Goal: Task Accomplishment & Management: Manage account settings

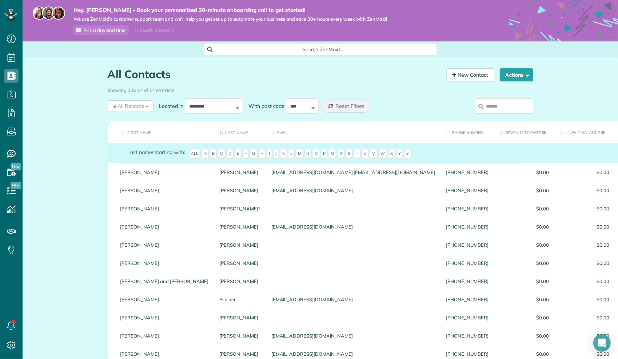
scroll to position [36, 0]
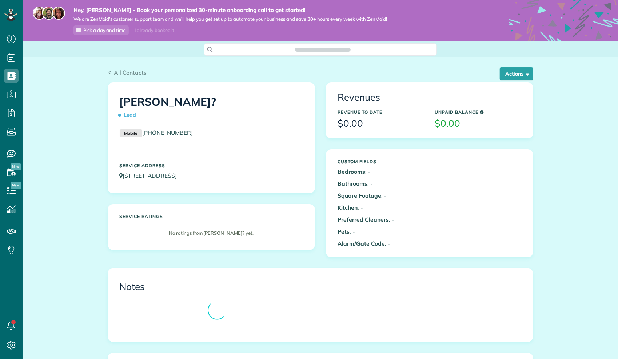
scroll to position [3, 3]
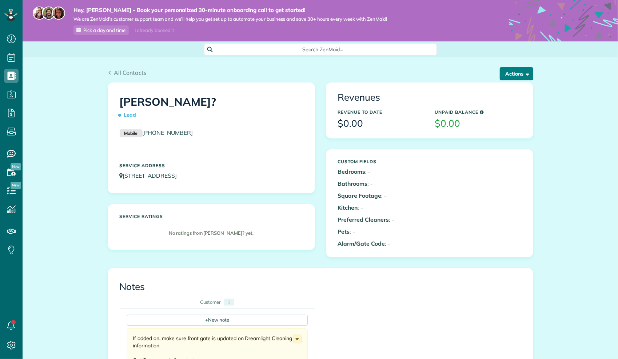
click at [509, 76] on button "Actions" at bounding box center [516, 73] width 33 height 13
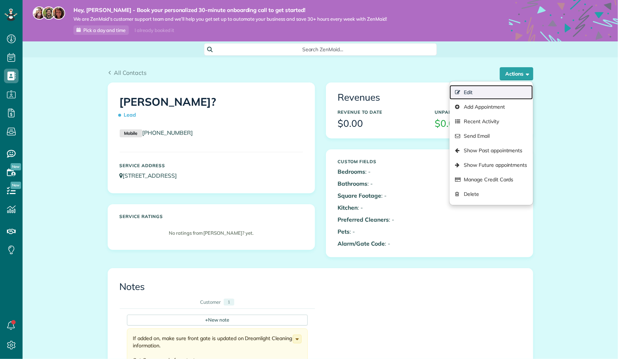
click at [482, 90] on link "Edit" at bounding box center [491, 92] width 83 height 15
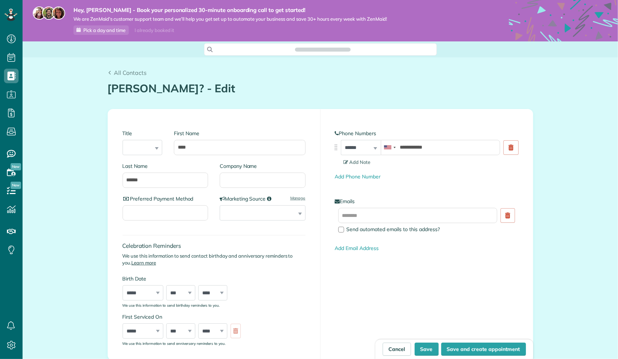
scroll to position [3, 3]
type input "**********"
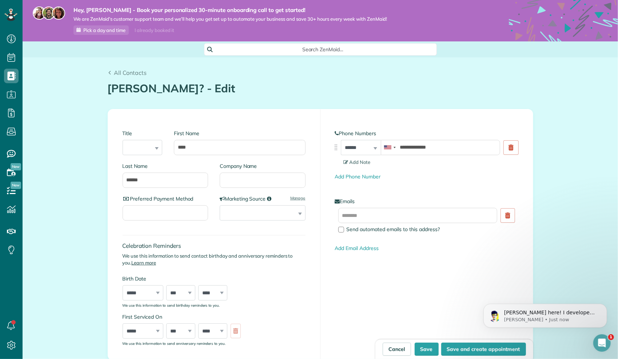
scroll to position [0, 0]
click at [143, 179] on input "******" at bounding box center [166, 180] width 86 height 15
type input "*****"
click at [372, 216] on input "text" at bounding box center [417, 215] width 159 height 15
type input "**********"
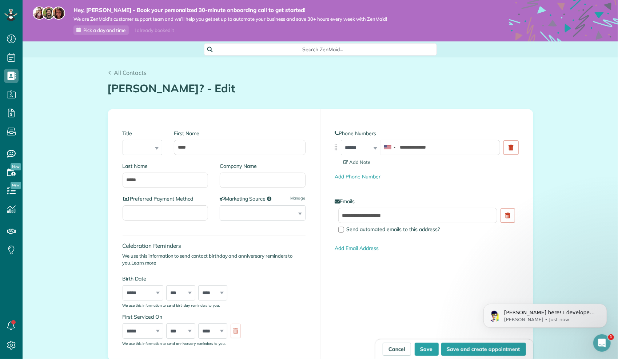
click at [379, 282] on div "**********" at bounding box center [320, 235] width 425 height 251
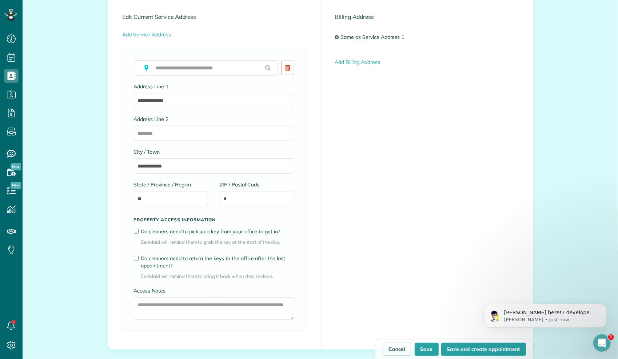
scroll to position [400, 0]
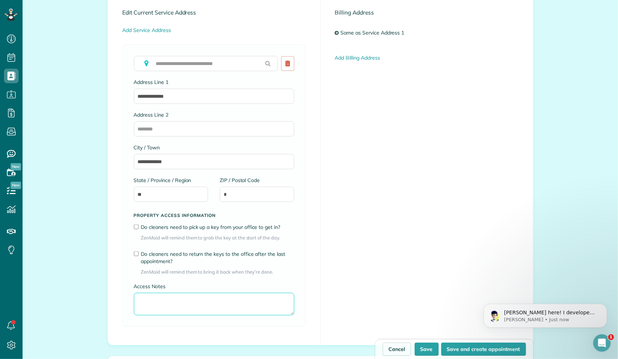
click at [195, 306] on textarea "Access Notes" at bounding box center [214, 304] width 160 height 23
type textarea "**********"
click at [422, 348] on button "Save" at bounding box center [427, 349] width 24 height 13
type input "**********"
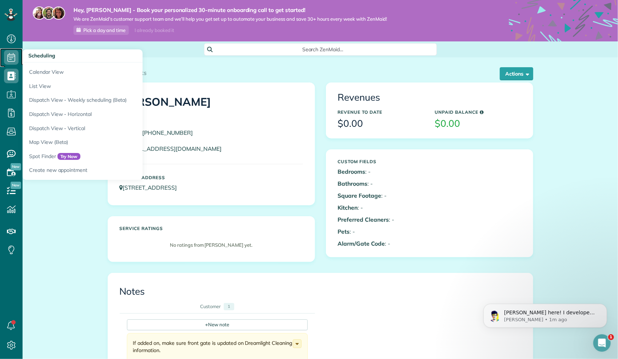
click at [14, 53] on icon at bounding box center [11, 57] width 15 height 15
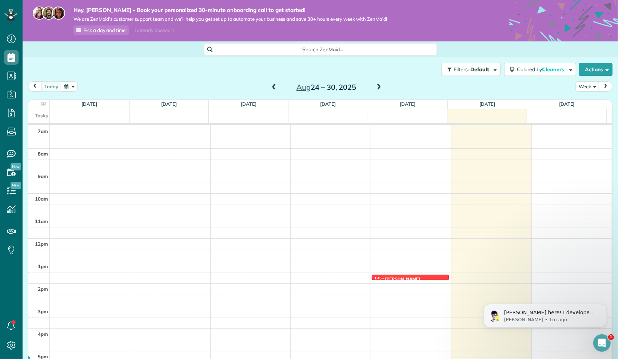
click at [375, 87] on span at bounding box center [379, 87] width 8 height 7
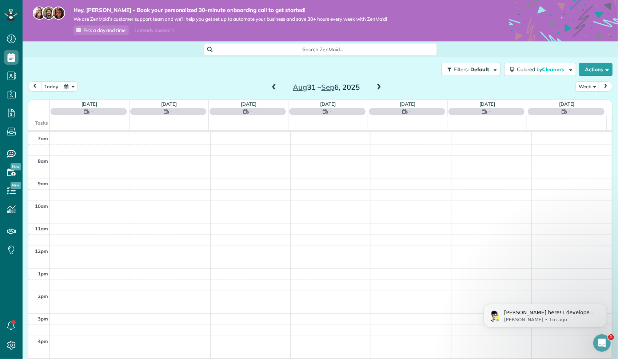
scroll to position [157, 0]
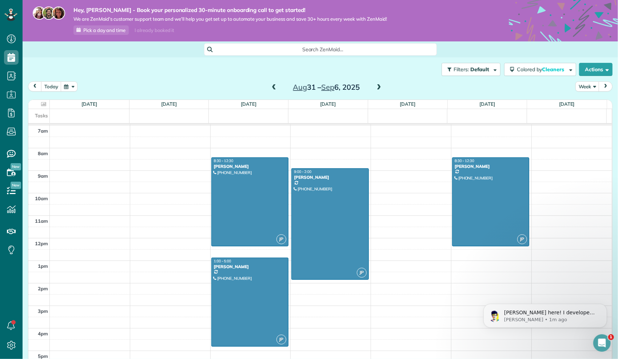
click at [375, 87] on span at bounding box center [379, 87] width 8 height 7
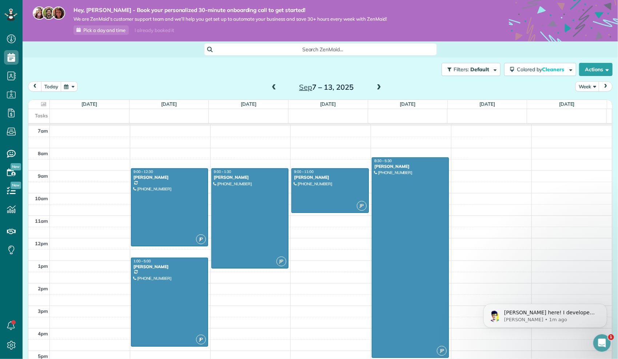
click at [375, 87] on span at bounding box center [379, 87] width 8 height 7
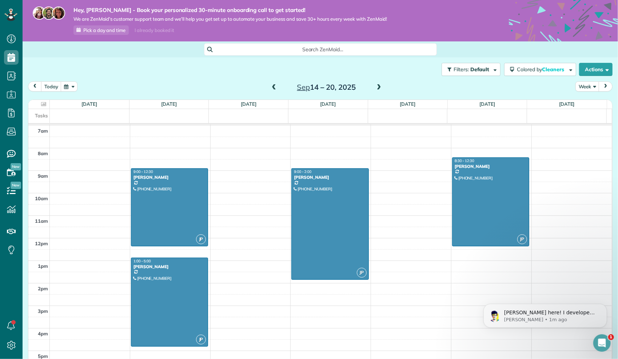
click at [273, 88] on span at bounding box center [274, 87] width 8 height 7
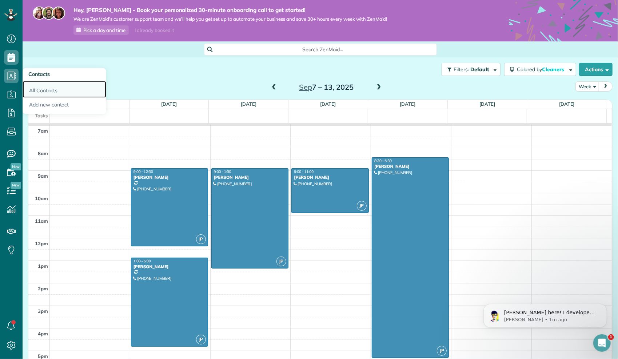
click at [36, 87] on link "All Contacts" at bounding box center [65, 89] width 84 height 17
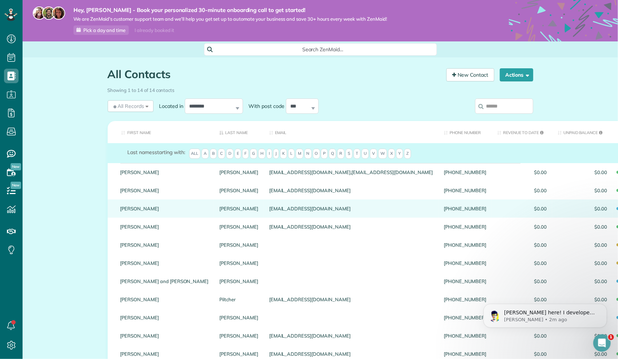
click at [159, 210] on div "[PERSON_NAME]" at bounding box center [164, 209] width 99 height 18
click at [264, 216] on div "[EMAIL_ADDRESS][DOMAIN_NAME]" at bounding box center [351, 209] width 175 height 18
click at [154, 211] on link "Jana" at bounding box center [164, 208] width 88 height 5
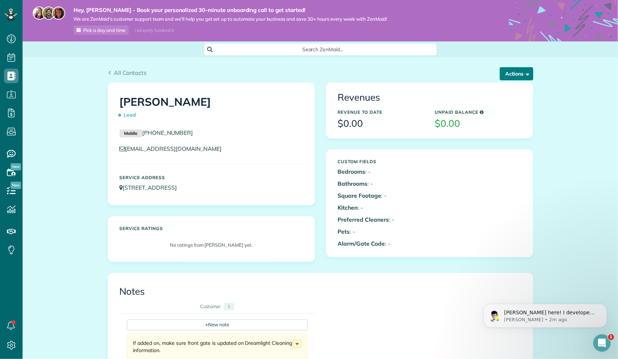
click at [516, 76] on button "Actions" at bounding box center [516, 73] width 33 height 13
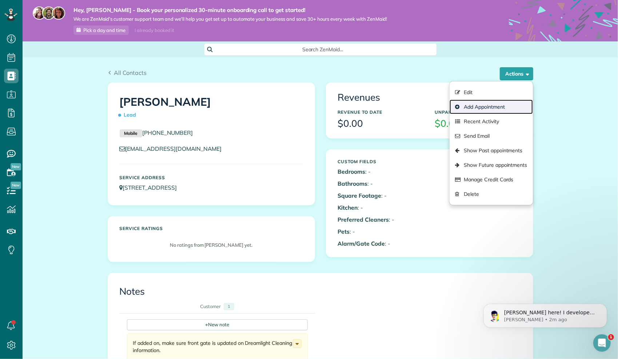
click at [504, 106] on link "Add Appointment" at bounding box center [491, 107] width 83 height 15
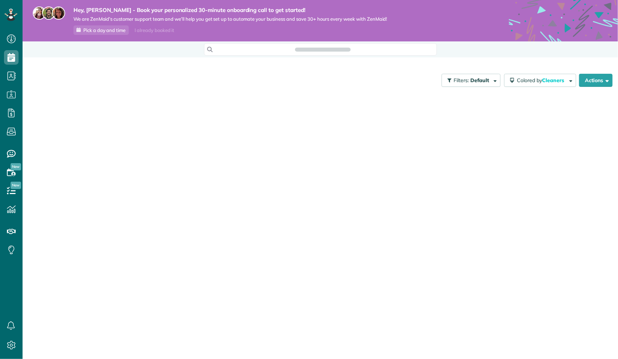
scroll to position [3, 3]
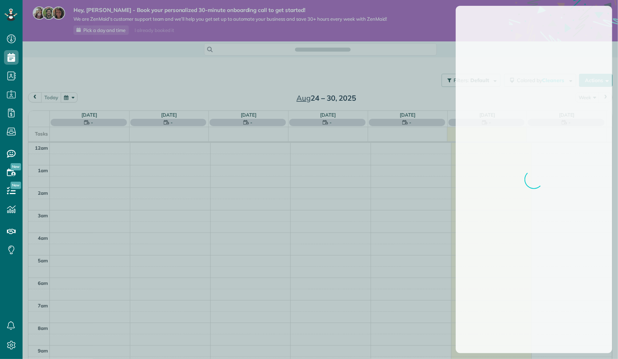
scroll to position [156, 0]
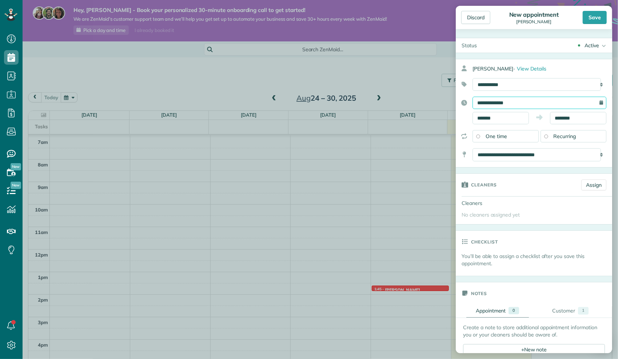
click at [504, 106] on input "**********" at bounding box center [540, 103] width 134 height 12
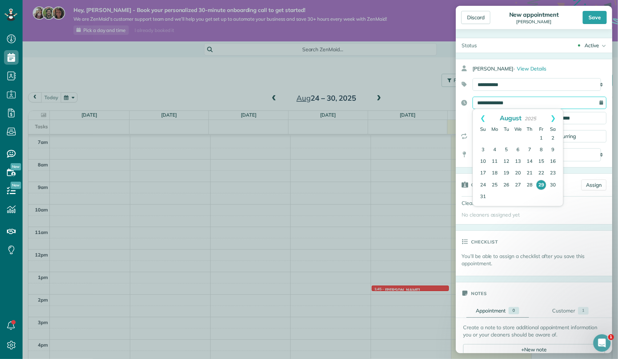
scroll to position [0, 0]
click at [555, 120] on link "Next" at bounding box center [553, 118] width 20 height 18
click at [504, 162] on link "16" at bounding box center [507, 162] width 12 height 12
click at [536, 117] on use at bounding box center [539, 117] width 7 height 5
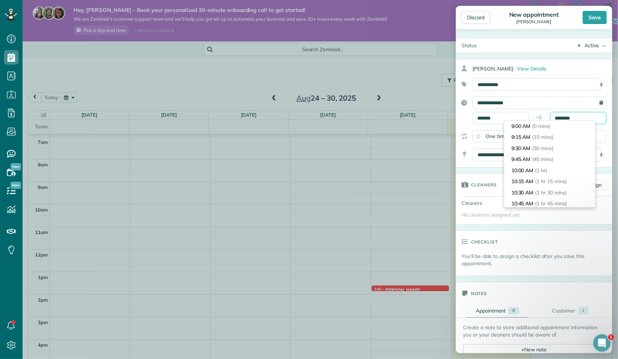
scroll to position [78, 0]
click at [562, 119] on input "********" at bounding box center [578, 118] width 56 height 12
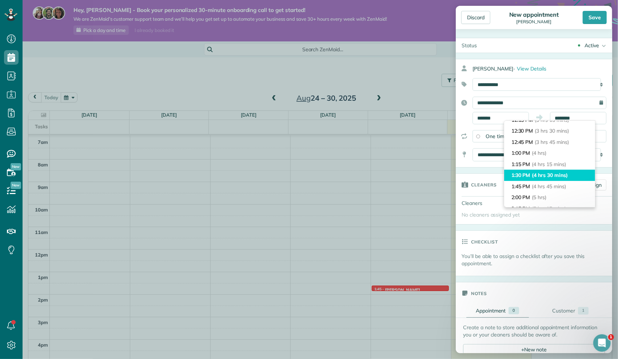
type input "*******"
click at [534, 175] on span "(4 hrs 30 mins)" at bounding box center [550, 175] width 36 height 7
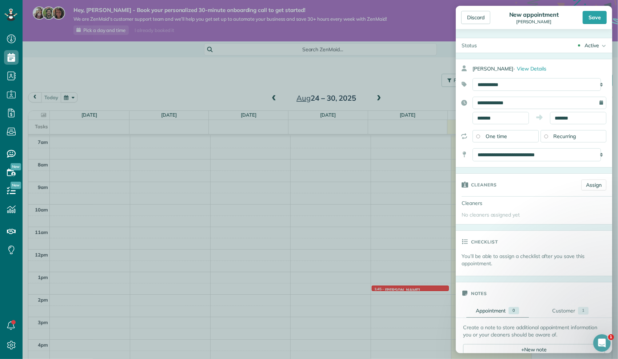
click at [604, 137] on div "**********" at bounding box center [534, 136] width 156 height 12
click at [595, 134] on div "Recurring" at bounding box center [574, 136] width 66 height 12
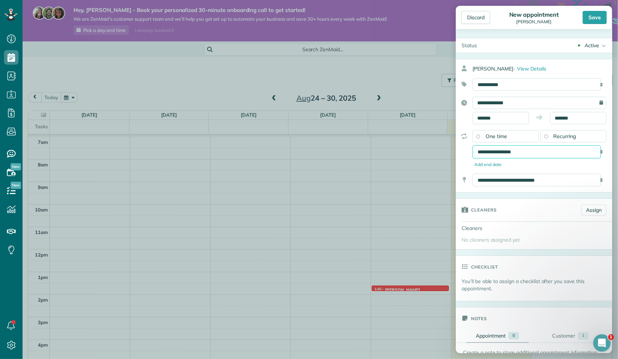
click at [557, 153] on select "**********" at bounding box center [537, 152] width 128 height 13
select select "**********"
click at [473, 146] on select "**********" at bounding box center [537, 152] width 128 height 13
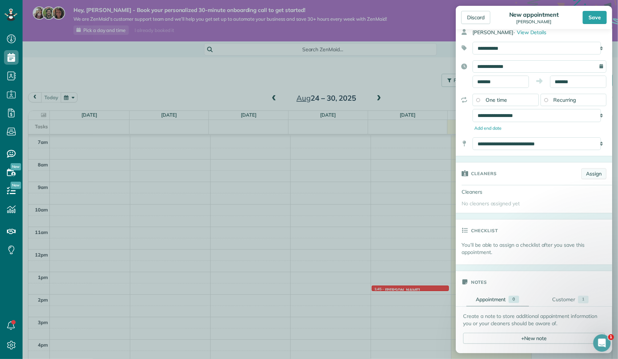
click at [585, 177] on link "Assign" at bounding box center [593, 173] width 25 height 11
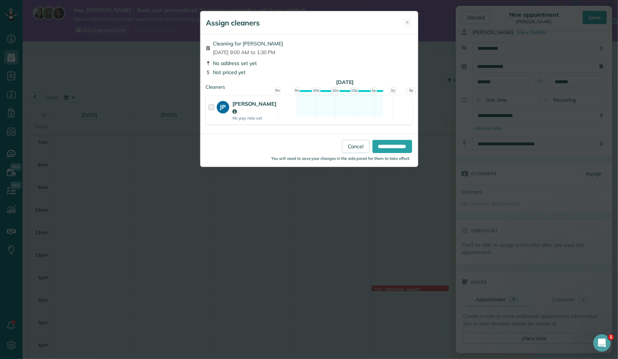
click at [211, 107] on div at bounding box center [212, 110] width 8 height 21
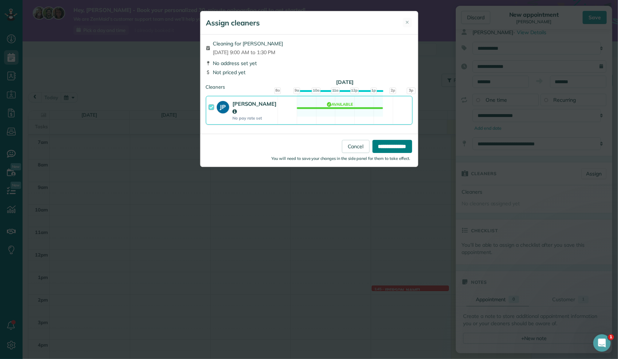
click at [395, 140] on input "**********" at bounding box center [393, 146] width 40 height 13
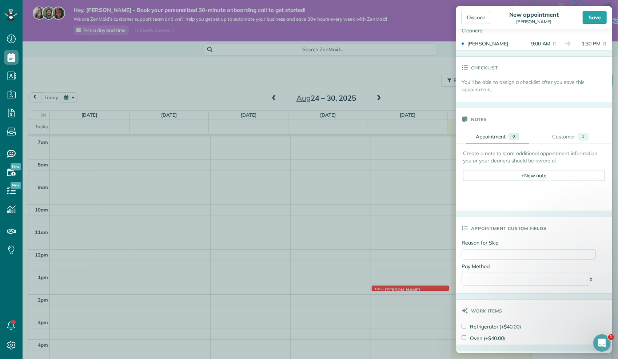
scroll to position [306, 0]
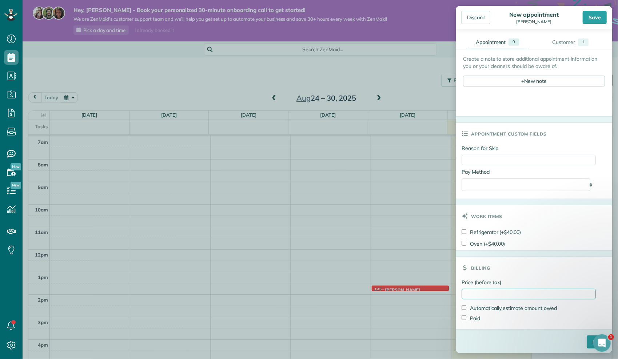
click at [501, 291] on input "Price (before tax)" at bounding box center [529, 294] width 134 height 11
type input "*******"
click at [541, 184] on select "**********" at bounding box center [526, 185] width 129 height 13
select select "**********"
click at [462, 179] on select "**********" at bounding box center [526, 185] width 129 height 13
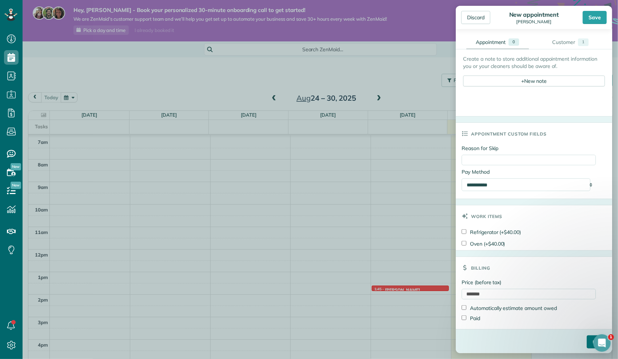
click at [587, 341] on input "****" at bounding box center [597, 342] width 20 height 13
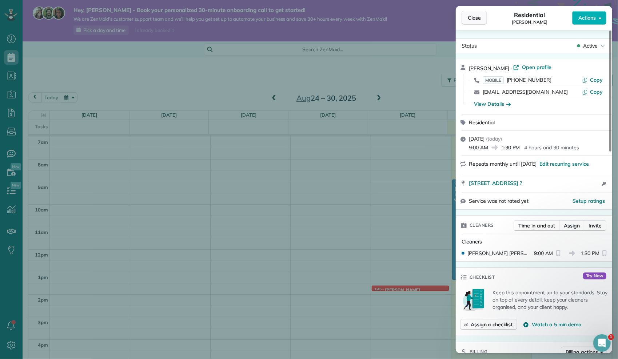
click at [486, 18] on button "Close" at bounding box center [474, 18] width 25 height 14
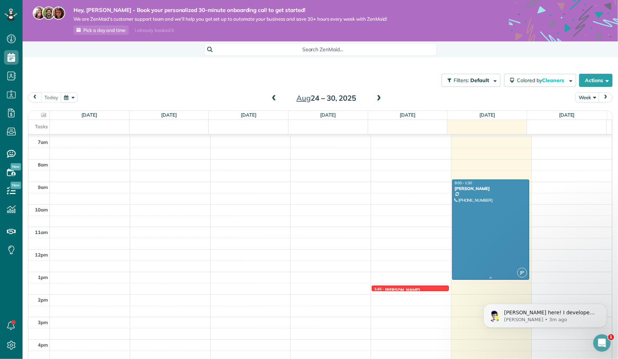
click at [472, 186] on div "[PERSON_NAME]" at bounding box center [490, 188] width 73 height 5
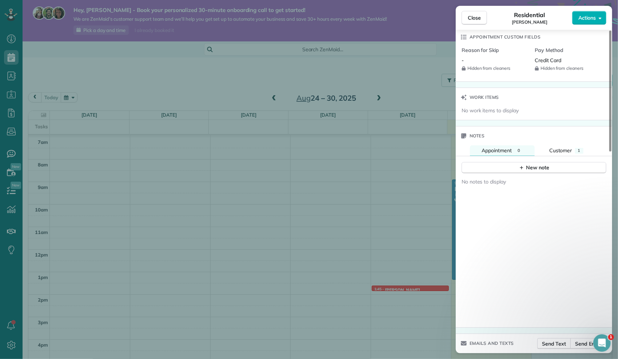
scroll to position [538, 0]
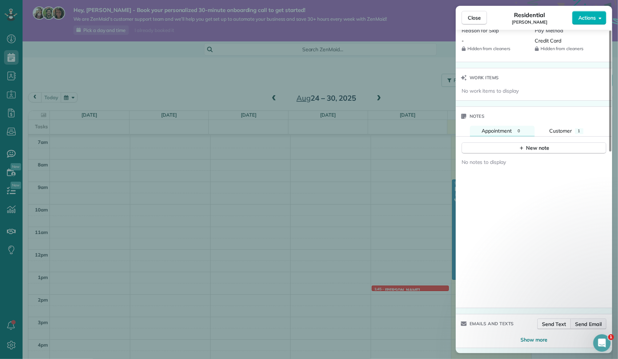
click at [575, 323] on button "Send Email" at bounding box center [589, 324] width 36 height 11
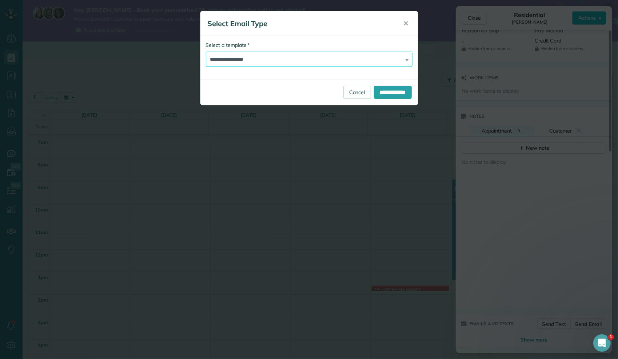
click at [271, 61] on select "**********" at bounding box center [309, 59] width 207 height 15
click at [405, 22] on span "✕" at bounding box center [406, 23] width 5 height 8
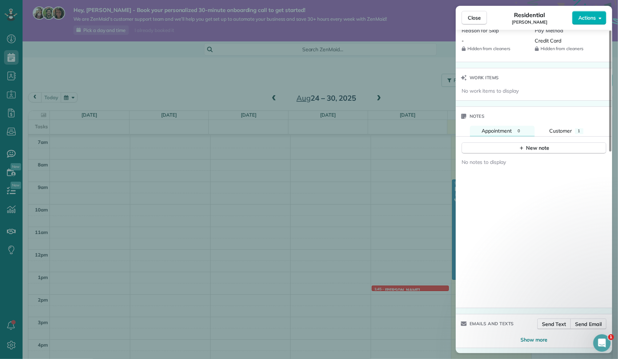
click at [492, 329] on div "Emails and texts" at bounding box center [487, 324] width 63 height 19
drag, startPoint x: 490, startPoint y: 322, endPoint x: 492, endPoint y: 295, distance: 26.6
click at [490, 322] on span "Emails and texts" at bounding box center [492, 324] width 44 height 7
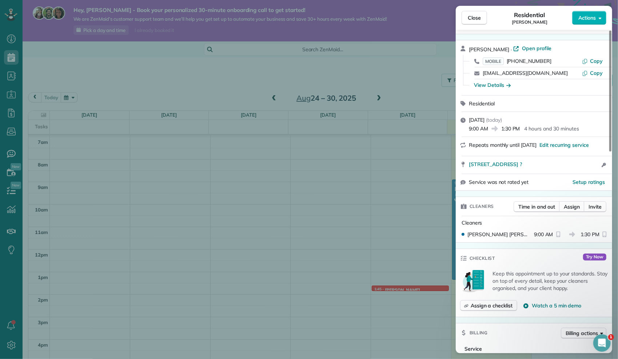
scroll to position [0, 0]
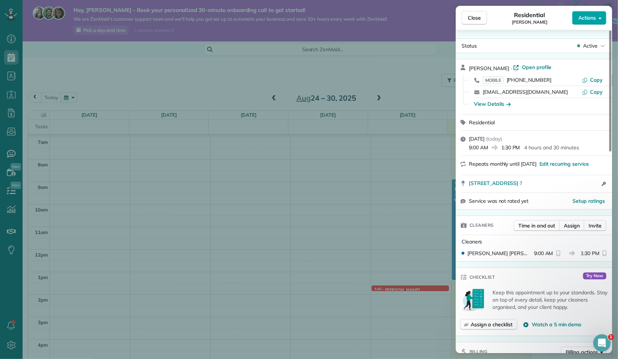
click at [584, 17] on span "Actions" at bounding box center [587, 17] width 17 height 7
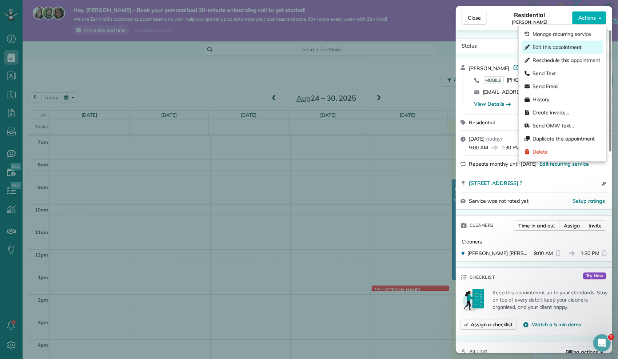
click at [566, 45] on span "Edit this appointment" at bounding box center [557, 47] width 49 height 7
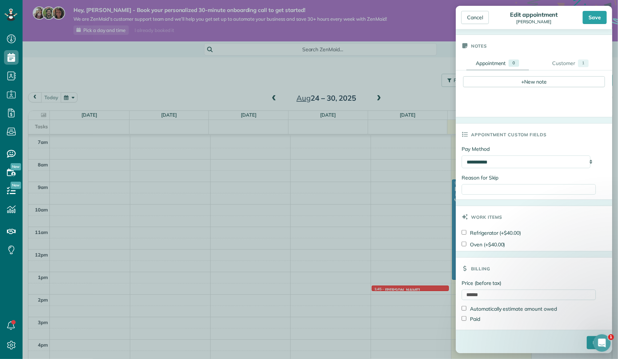
scroll to position [229, 0]
click at [590, 19] on div "Save" at bounding box center [595, 17] width 24 height 13
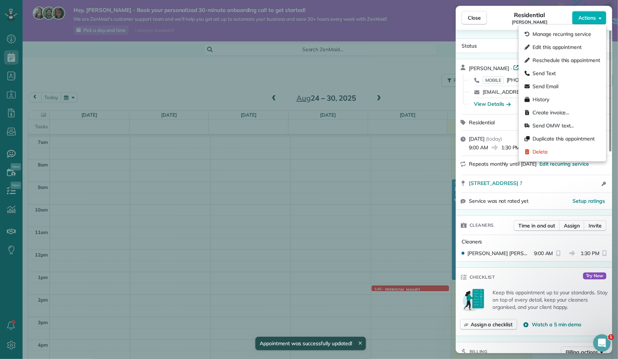
click at [590, 19] on span "Actions" at bounding box center [587, 17] width 17 height 7
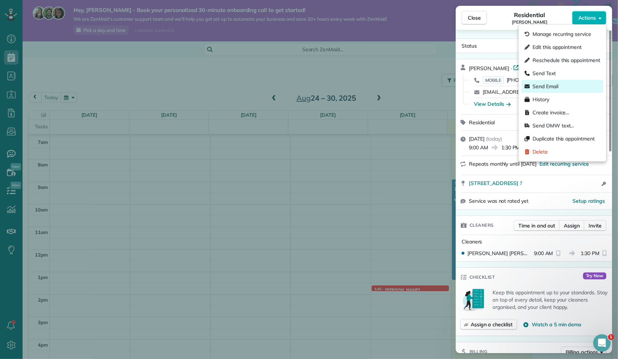
click at [559, 88] on div "Send Email" at bounding box center [563, 86] width 82 height 13
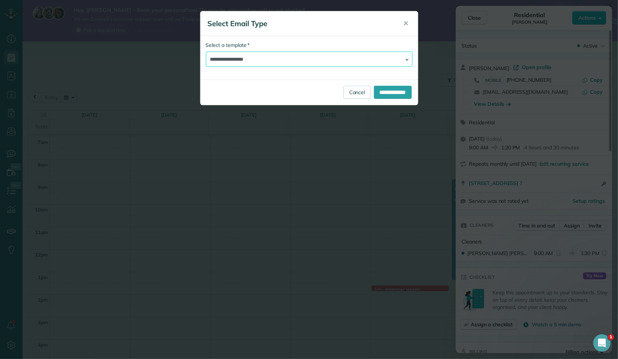
click at [388, 62] on select "**********" at bounding box center [309, 59] width 207 height 15
select select "*******"
click at [206, 52] on select "**********" at bounding box center [309, 59] width 207 height 15
click at [389, 94] on input "**********" at bounding box center [393, 92] width 38 height 13
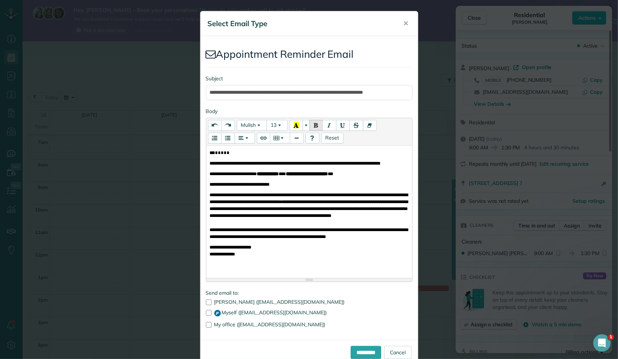
click at [279, 176] on b "**********" at bounding box center [268, 174] width 22 height 5
click at [405, 23] on span "✕" at bounding box center [406, 23] width 5 height 8
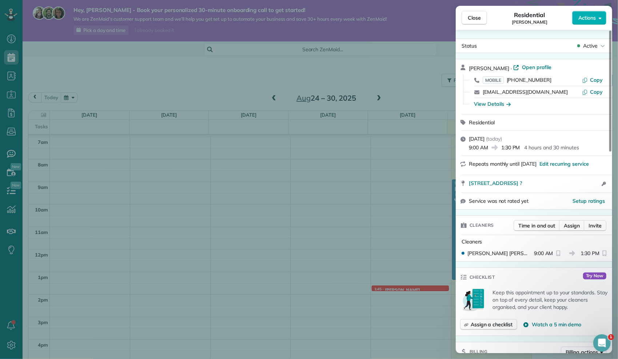
click at [485, 137] on span "Friday, August 29, 2025" at bounding box center [477, 139] width 16 height 7
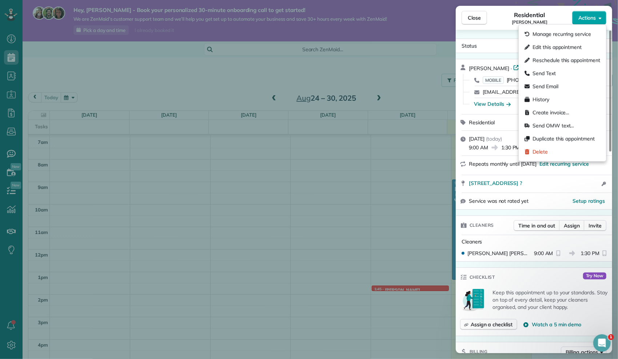
click at [577, 17] on button "Actions" at bounding box center [589, 18] width 34 height 14
click at [568, 62] on span "Reschedule this appointment" at bounding box center [567, 60] width 68 height 7
select select "*"
select select "****"
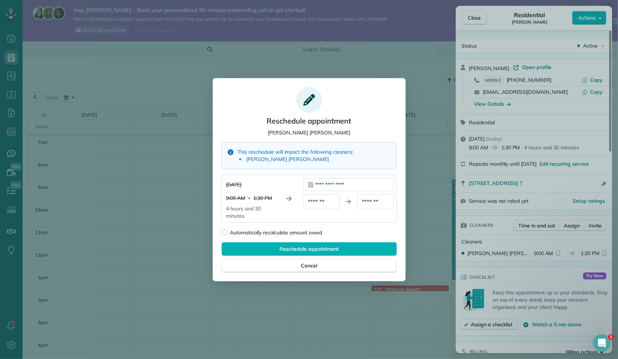
click at [325, 186] on div "**********" at bounding box center [348, 184] width 90 height 13
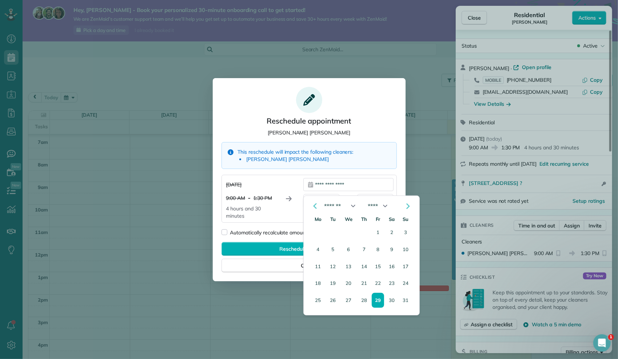
click at [406, 207] on icon "Go to the Next Month" at bounding box center [408, 206] width 9 height 9
select select "*"
click at [333, 269] on button "16" at bounding box center [333, 267] width 12 height 14
type div "**********"
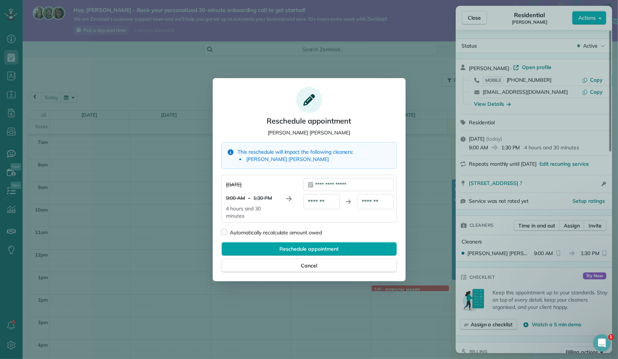
click at [321, 250] on span "Reschedule appointment" at bounding box center [308, 249] width 59 height 7
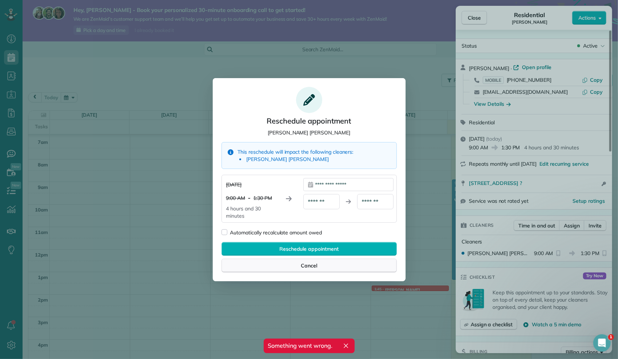
click at [320, 262] on div "Cancel" at bounding box center [309, 266] width 175 height 14
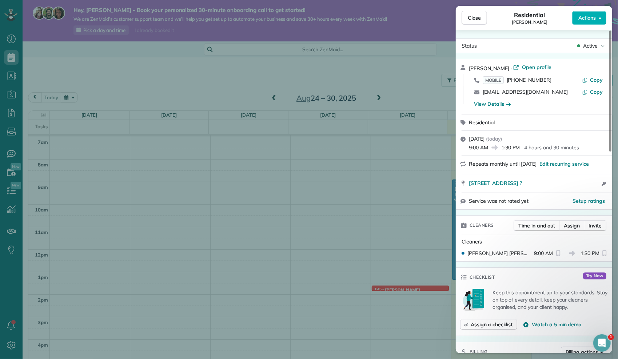
click at [320, 262] on div "Close Residential Jana Haney Actions Status Active Jana Haney · Open profile MO…" at bounding box center [309, 179] width 618 height 359
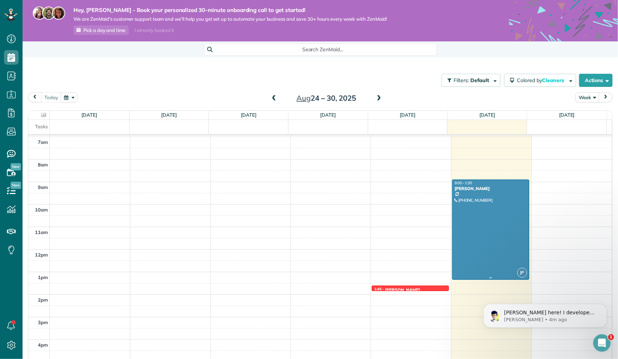
click at [486, 216] on div at bounding box center [491, 230] width 76 height 100
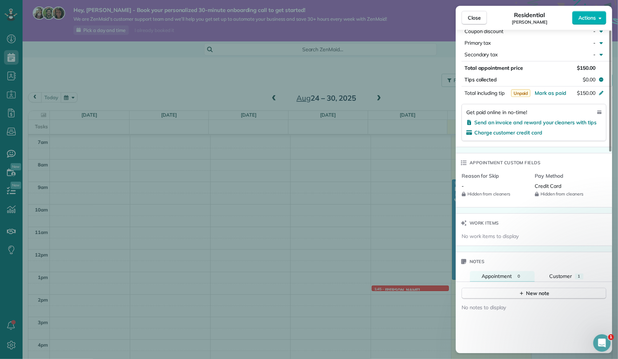
scroll to position [388, 0]
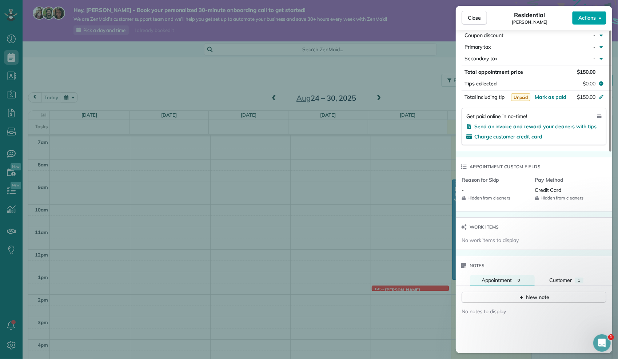
click at [593, 20] on span "Actions" at bounding box center [587, 17] width 17 height 7
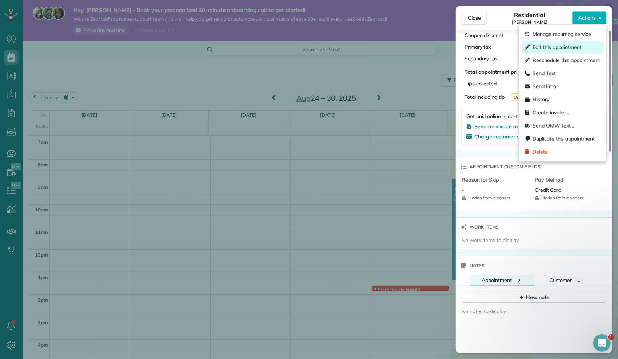
click at [537, 47] on span "Edit this appointment" at bounding box center [557, 47] width 49 height 7
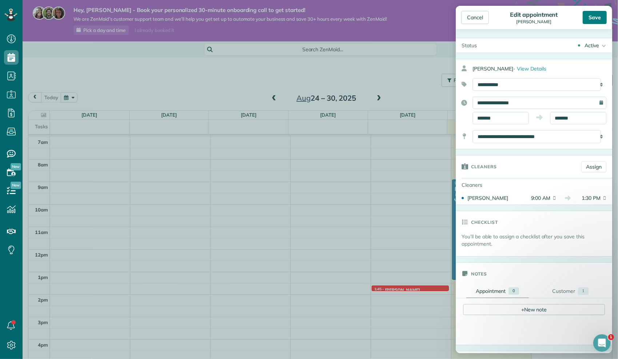
click at [598, 20] on div "Save" at bounding box center [595, 17] width 24 height 13
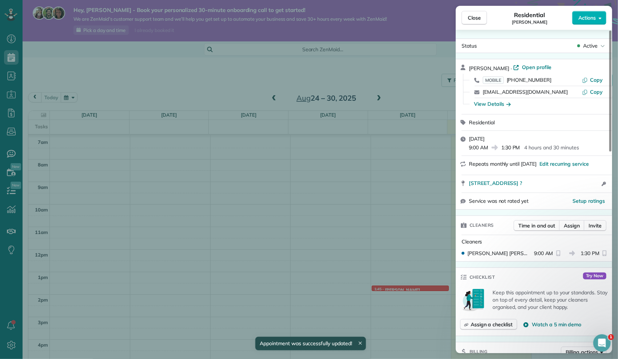
click at [402, 169] on div "Close Residential Jana Haney Actions Status Active Jana Haney · Open profile MO…" at bounding box center [309, 179] width 618 height 359
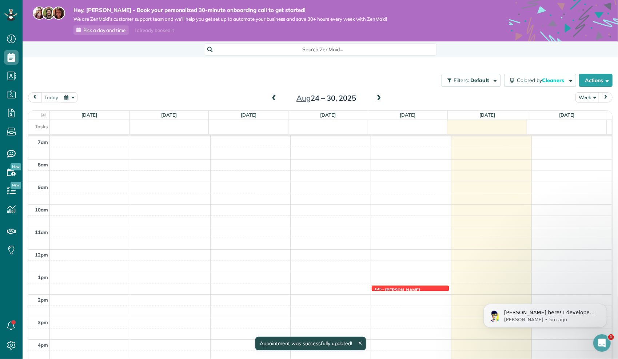
click at [377, 96] on span at bounding box center [379, 98] width 8 height 7
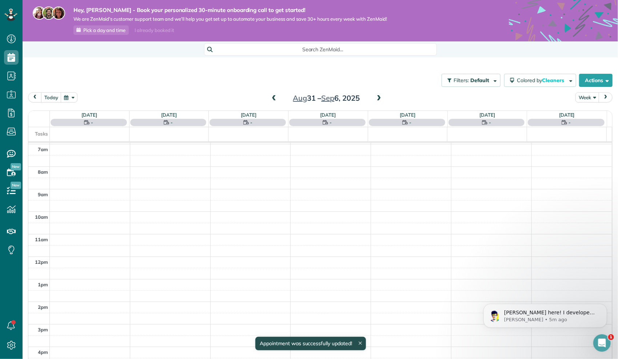
scroll to position [157, 0]
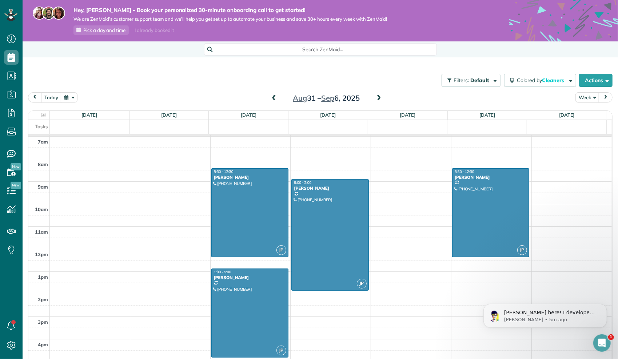
click at [377, 96] on span at bounding box center [379, 98] width 8 height 7
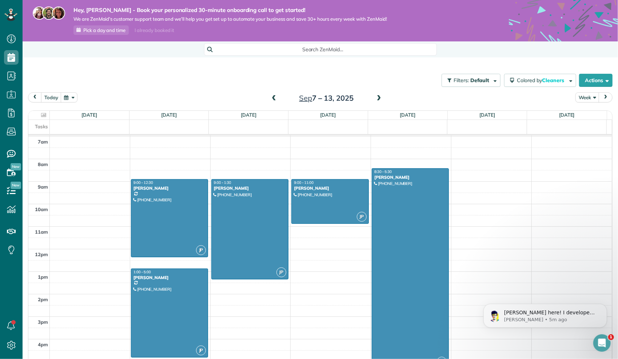
click at [377, 96] on span at bounding box center [379, 98] width 8 height 7
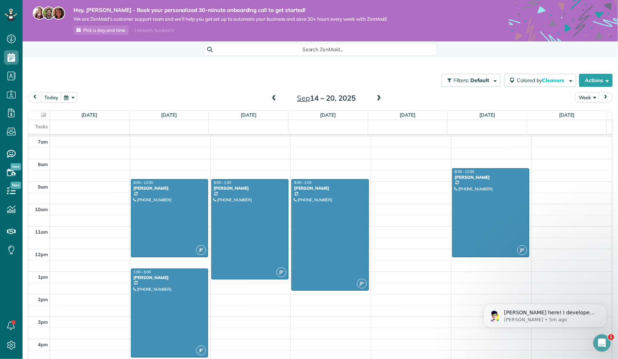
click at [376, 100] on span at bounding box center [379, 98] width 8 height 7
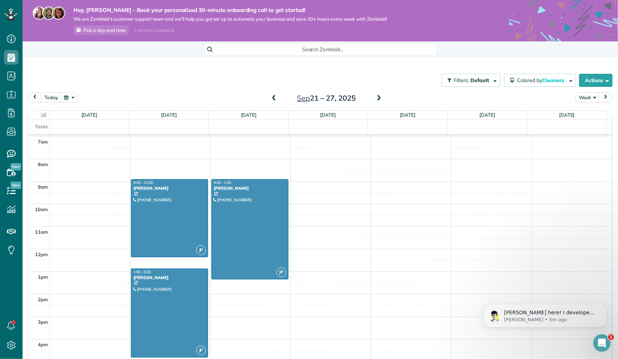
click at [376, 100] on span at bounding box center [379, 98] width 8 height 7
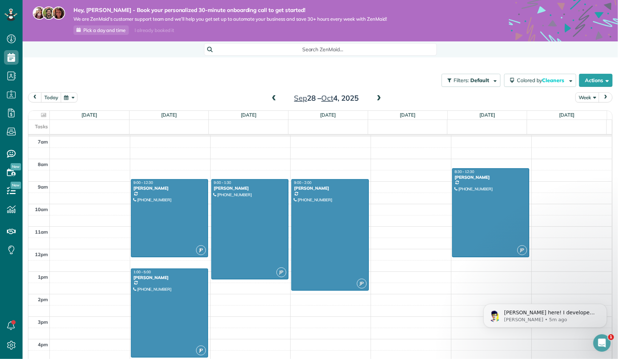
click at [376, 100] on span at bounding box center [379, 98] width 8 height 7
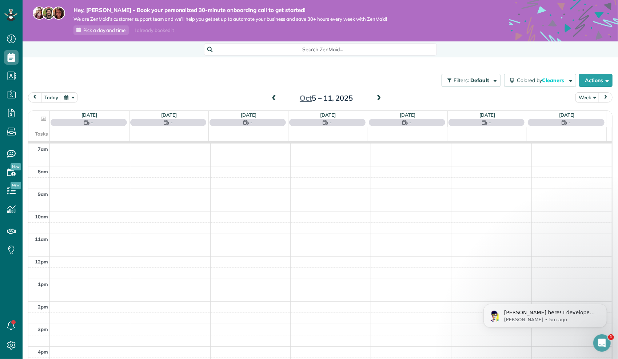
click at [376, 100] on span at bounding box center [379, 98] width 8 height 7
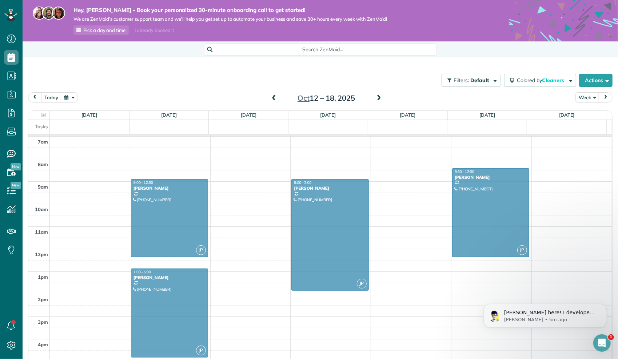
click at [376, 100] on span at bounding box center [379, 98] width 8 height 7
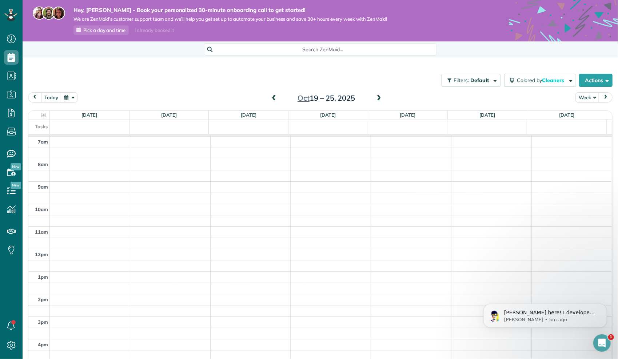
click at [270, 99] on span at bounding box center [274, 98] width 8 height 7
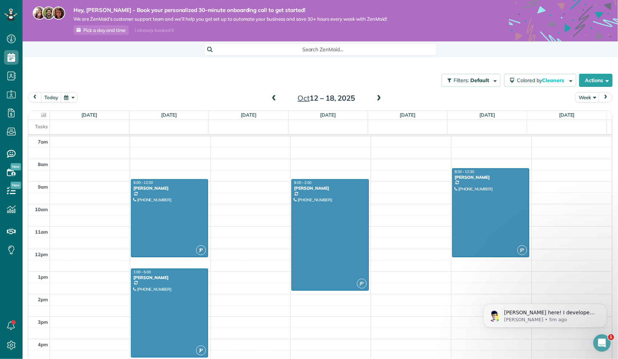
click at [378, 100] on span at bounding box center [379, 98] width 8 height 7
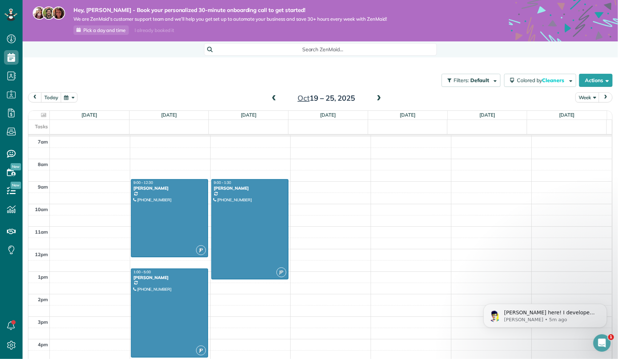
click at [378, 100] on span at bounding box center [379, 98] width 8 height 7
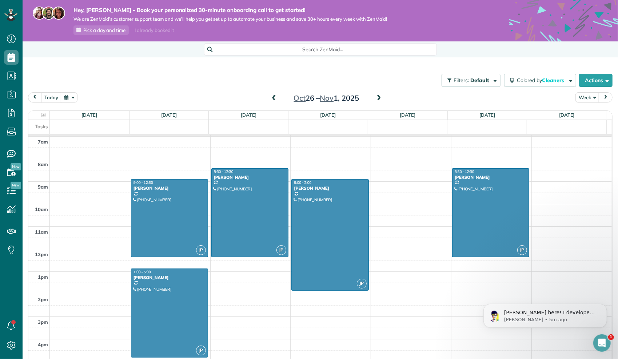
click at [378, 100] on span at bounding box center [379, 98] width 8 height 7
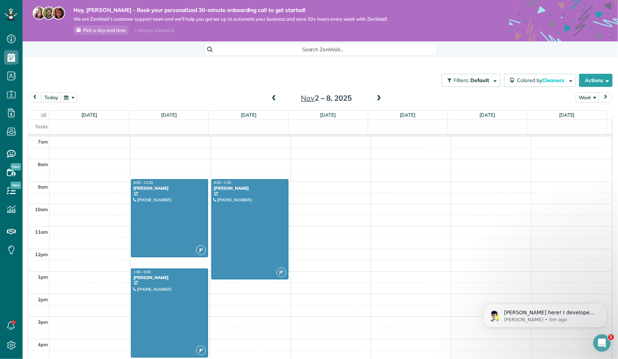
click at [268, 97] on div "Nov 2 – 8, 2025" at bounding box center [326, 98] width 116 height 12
click at [273, 98] on span at bounding box center [274, 98] width 8 height 7
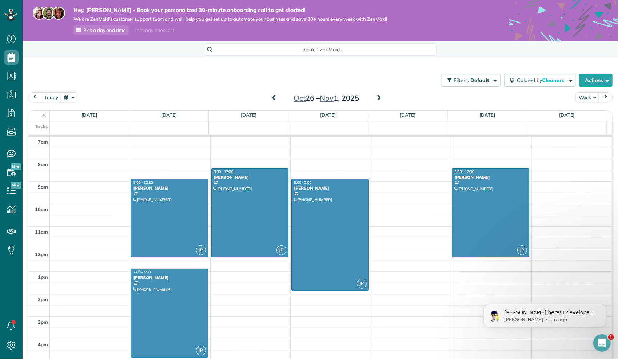
click at [273, 98] on span at bounding box center [274, 98] width 8 height 7
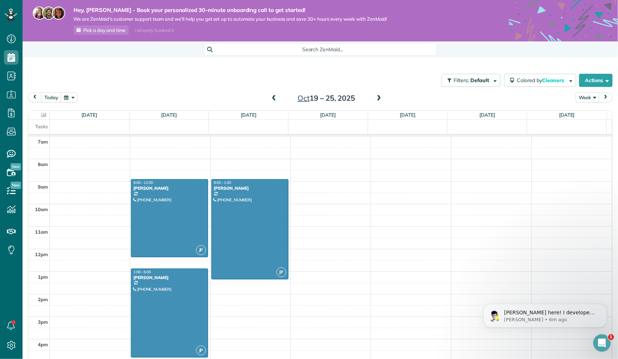
click at [273, 98] on span at bounding box center [274, 98] width 8 height 7
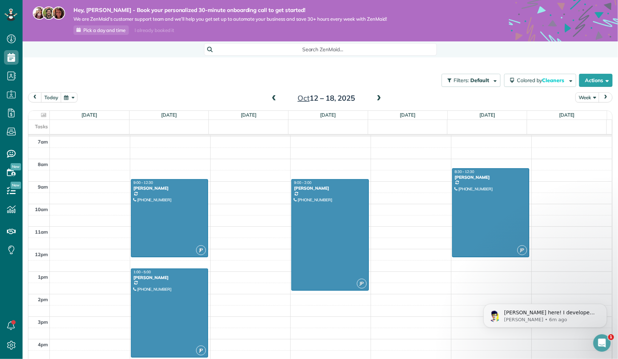
click at [273, 98] on span at bounding box center [274, 98] width 8 height 7
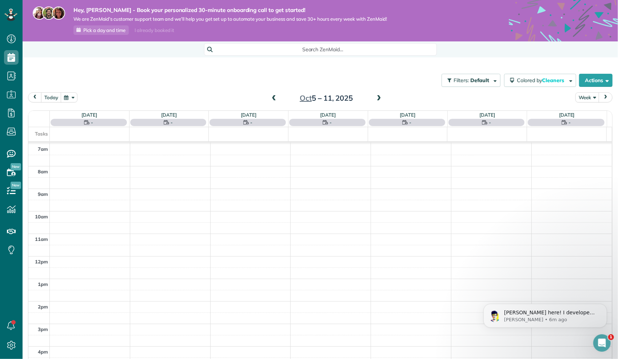
click at [273, 98] on span at bounding box center [274, 98] width 8 height 7
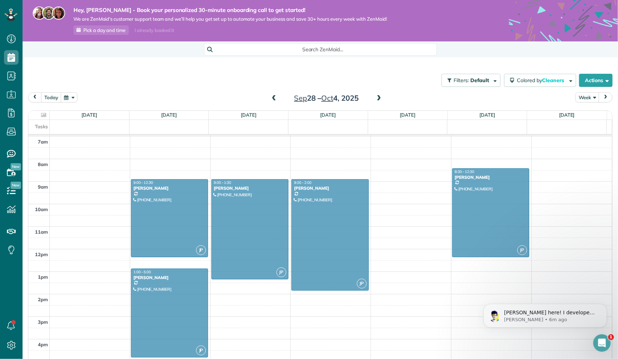
click at [273, 98] on span at bounding box center [274, 98] width 8 height 7
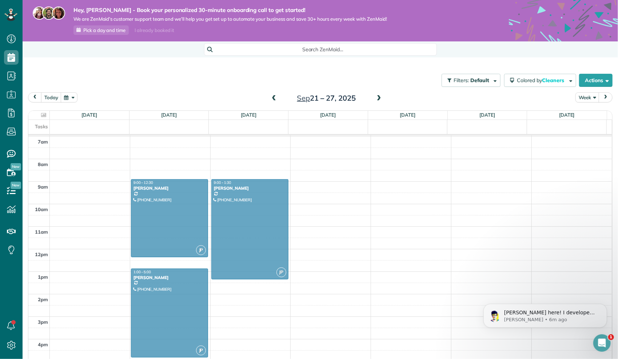
click at [273, 98] on span at bounding box center [274, 98] width 8 height 7
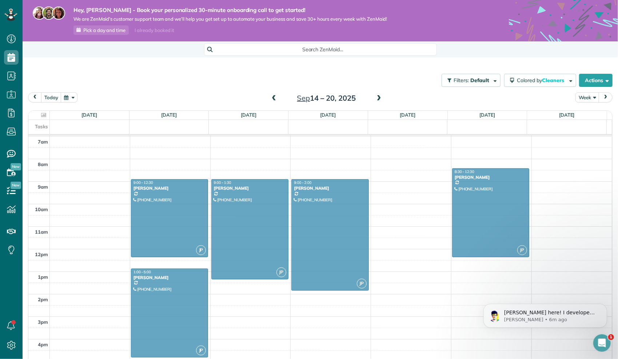
click at [274, 199] on td at bounding box center [331, 198] width 563 height 11
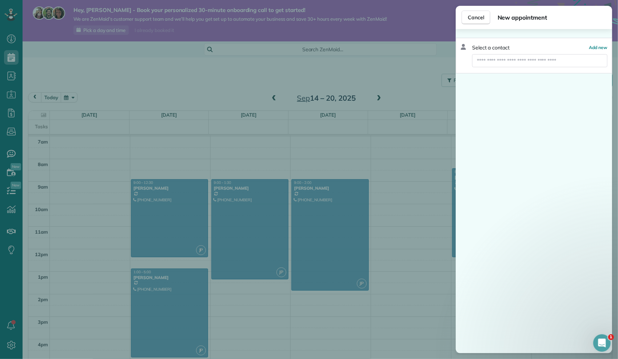
click at [236, 155] on div "Cancel New appointment Select a contact Add new" at bounding box center [309, 179] width 618 height 359
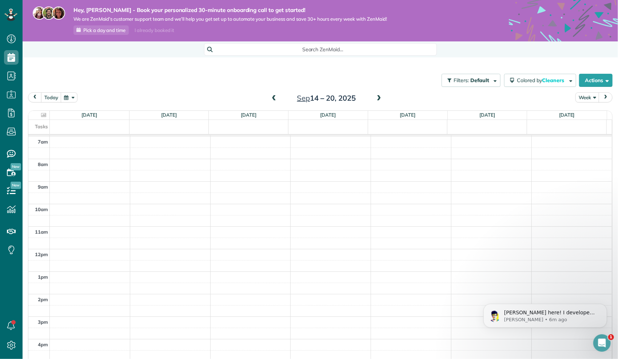
click at [273, 98] on span at bounding box center [274, 98] width 8 height 7
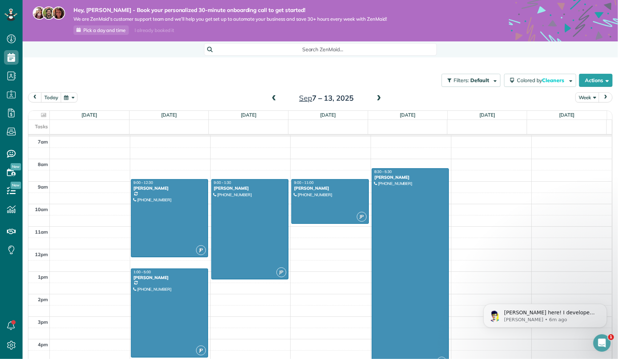
click at [375, 101] on span at bounding box center [379, 98] width 8 height 7
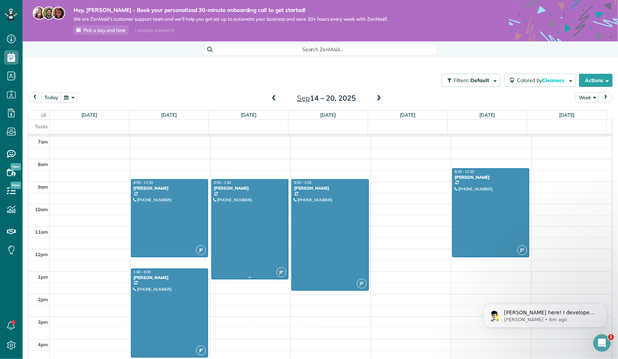
click at [247, 206] on div at bounding box center [250, 230] width 76 height 100
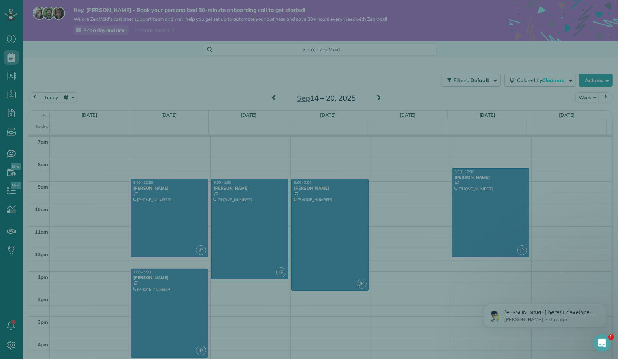
click at [247, 206] on div "Close Residential Jana Haney Actions Status Active Jana Haney · Open profile MO…" at bounding box center [309, 179] width 618 height 359
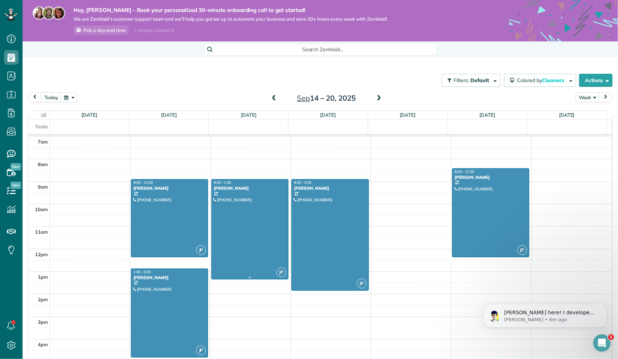
click at [241, 192] on div at bounding box center [250, 230] width 76 height 100
click at [0, 0] on div at bounding box center [0, 0] width 0 height 0
click at [241, 192] on div at bounding box center [250, 230] width 76 height 100
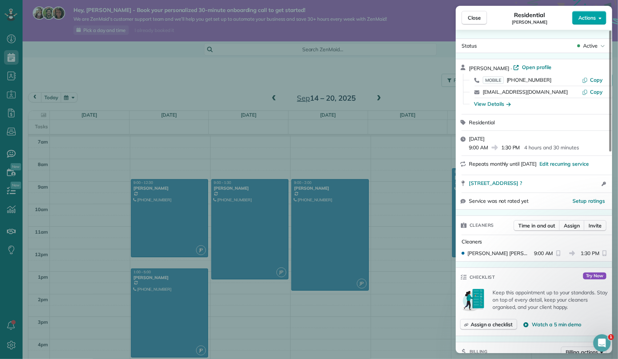
click at [586, 23] on button "Actions" at bounding box center [589, 18] width 34 height 14
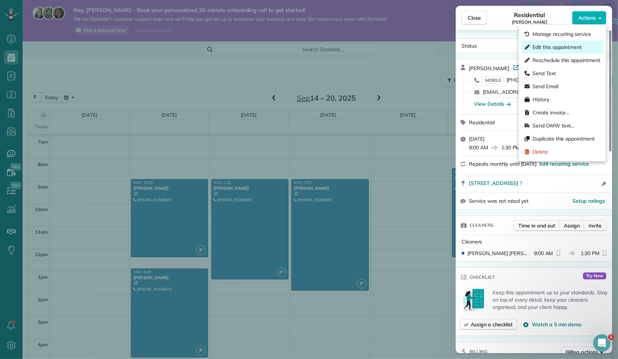
click at [576, 46] on span "Edit this appointment" at bounding box center [557, 47] width 49 height 7
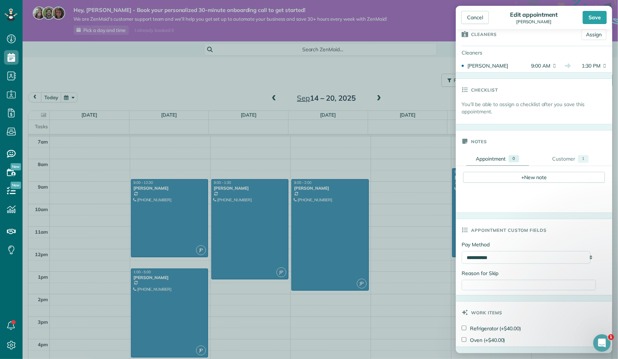
scroll to position [229, 0]
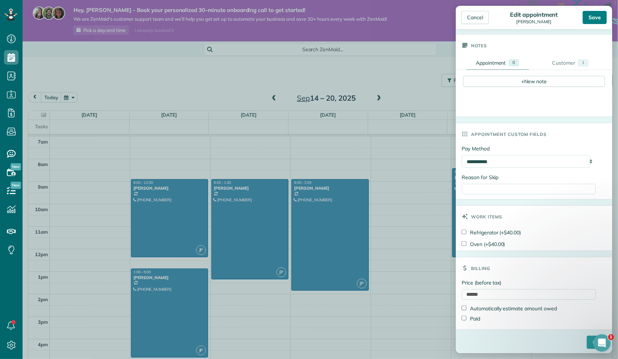
click at [598, 18] on div "Save" at bounding box center [595, 17] width 24 height 13
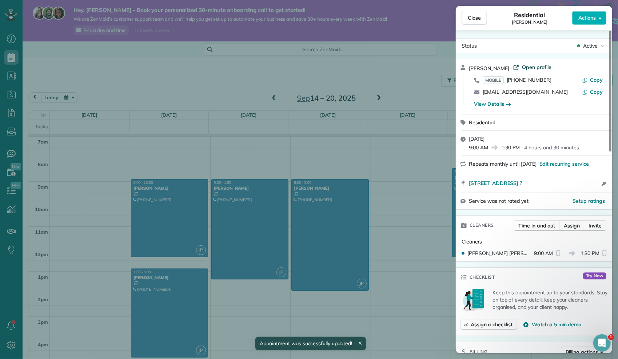
click at [535, 66] on span "Open profile" at bounding box center [536, 67] width 29 height 7
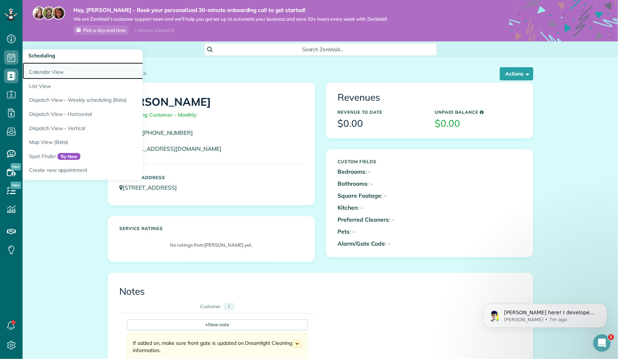
click at [33, 71] on link "Calendar View" at bounding box center [114, 71] width 182 height 17
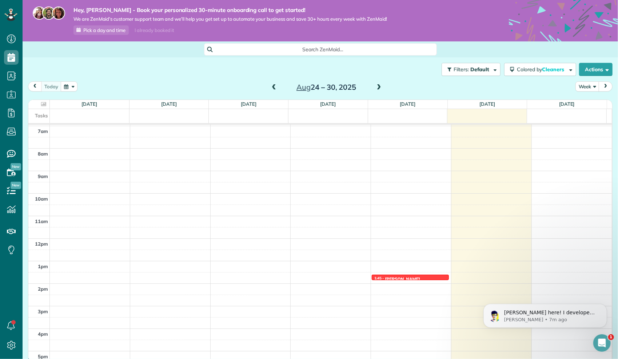
click at [378, 85] on span at bounding box center [379, 87] width 8 height 7
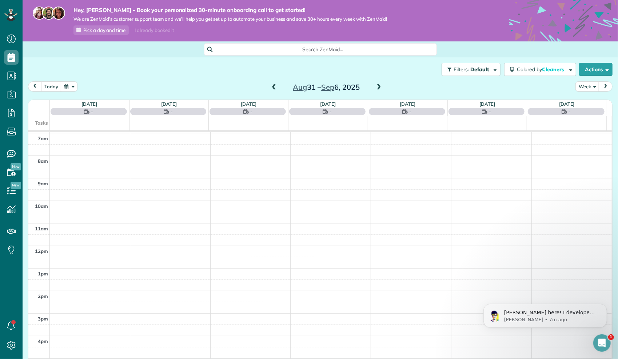
scroll to position [157, 0]
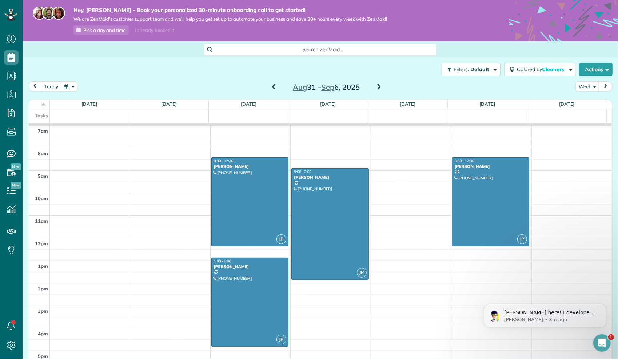
click at [378, 87] on span at bounding box center [379, 87] width 8 height 7
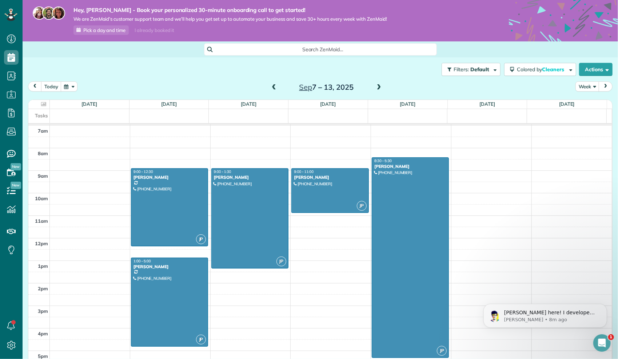
click at [270, 88] on span at bounding box center [274, 87] width 8 height 7
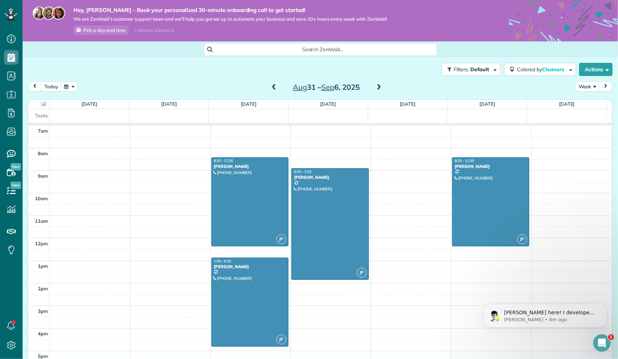
click at [378, 88] on span at bounding box center [379, 87] width 8 height 7
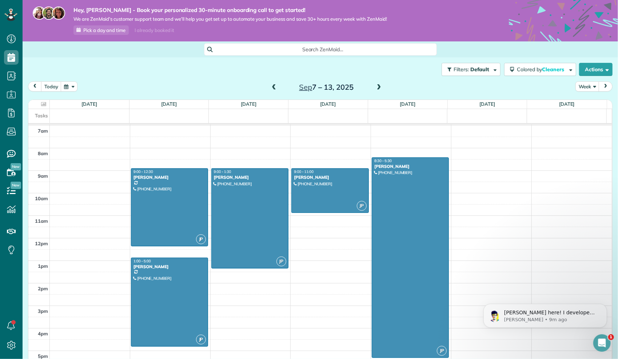
click at [377, 86] on span at bounding box center [379, 87] width 8 height 7
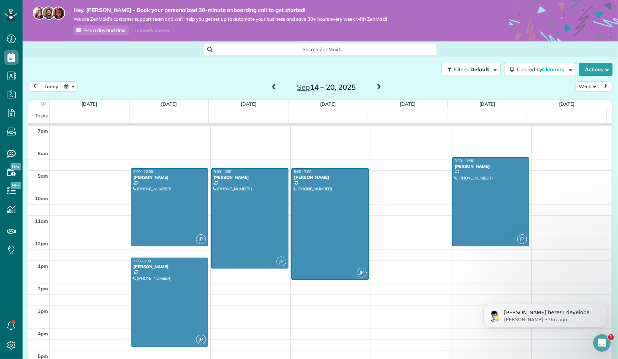
click at [375, 90] on span at bounding box center [379, 87] width 8 height 7
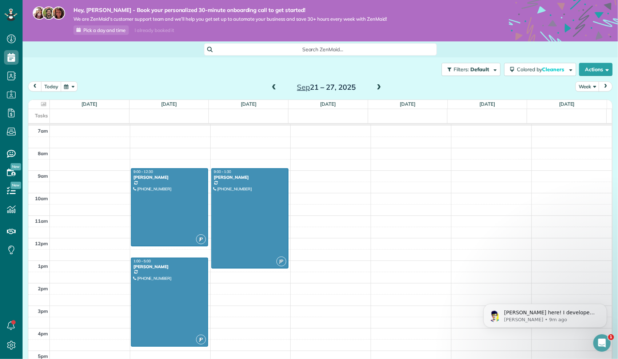
click at [376, 88] on span at bounding box center [379, 87] width 8 height 7
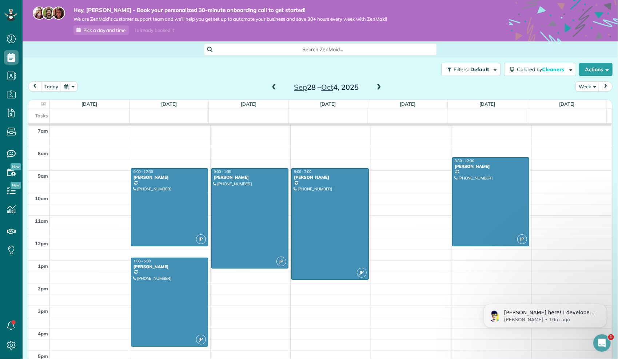
click at [375, 86] on span at bounding box center [379, 87] width 8 height 7
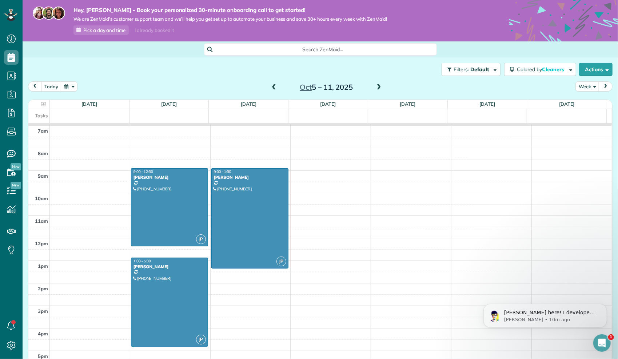
click at [376, 90] on span at bounding box center [379, 87] width 8 height 7
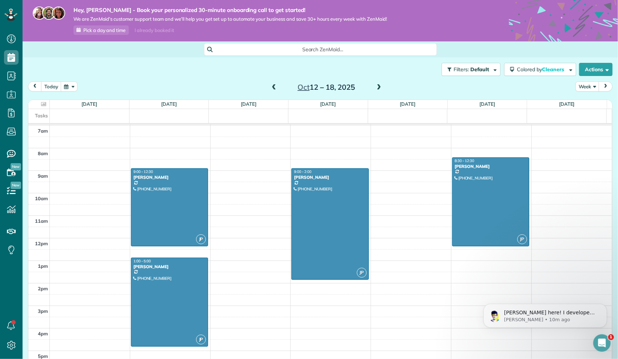
click at [376, 90] on span at bounding box center [379, 87] width 8 height 7
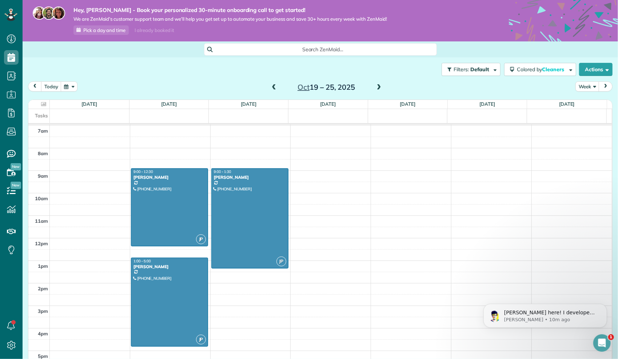
click at [376, 90] on span at bounding box center [379, 87] width 8 height 7
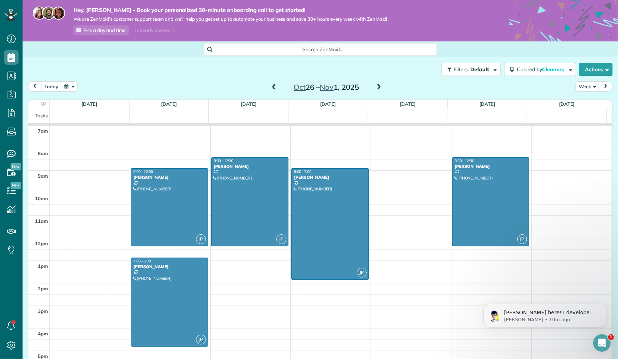
click at [376, 90] on span at bounding box center [379, 87] width 8 height 7
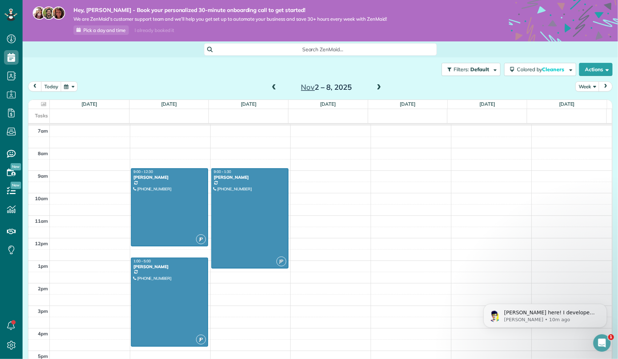
click at [271, 87] on span at bounding box center [274, 87] width 8 height 7
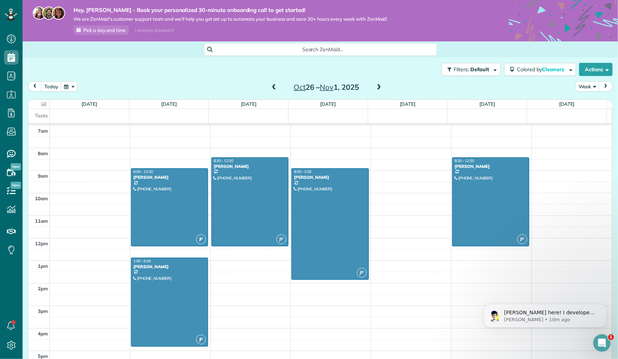
click at [271, 87] on span at bounding box center [274, 87] width 8 height 7
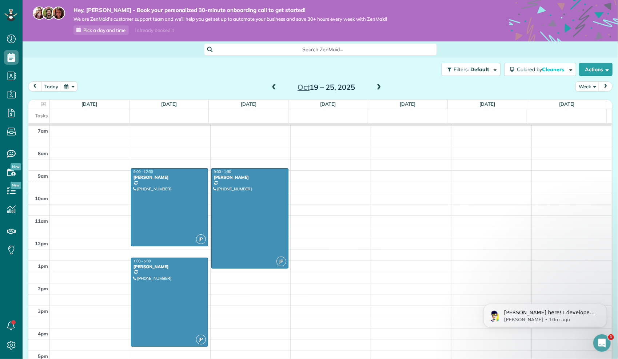
click at [271, 87] on span at bounding box center [274, 87] width 8 height 7
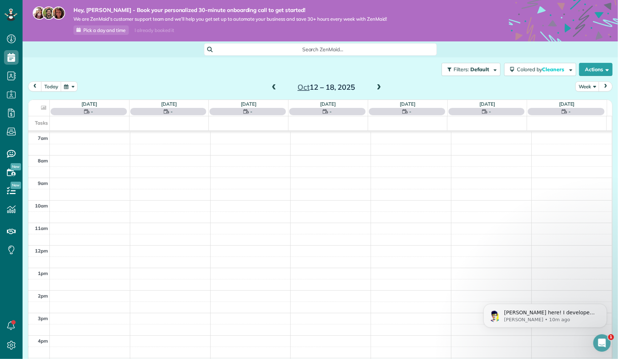
click at [271, 87] on span at bounding box center [274, 87] width 8 height 7
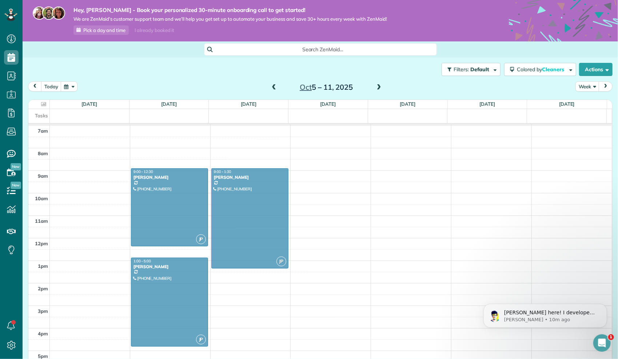
click at [271, 87] on span at bounding box center [274, 87] width 8 height 7
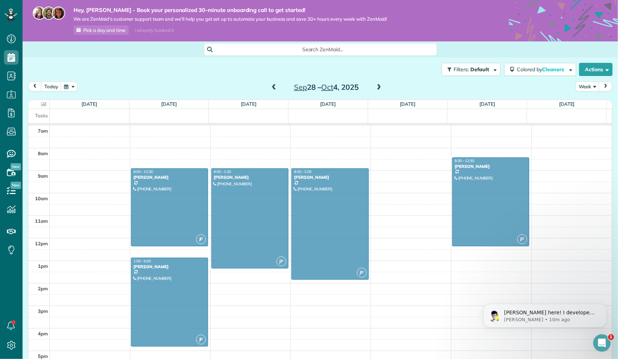
click at [271, 87] on span at bounding box center [274, 87] width 8 height 7
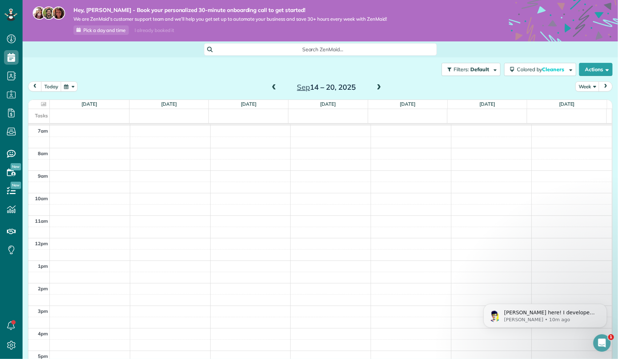
click at [270, 88] on span at bounding box center [274, 87] width 8 height 7
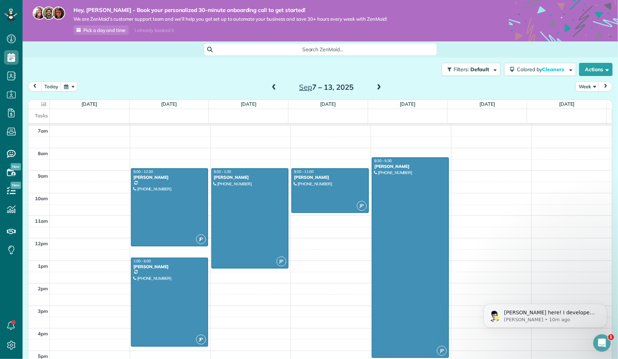
click at [379, 90] on span at bounding box center [379, 87] width 8 height 7
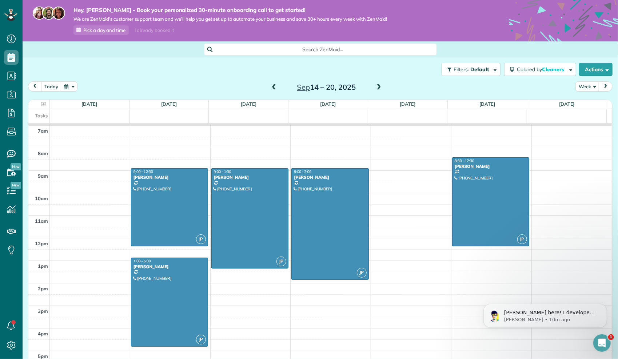
click at [379, 90] on span at bounding box center [379, 87] width 8 height 7
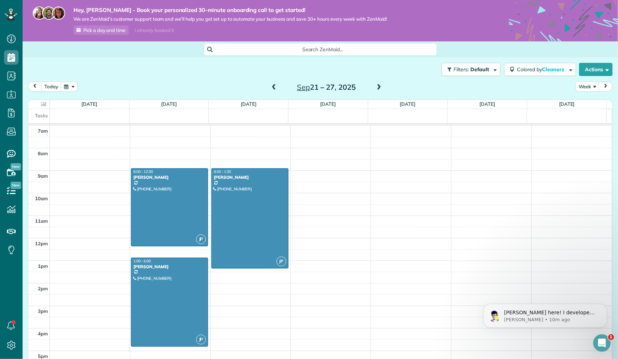
click at [379, 90] on span at bounding box center [379, 87] width 8 height 7
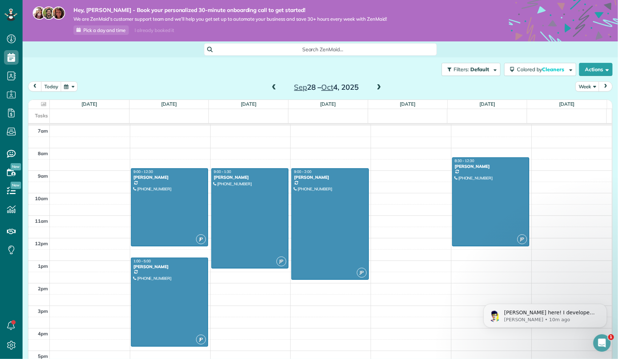
click at [379, 90] on span at bounding box center [379, 87] width 8 height 7
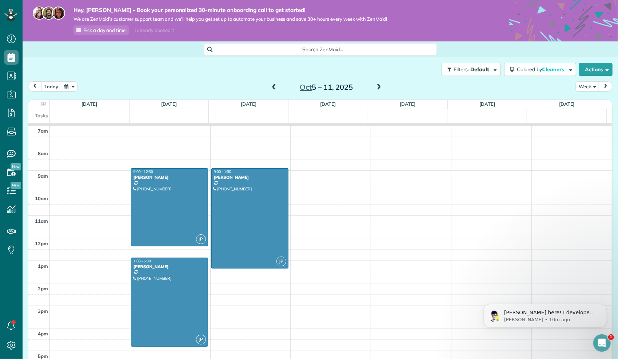
click at [379, 90] on span at bounding box center [379, 87] width 8 height 7
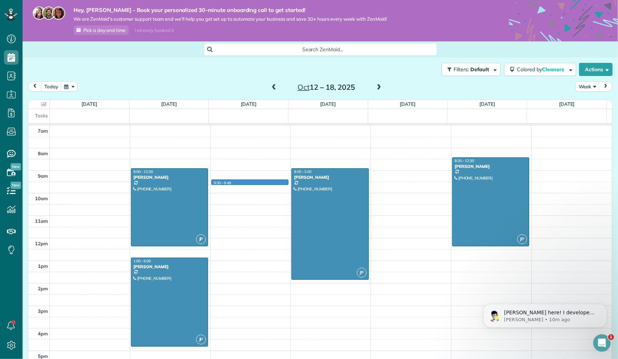
click at [231, 179] on div "12am 1am 2am 3am 4am 5am 6am 7am 8am 9am 10am 11am 12pm 1pm 2pm 3pm 4pm 5pm 6pm…" at bounding box center [320, 238] width 584 height 541
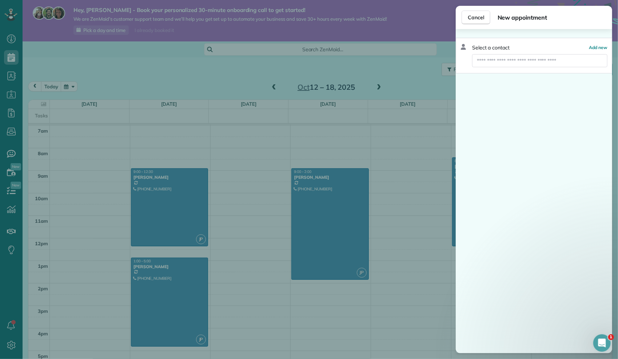
click at [232, 168] on div "Cancel New appointment Select a contact Add new" at bounding box center [309, 179] width 618 height 359
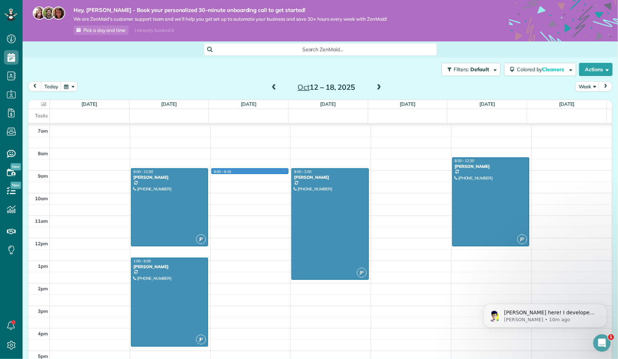
click at [231, 171] on div "12am 1am 2am 3am 4am 5am 6am 7am 8am 9am 10am 11am 12pm 1pm 2pm 3pm 4pm 5pm 6pm…" at bounding box center [320, 238] width 584 height 541
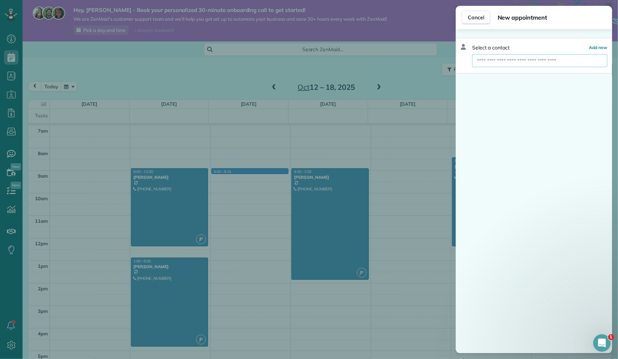
click at [504, 64] on input "text" at bounding box center [539, 60] width 135 height 13
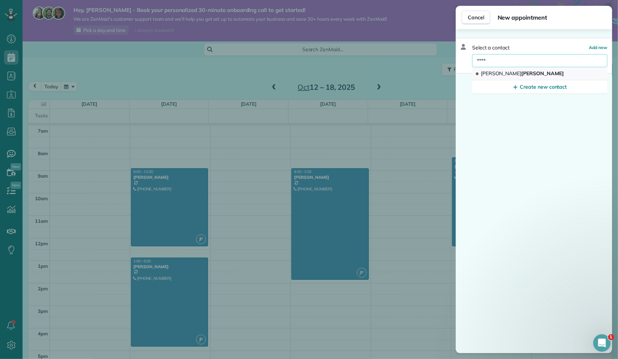
type input "****"
click at [576, 68] on button "Jana Haney" at bounding box center [539, 73] width 135 height 13
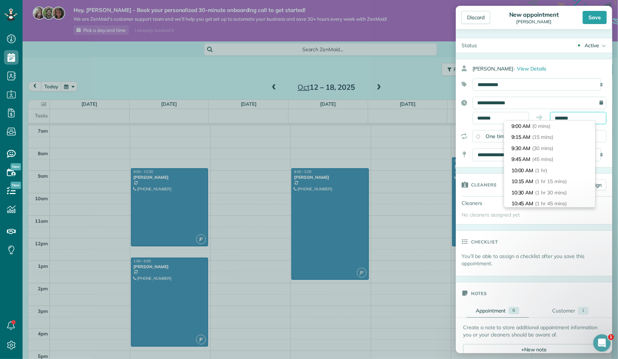
click at [568, 119] on input "*******" at bounding box center [578, 118] width 56 height 12
type input "*******"
click at [550, 177] on li "1:30 PM (4 hrs 30 mins)" at bounding box center [549, 180] width 91 height 11
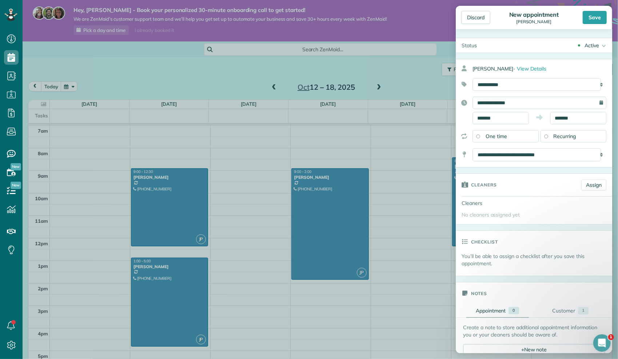
click at [560, 139] on div "Recurring" at bounding box center [574, 136] width 66 height 12
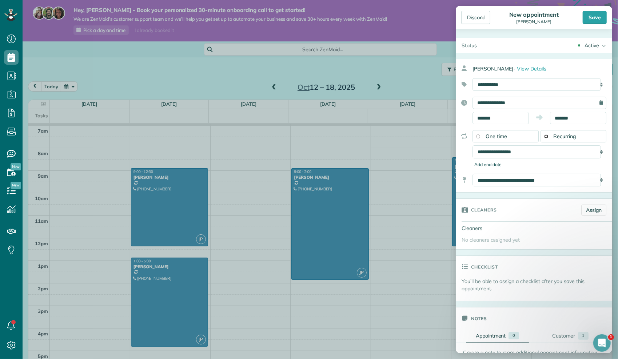
scroll to position [73, 0]
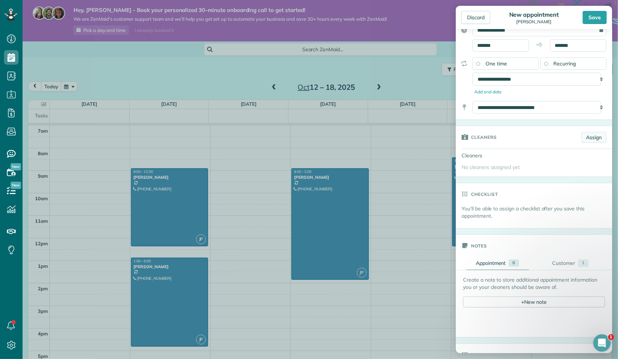
click at [581, 136] on link "Assign" at bounding box center [593, 137] width 25 height 11
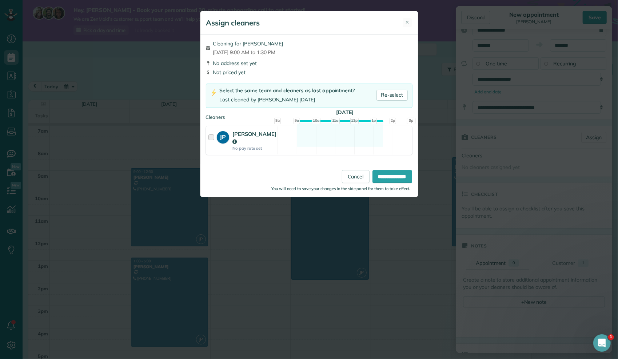
click at [225, 135] on strong "JP" at bounding box center [223, 136] width 12 height 10
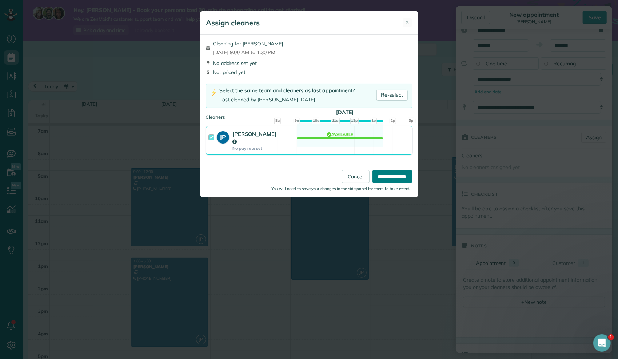
click at [404, 172] on input "**********" at bounding box center [393, 176] width 40 height 13
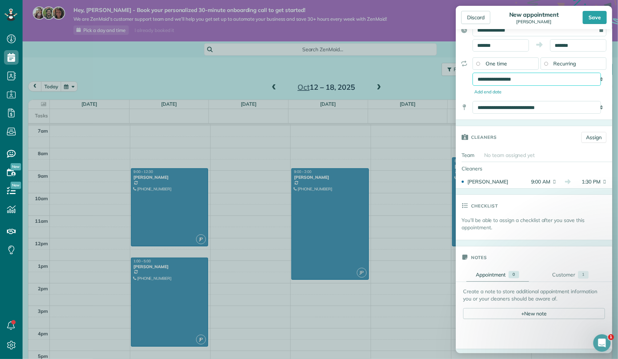
click at [549, 79] on select "**********" at bounding box center [537, 79] width 128 height 13
select select "**********"
click at [473, 73] on select "**********" at bounding box center [537, 79] width 128 height 13
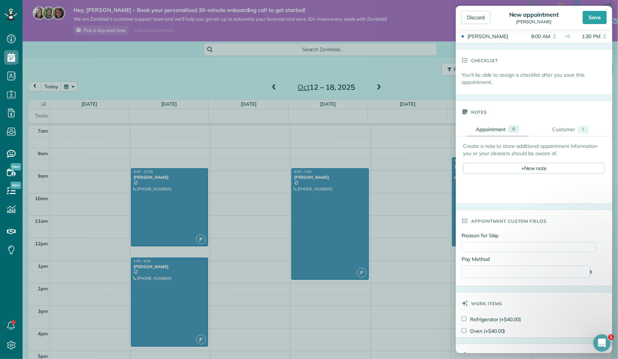
scroll to position [306, 0]
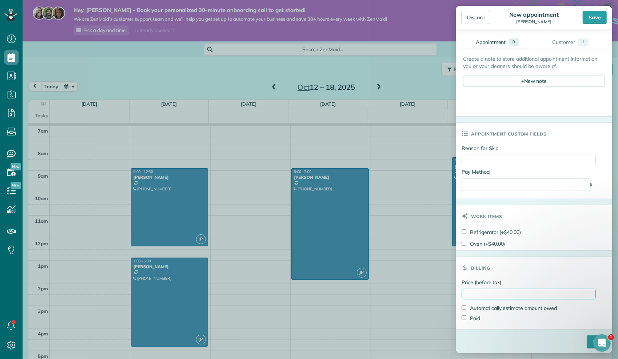
click at [488, 292] on input "Price (before tax)" at bounding box center [529, 294] width 134 height 11
type input "******"
click at [587, 344] on input "****" at bounding box center [597, 342] width 20 height 13
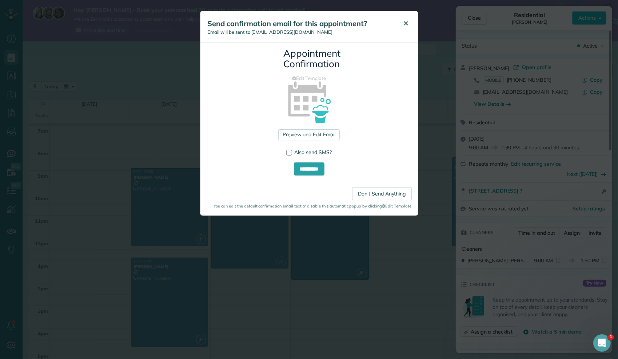
click at [402, 25] on button "✕" at bounding box center [406, 23] width 16 height 17
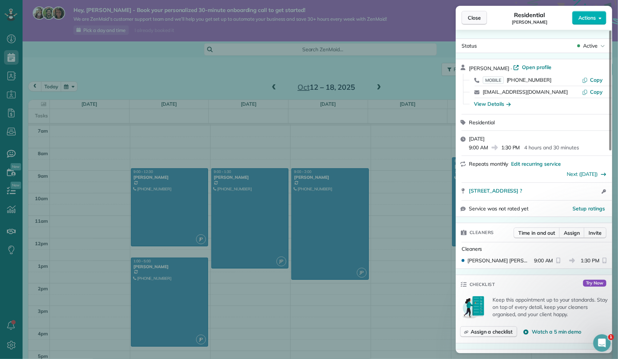
click at [467, 17] on button "Close" at bounding box center [474, 18] width 25 height 14
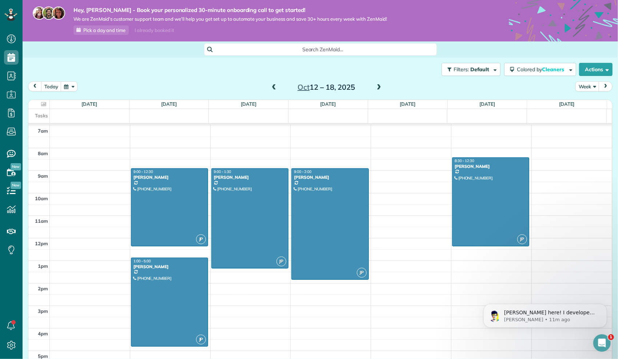
click at [377, 90] on span at bounding box center [379, 87] width 8 height 7
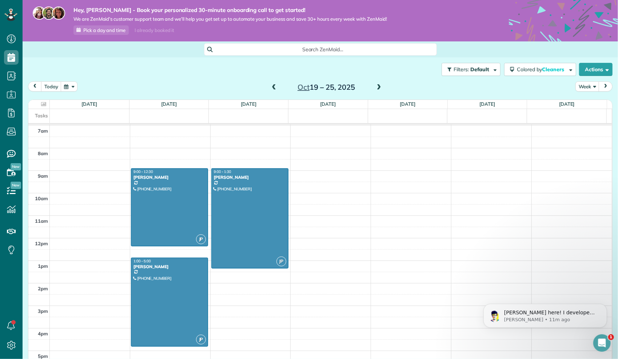
click at [377, 90] on span at bounding box center [379, 87] width 8 height 7
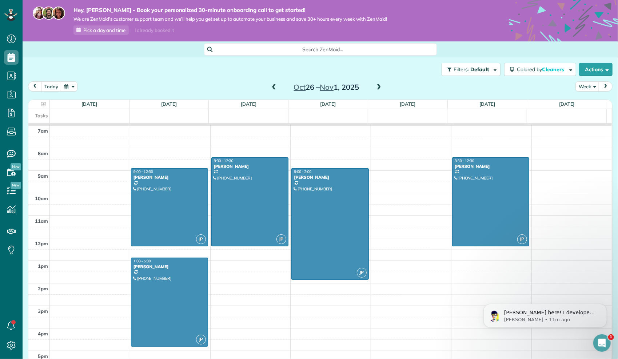
click at [377, 90] on span at bounding box center [379, 87] width 8 height 7
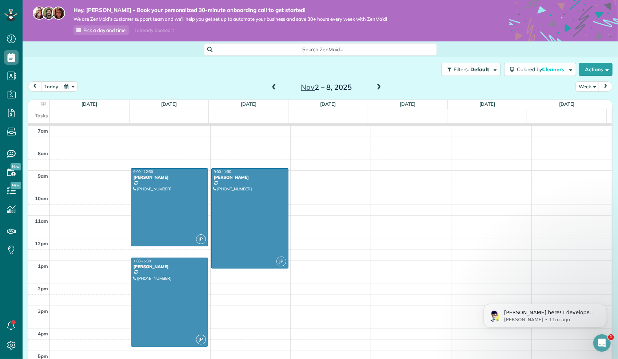
click at [377, 90] on span at bounding box center [379, 87] width 8 height 7
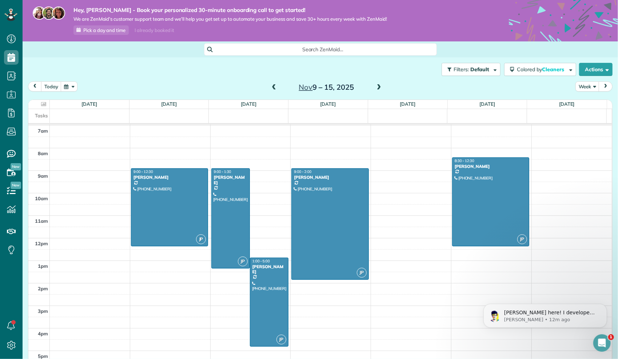
click at [139, 268] on div "12am 1am 2am 3am 4am 5am 6am 7am 8am 9am 10am 11am 12pm 1pm 2pm 3pm 4pm 5pm 6pm…" at bounding box center [320, 238] width 584 height 541
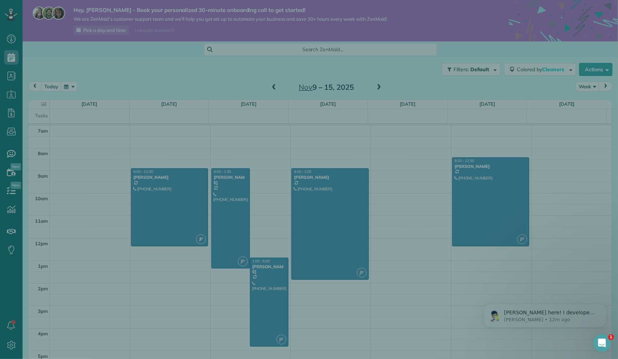
click at [139, 268] on div "Cancel New appointment Select a contact Add new" at bounding box center [309, 179] width 618 height 359
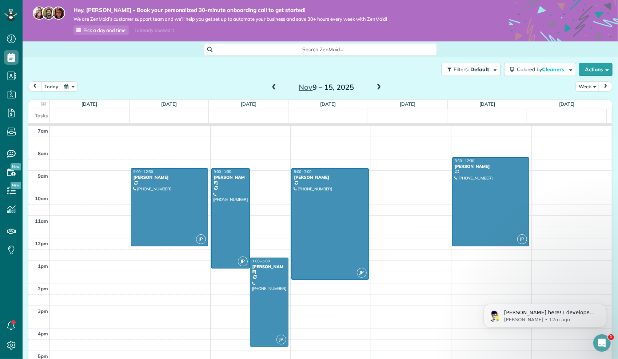
click at [139, 268] on div "12am 1am 2am 3am 4am 5am 6am 7am 8am 9am 10am 11am 12pm 1pm 2pm 3pm 4pm 5pm 6pm…" at bounding box center [320, 238] width 584 height 541
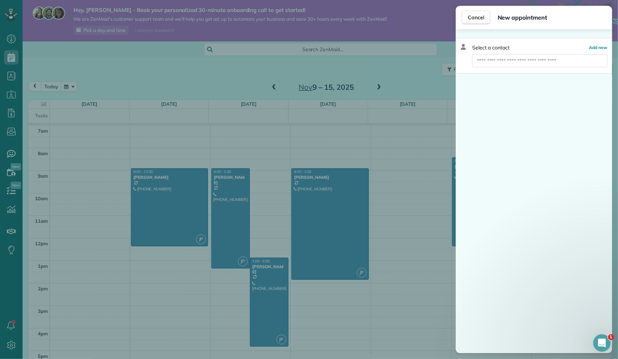
click at [137, 261] on div "Cancel New appointment Select a contact Add new" at bounding box center [309, 179] width 618 height 359
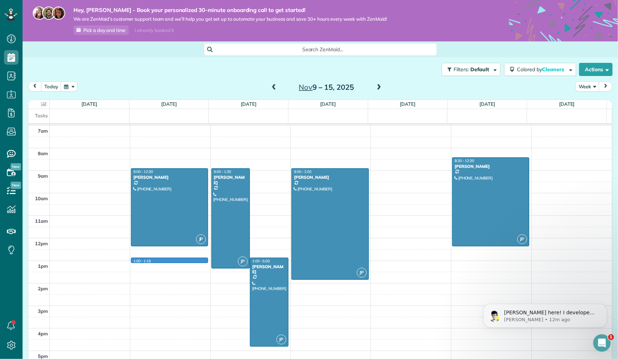
click at [137, 258] on div "12am 1am 2am 3am 4am 5am 6am 7am 8am 9am 10am 11am 12pm 1pm 2pm 3pm 4pm 5pm 6pm…" at bounding box center [320, 238] width 584 height 541
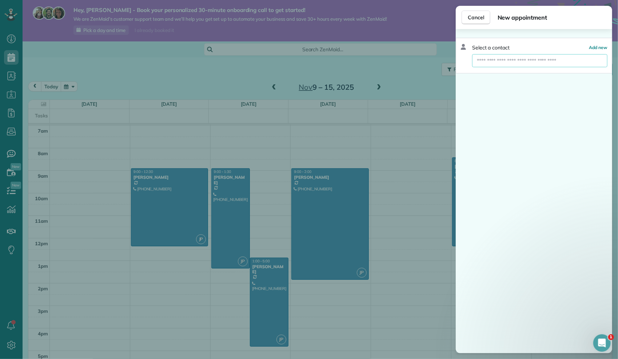
click at [499, 61] on input "text" at bounding box center [539, 60] width 135 height 13
type input "*****"
click at [497, 71] on span "Chery l Ruble" at bounding box center [510, 73] width 59 height 7
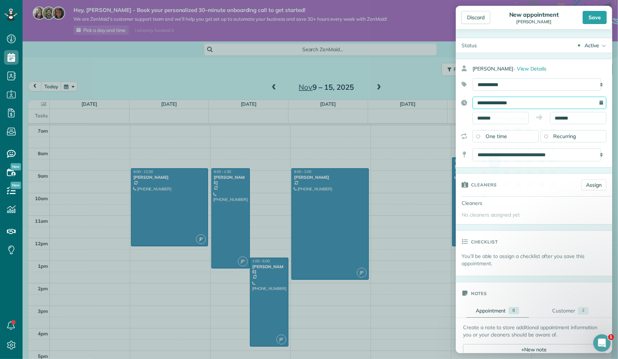
click at [505, 106] on input "**********" at bounding box center [540, 103] width 134 height 12
click at [492, 158] on link "10" at bounding box center [495, 162] width 12 height 12
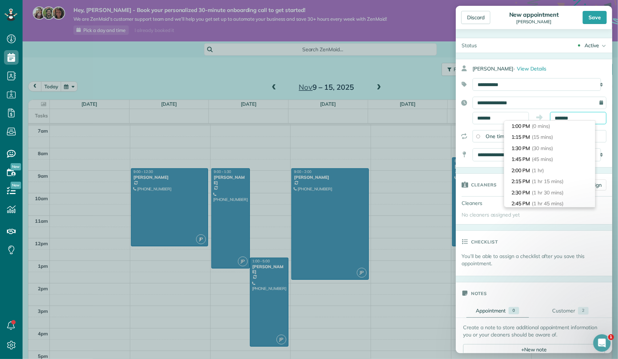
click at [571, 117] on input "*******" at bounding box center [578, 118] width 56 height 12
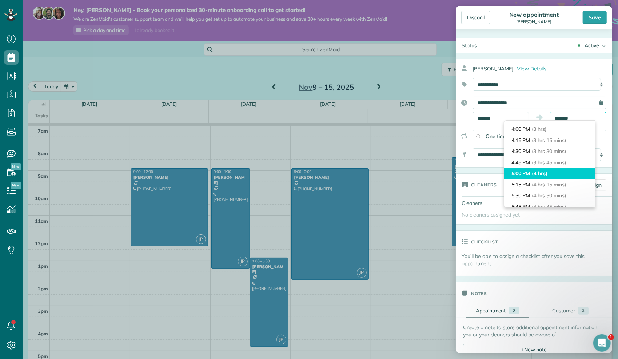
scroll to position [146, 0]
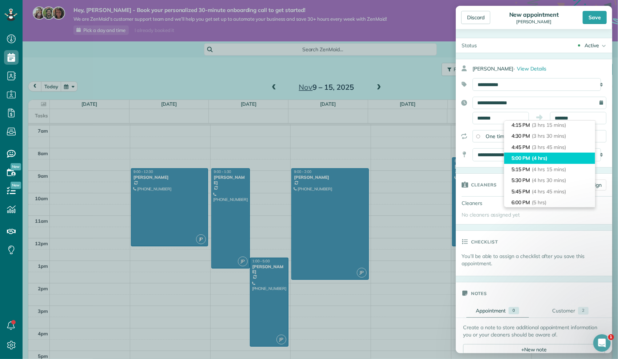
type input "*******"
click at [526, 159] on li "5:00 PM (4 hrs)" at bounding box center [549, 158] width 91 height 11
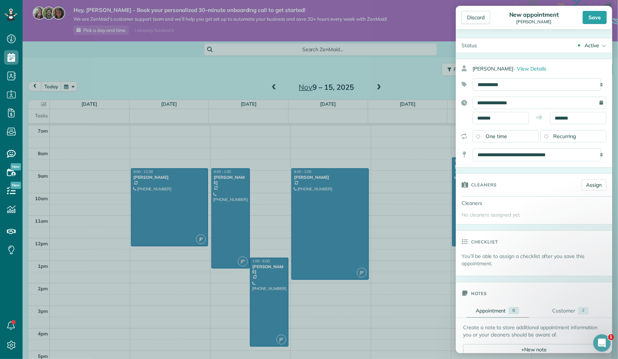
click at [556, 136] on span "Recurring" at bounding box center [565, 136] width 23 height 7
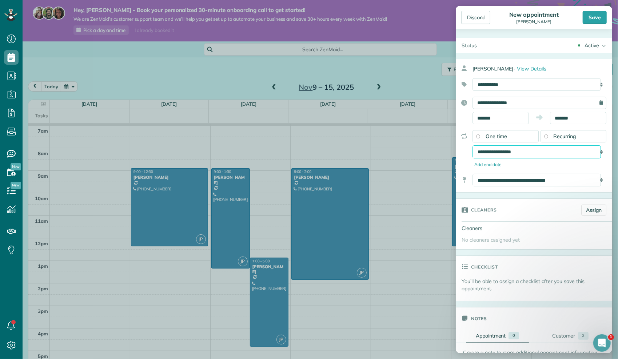
click at [534, 151] on select "**********" at bounding box center [537, 152] width 128 height 13
select select "**********"
click at [473, 146] on select "**********" at bounding box center [537, 152] width 128 height 13
click at [582, 206] on link "Assign" at bounding box center [593, 210] width 25 height 11
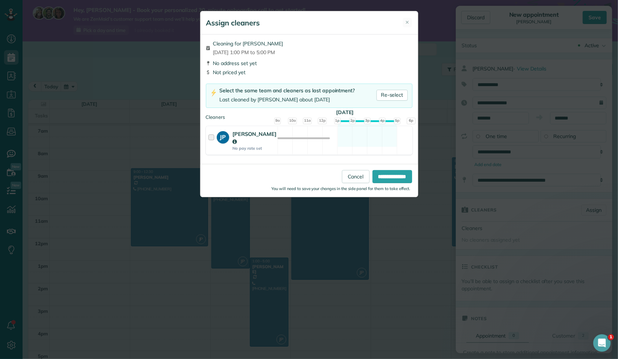
click at [212, 136] on div at bounding box center [212, 140] width 8 height 21
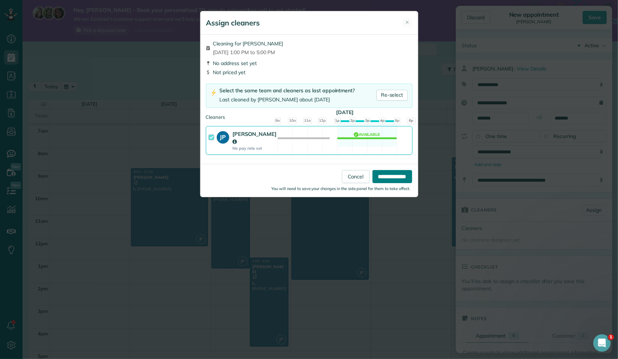
click at [383, 170] on input "**********" at bounding box center [393, 176] width 40 height 13
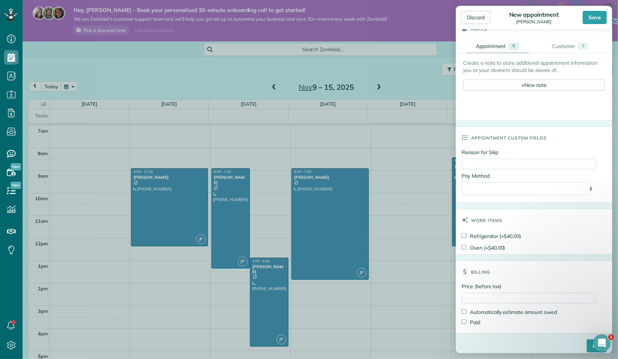
scroll to position [306, 0]
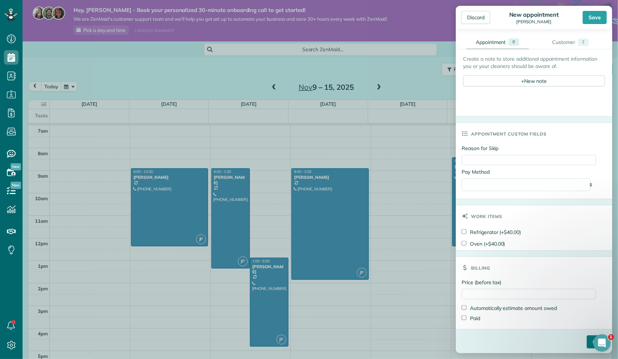
click at [587, 340] on input "****" at bounding box center [597, 342] width 20 height 13
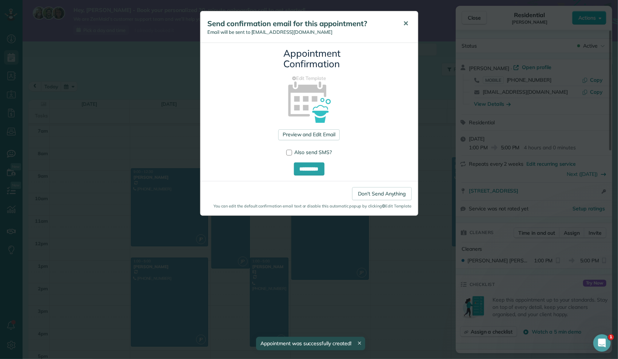
click at [408, 23] on span "✕" at bounding box center [406, 23] width 5 height 8
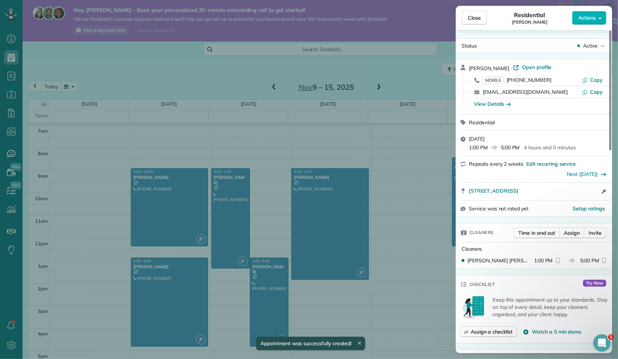
click at [269, 281] on div "Close Residential Cheryl Ruble Actions Status Active Cheryl Ruble · Open profil…" at bounding box center [309, 179] width 618 height 359
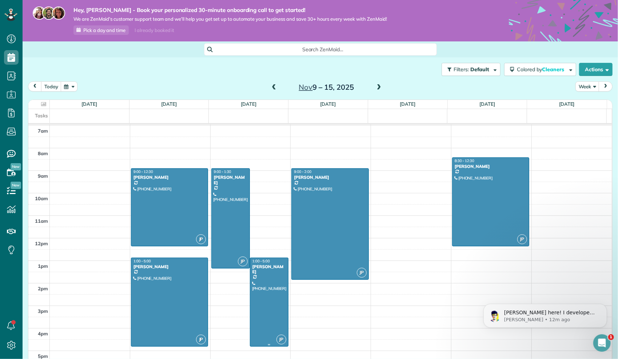
click at [268, 281] on div at bounding box center [269, 302] width 38 height 88
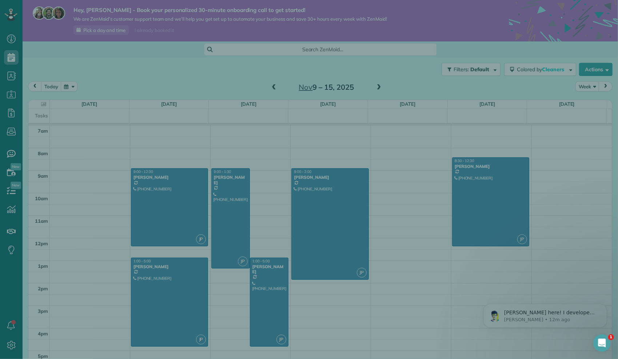
click at [268, 281] on div "Close Cleaners" at bounding box center [309, 179] width 618 height 359
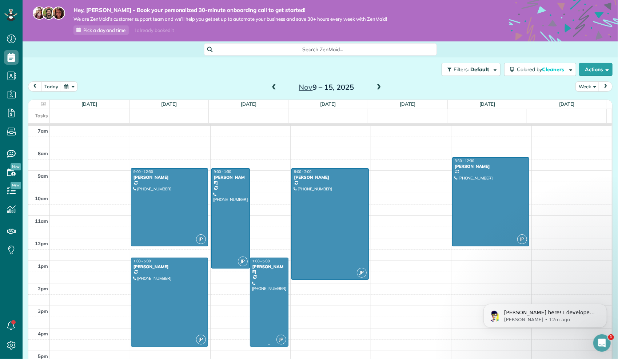
click at [267, 276] on div at bounding box center [269, 302] width 38 height 88
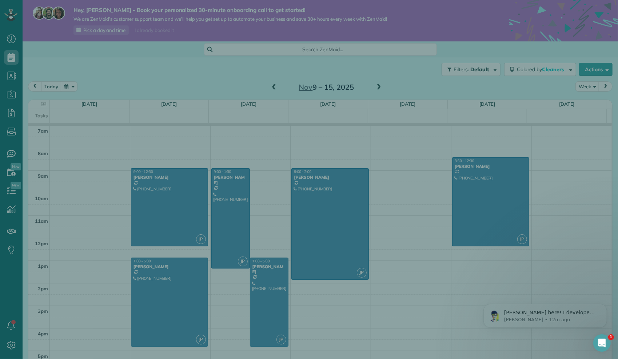
click at [267, 276] on div "Close Residential Cheryl Ruble Actions Status Active Cheryl Ruble · Open profil…" at bounding box center [309, 179] width 618 height 359
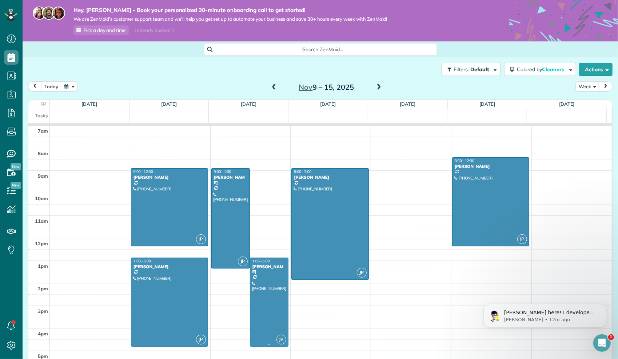
click at [267, 276] on div at bounding box center [269, 302] width 38 height 88
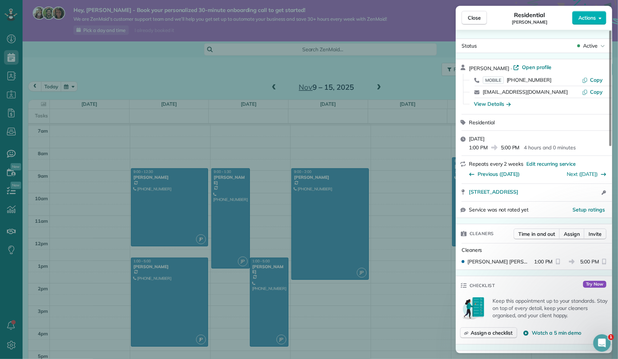
click at [545, 124] on div "Residential" at bounding box center [538, 122] width 139 height 7
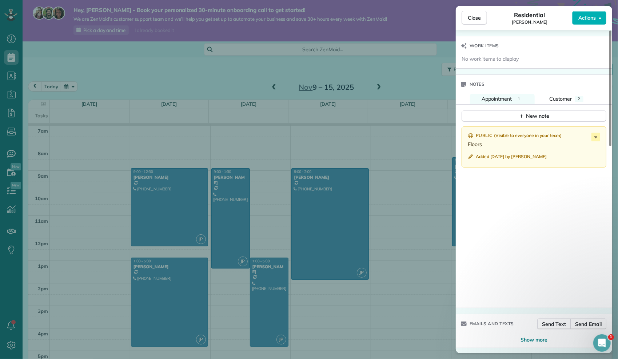
scroll to position [469, 0]
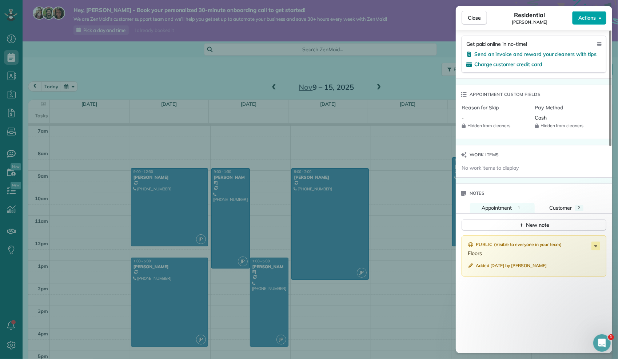
click at [594, 18] on span "Actions" at bounding box center [587, 17] width 17 height 7
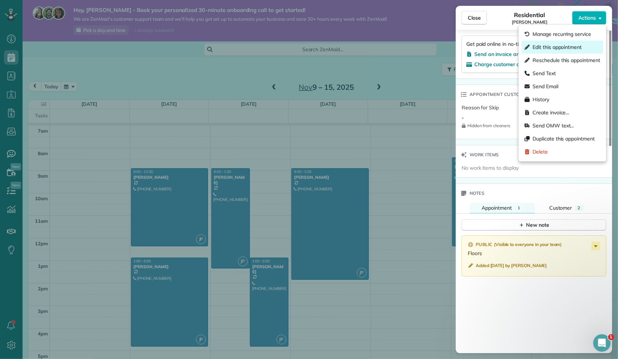
click at [549, 47] on span "Edit this appointment" at bounding box center [557, 47] width 49 height 7
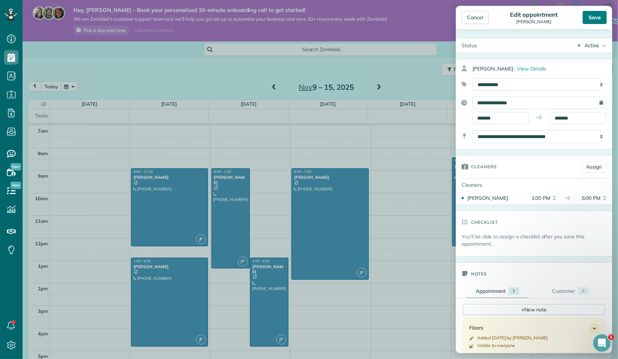
click at [598, 19] on div "Save" at bounding box center [595, 17] width 24 height 13
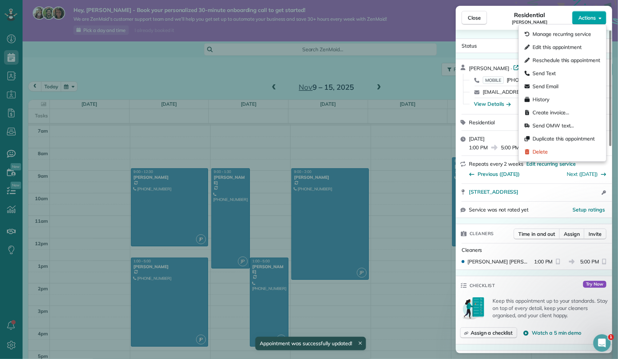
click at [589, 21] on button "Actions" at bounding box center [589, 18] width 34 height 14
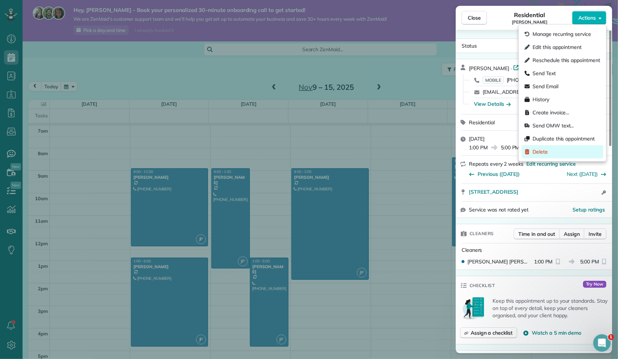
click at [548, 155] on div "Delete" at bounding box center [563, 152] width 82 height 13
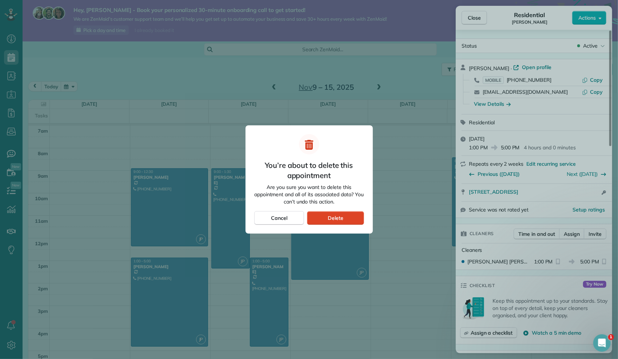
click at [347, 216] on div "Delete" at bounding box center [335, 218] width 57 height 14
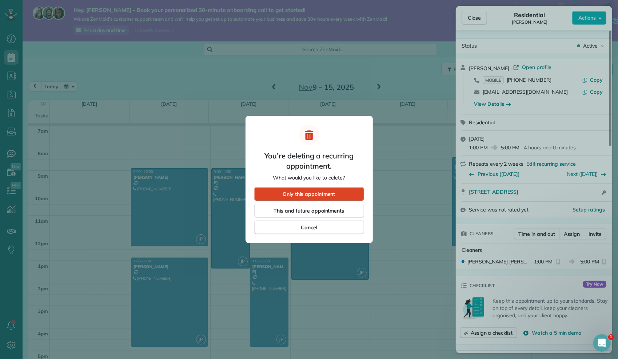
click at [338, 195] on div "Only this appointment" at bounding box center [309, 194] width 110 height 14
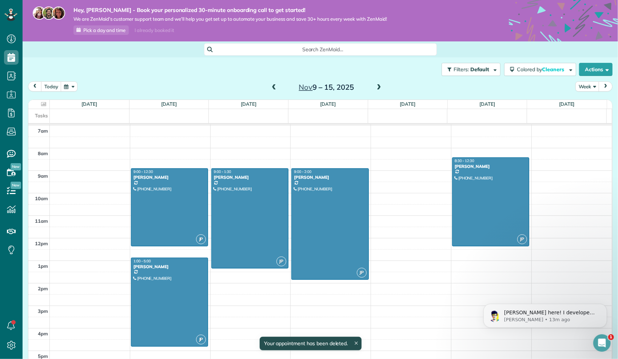
click at [375, 86] on span at bounding box center [379, 87] width 8 height 7
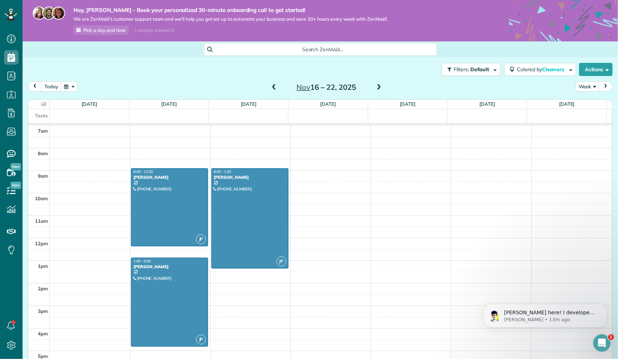
click at [375, 86] on span at bounding box center [379, 87] width 8 height 7
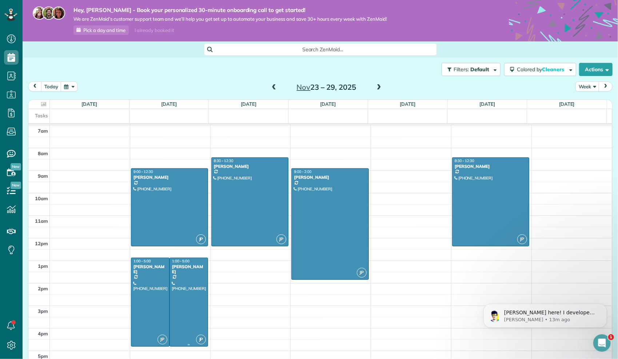
click at [187, 277] on div at bounding box center [189, 302] width 38 height 88
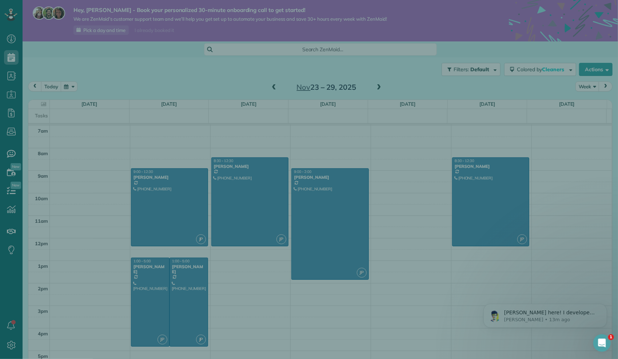
click at [187, 277] on div "Close Cleaners" at bounding box center [309, 179] width 618 height 359
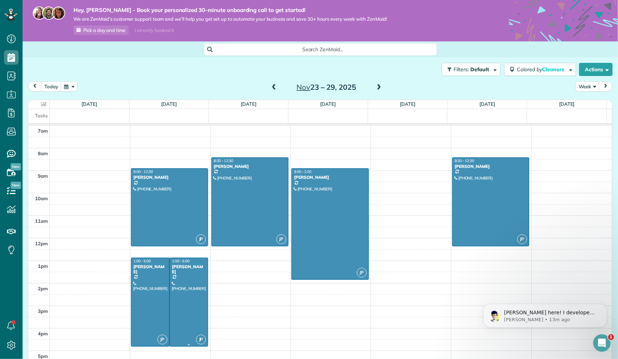
click at [187, 277] on div at bounding box center [189, 302] width 38 height 88
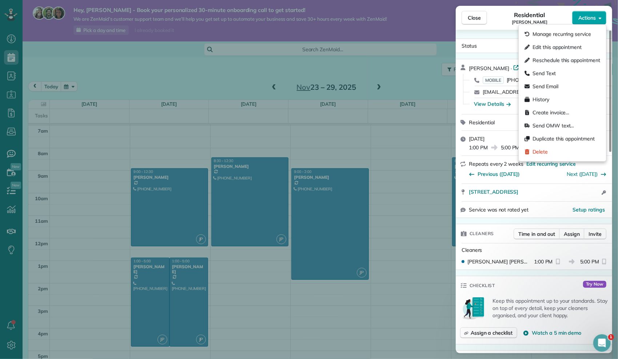
click at [585, 0] on div "Close Residential Cheryl Ruble Actions Status Active Cheryl Ruble · Open profil…" at bounding box center [309, 0] width 618 height 0
click at [539, 154] on span "Delete" at bounding box center [540, 151] width 15 height 7
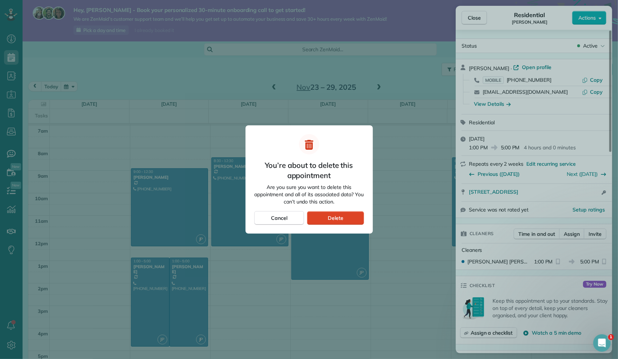
click at [341, 218] on span "Delete" at bounding box center [336, 218] width 16 height 7
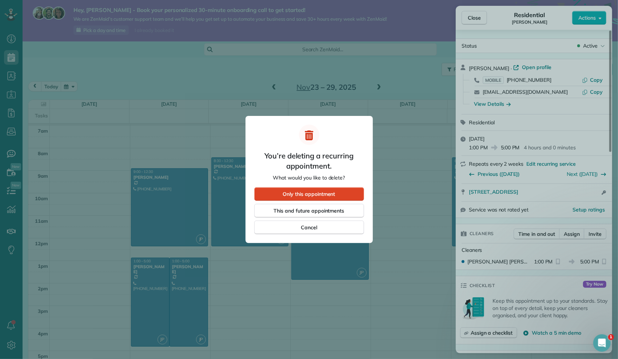
click at [302, 199] on div "Only this appointment" at bounding box center [309, 194] width 110 height 14
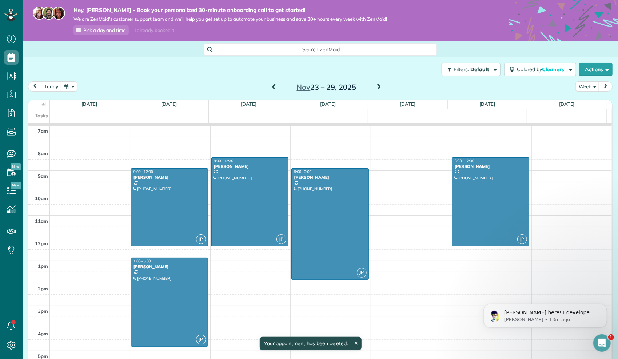
click at [375, 85] on span at bounding box center [379, 87] width 8 height 7
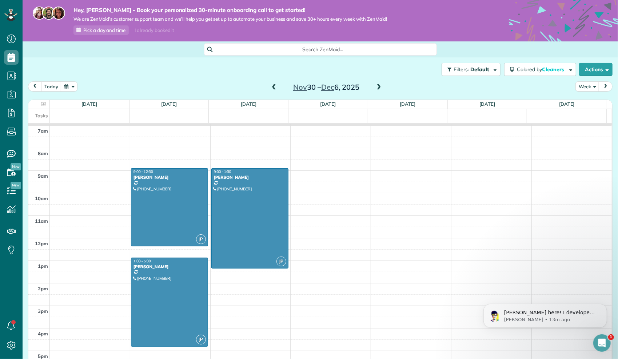
click at [375, 89] on span at bounding box center [379, 87] width 8 height 7
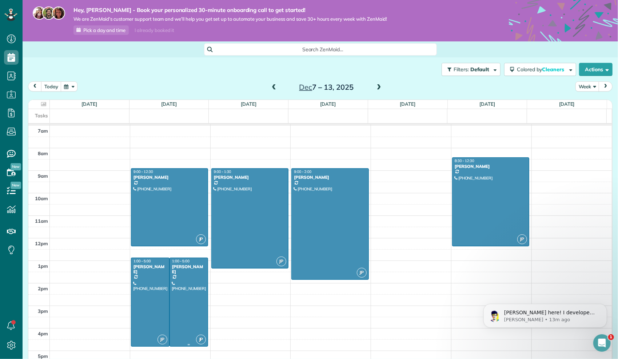
click at [182, 283] on div at bounding box center [189, 302] width 38 height 88
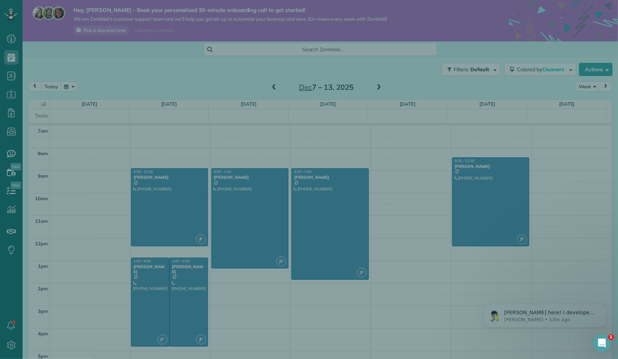
click at [182, 283] on div "Close Cleaners" at bounding box center [309, 179] width 618 height 359
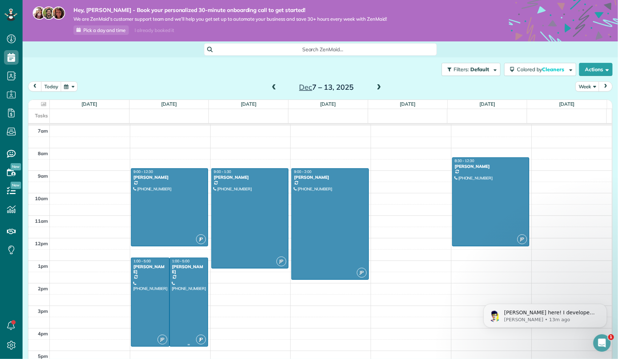
click at [196, 271] on div at bounding box center [189, 302] width 38 height 88
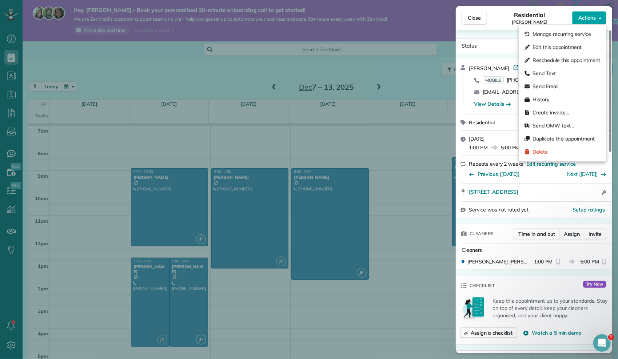
click at [580, 14] on button "Actions" at bounding box center [589, 18] width 34 height 14
click at [533, 152] on span "Delete" at bounding box center [540, 151] width 15 height 7
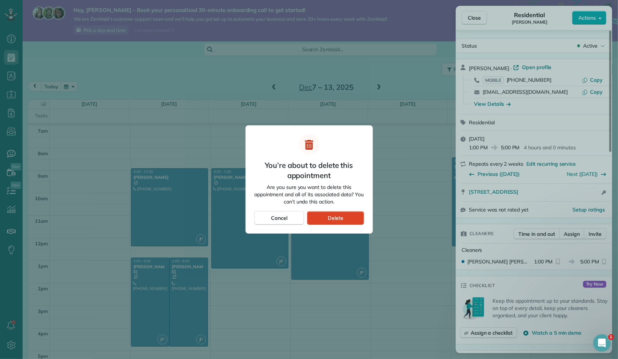
click at [336, 221] on span "Delete" at bounding box center [336, 218] width 16 height 7
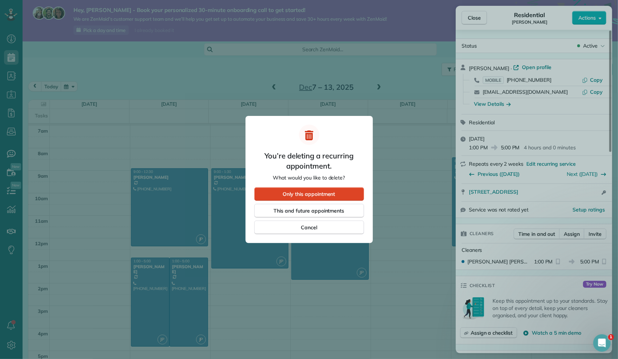
click at [319, 196] on span "Only this appointment" at bounding box center [309, 194] width 52 height 7
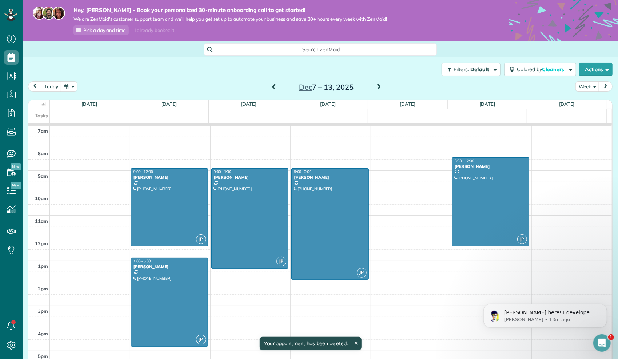
click at [378, 89] on span at bounding box center [379, 87] width 8 height 7
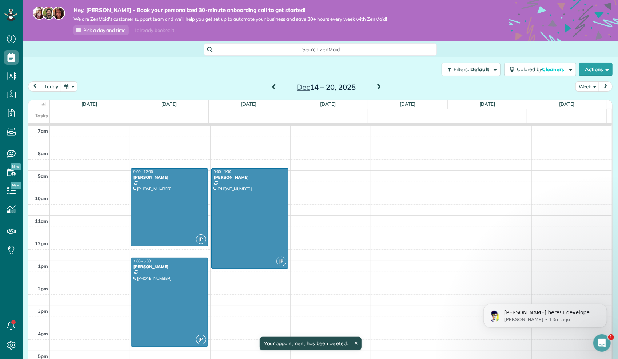
click at [378, 89] on span at bounding box center [379, 87] width 8 height 7
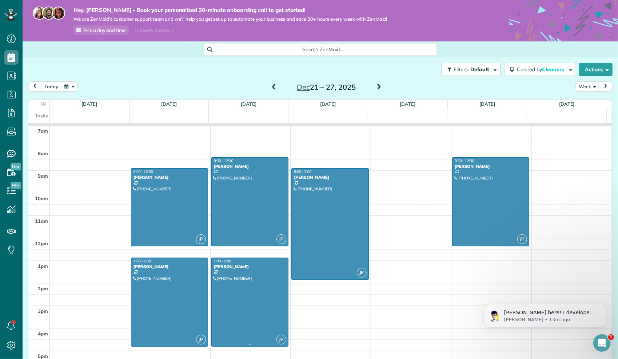
click at [256, 280] on div at bounding box center [250, 302] width 76 height 88
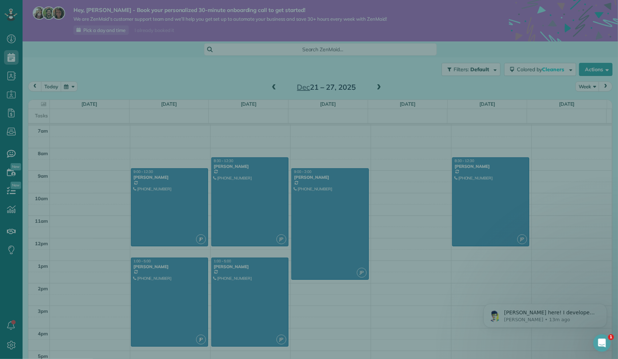
click at [256, 280] on div "Close Cleaners" at bounding box center [309, 179] width 618 height 359
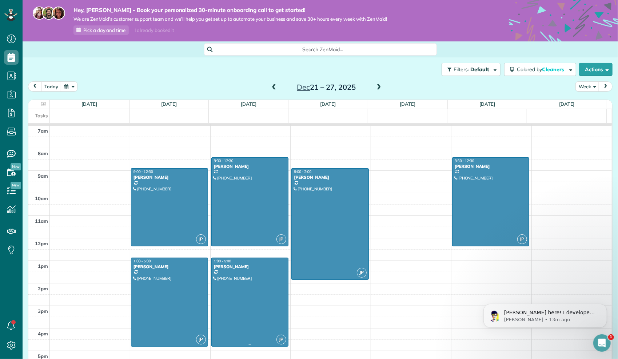
click at [256, 280] on div at bounding box center [250, 302] width 76 height 88
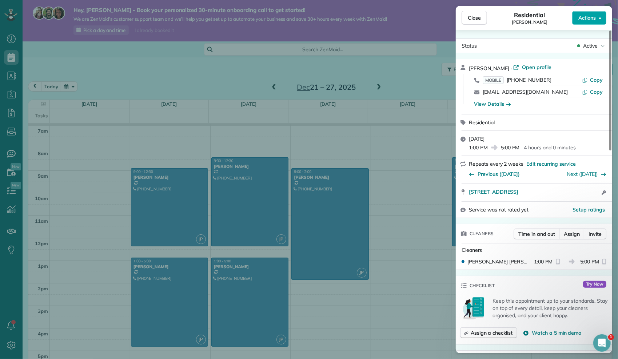
click at [583, 22] on button "Actions" at bounding box center [589, 18] width 34 height 14
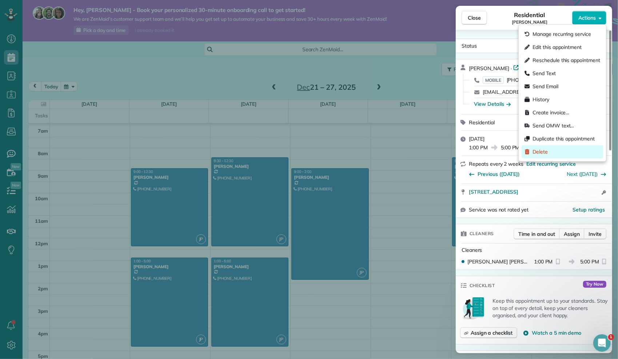
click at [533, 154] on span "Delete" at bounding box center [540, 151] width 15 height 7
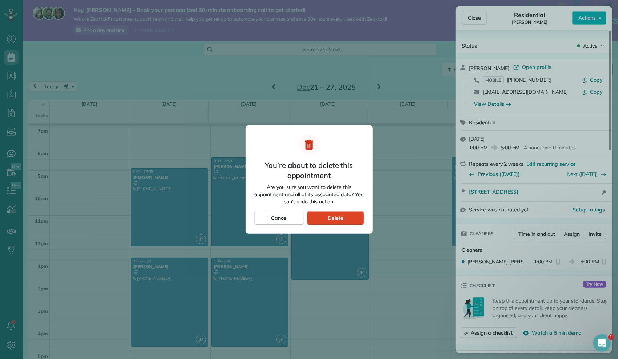
click at [330, 218] on span "Delete" at bounding box center [336, 218] width 16 height 7
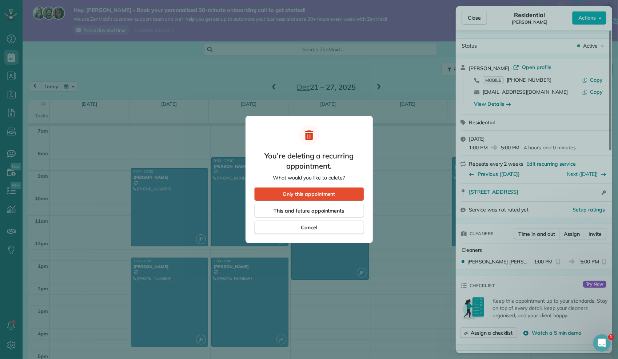
click at [346, 176] on div "You’re deleting a recurring appointment. What would you like to delete?" at bounding box center [309, 153] width 110 height 57
click at [319, 196] on span "Only this appointment" at bounding box center [309, 194] width 52 height 7
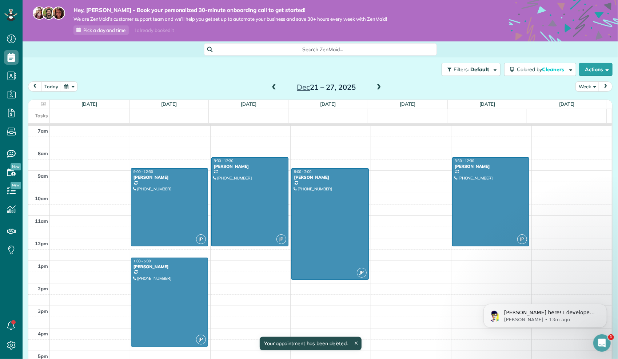
click at [273, 87] on span at bounding box center [274, 87] width 8 height 7
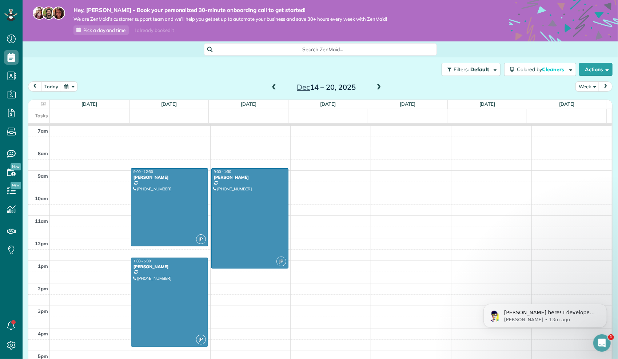
click at [273, 87] on span at bounding box center [274, 87] width 8 height 7
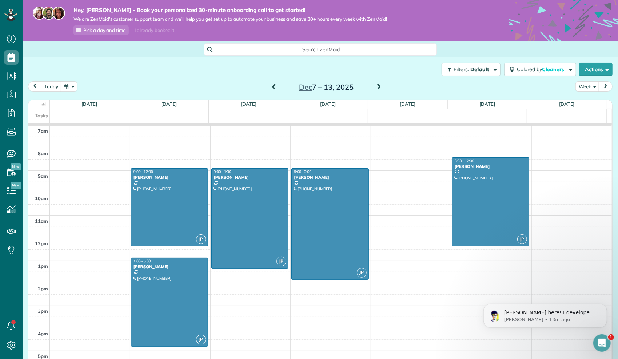
click at [273, 87] on span at bounding box center [274, 87] width 8 height 7
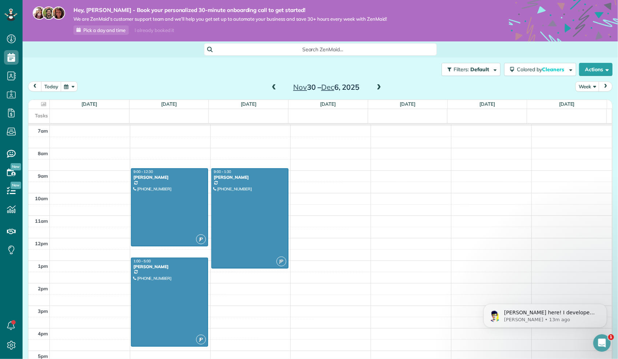
click at [273, 87] on span at bounding box center [274, 87] width 8 height 7
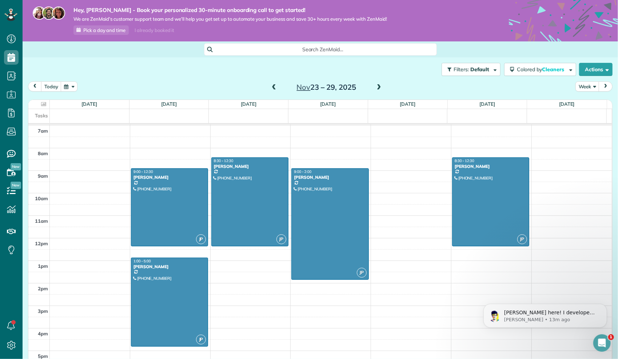
click at [381, 174] on div "12am 1am 2am 3am 4am 5am 6am 7am 8am 9am 10am 11am 12pm 1pm 2pm 3pm 4pm 5pm 6pm…" at bounding box center [320, 238] width 584 height 541
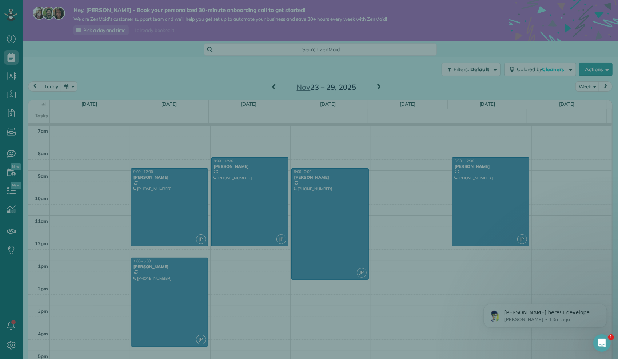
click at [381, 174] on div "Cancel New appointment Select a contact Add new" at bounding box center [309, 179] width 618 height 359
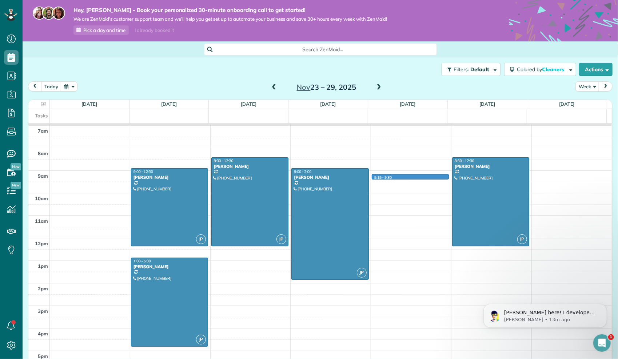
click at [381, 174] on div "12am 1am 2am 3am 4am 5am 6am 7am 8am 9am 10am 11am 12pm 1pm 2pm 3pm 4pm 5pm 6pm…" at bounding box center [320, 238] width 584 height 541
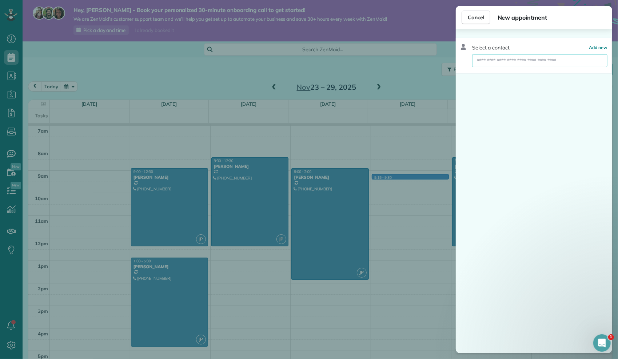
click at [499, 57] on input "text" at bounding box center [539, 60] width 135 height 13
click at [596, 49] on span "Add new" at bounding box center [598, 47] width 19 height 5
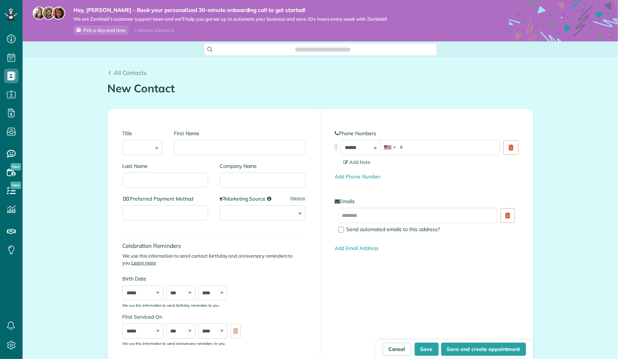
scroll to position [3, 3]
click at [233, 148] on input "First Name" at bounding box center [239, 147] width 131 height 15
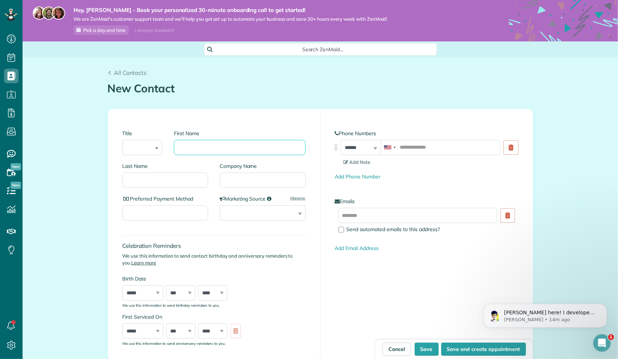
scroll to position [0, 0]
type input "**********"
click at [452, 351] on button "Save and create appointment" at bounding box center [483, 349] width 85 height 13
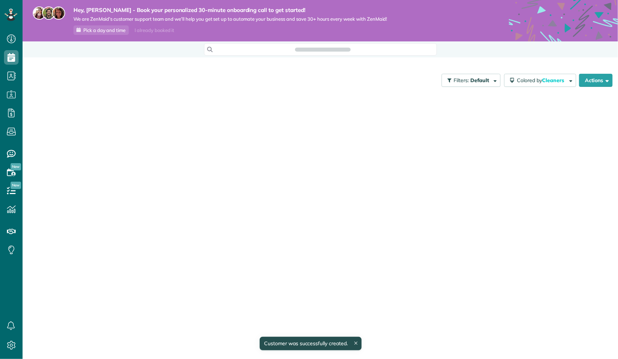
scroll to position [3, 3]
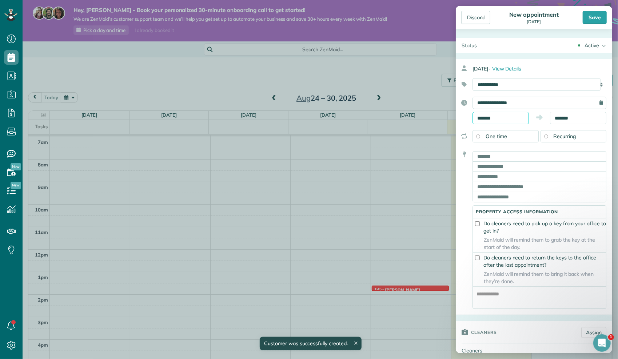
click at [499, 115] on input "*******" at bounding box center [501, 118] width 56 height 12
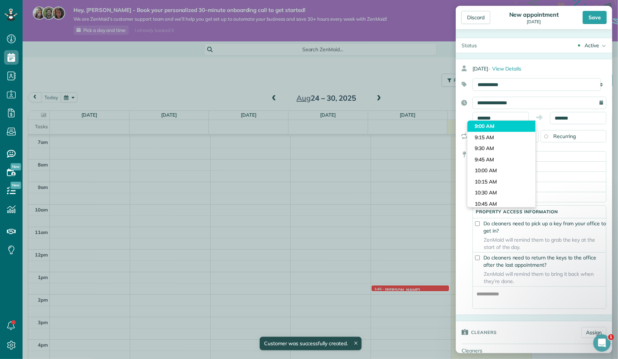
type input "*******"
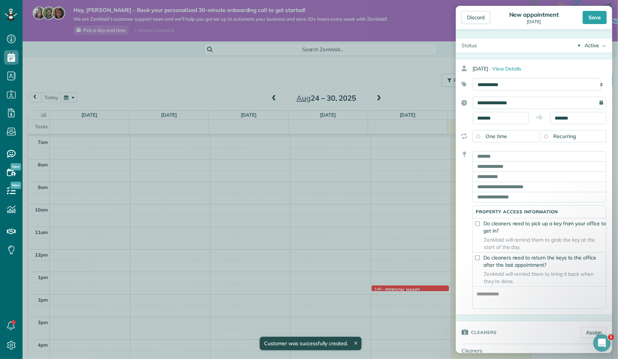
click at [497, 128] on body "Dashboard Scheduling Calendar View List View Dispatch View - Weekly scheduling …" at bounding box center [309, 179] width 618 height 359
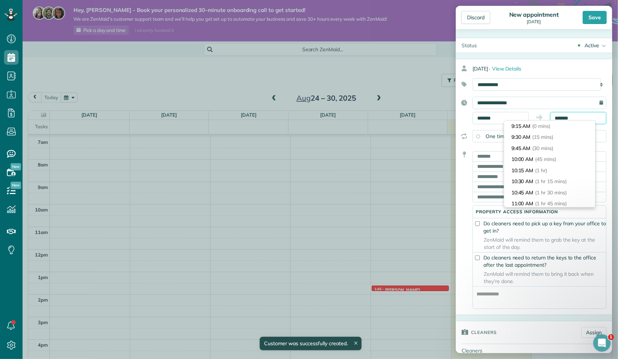
click at [568, 119] on input "*******" at bounding box center [578, 118] width 56 height 12
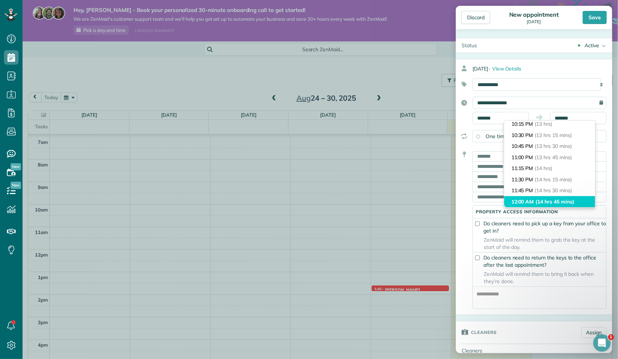
type input "********"
click at [549, 203] on span "(14 hrs 45 mins)" at bounding box center [555, 202] width 39 height 7
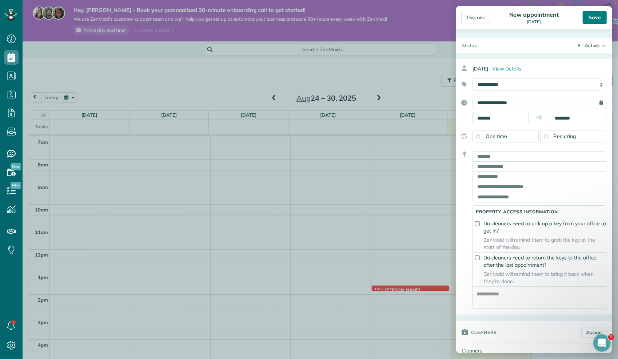
click at [600, 17] on div "Save" at bounding box center [595, 17] width 24 height 13
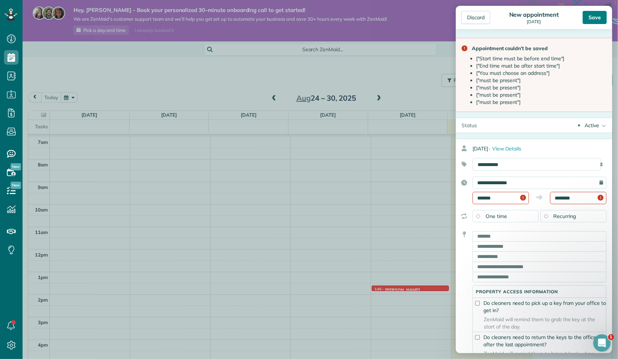
click at [603, 20] on div "Save" at bounding box center [595, 17] width 24 height 13
click at [561, 198] on input "********" at bounding box center [578, 198] width 56 height 12
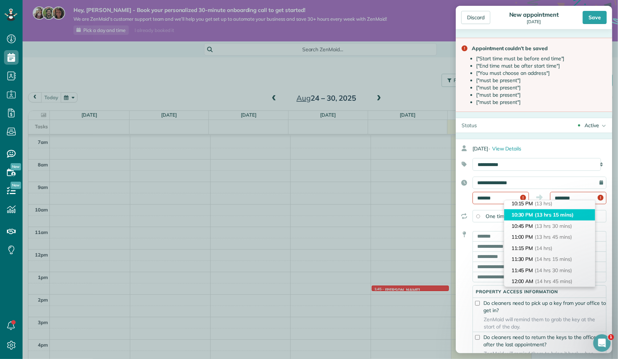
type input "********"
click at [541, 215] on span "(13 hrs 15 mins)" at bounding box center [554, 215] width 39 height 7
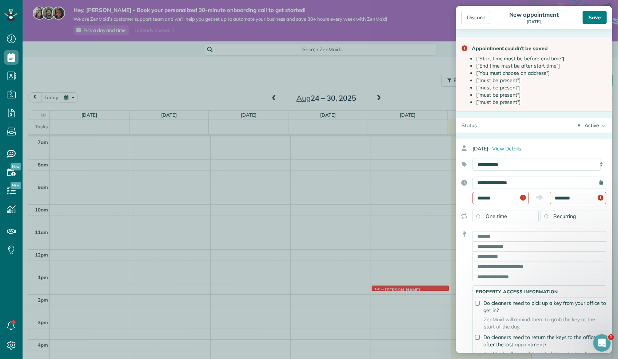
click at [593, 17] on div "Save" at bounding box center [595, 17] width 24 height 13
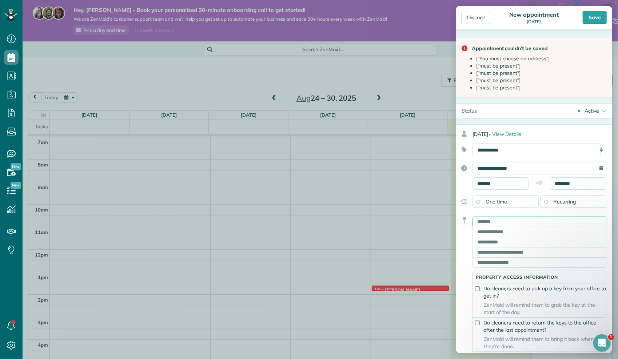
click at [499, 225] on input "text" at bounding box center [540, 222] width 134 height 10
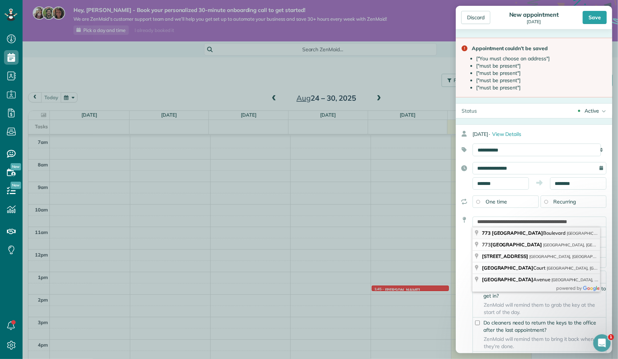
type input "**********"
type input "**"
type input "*****"
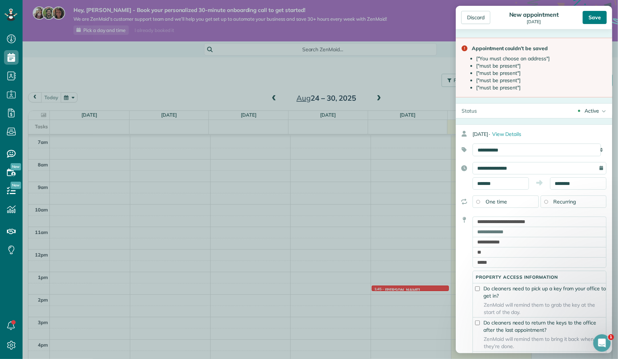
click at [587, 15] on div "Save" at bounding box center [595, 17] width 24 height 13
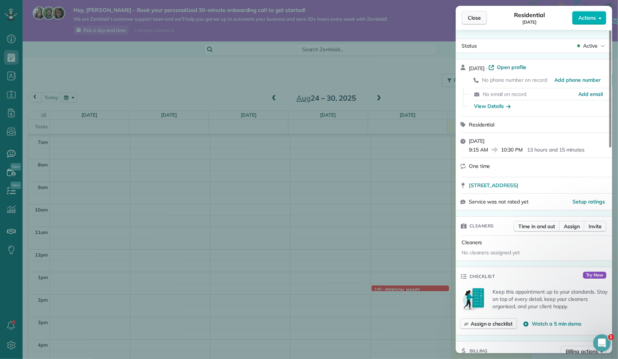
click at [469, 17] on span "Close" at bounding box center [474, 17] width 13 height 7
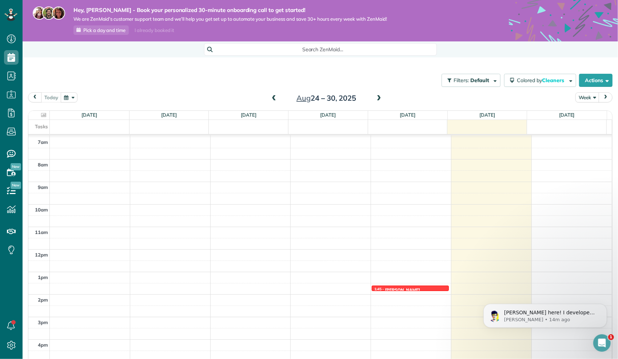
click at [375, 99] on span at bounding box center [379, 98] width 8 height 7
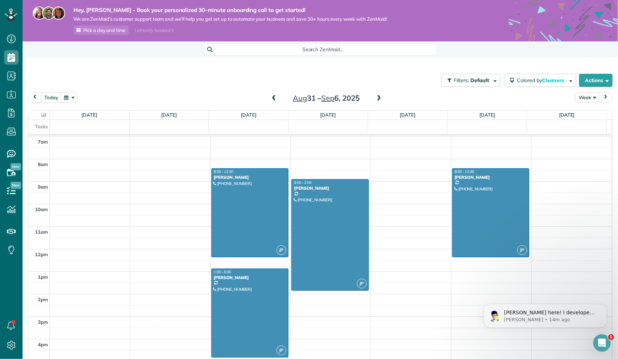
click at [375, 99] on span at bounding box center [379, 98] width 8 height 7
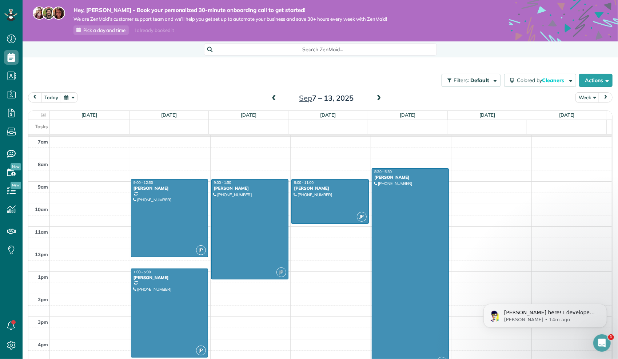
click at [375, 99] on span at bounding box center [379, 98] width 8 height 7
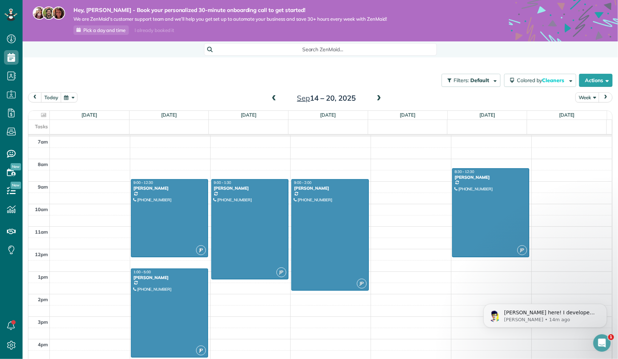
click at [375, 99] on span at bounding box center [379, 98] width 8 height 7
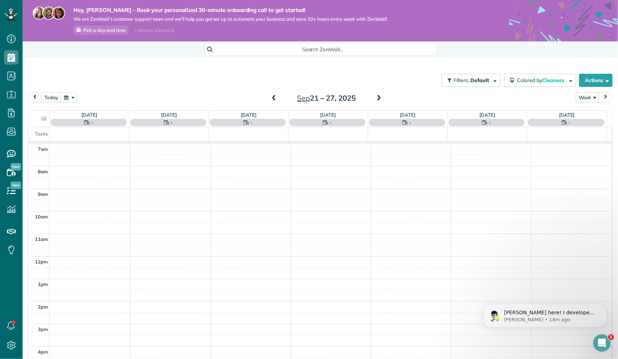
click at [375, 99] on span at bounding box center [379, 98] width 8 height 7
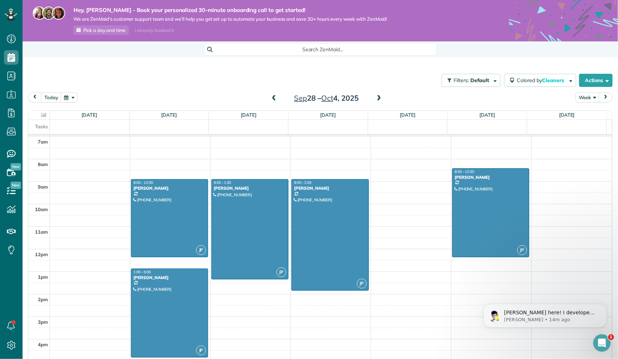
click at [375, 99] on span at bounding box center [379, 98] width 8 height 7
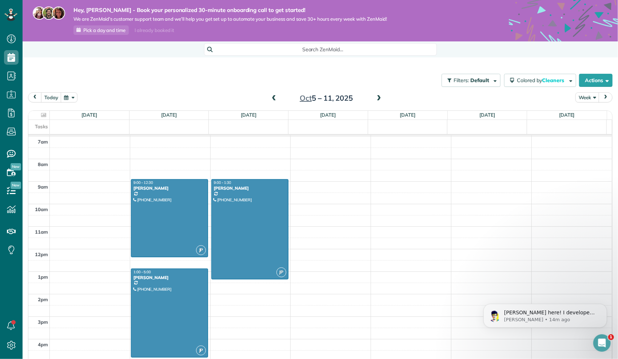
click at [375, 99] on span at bounding box center [379, 98] width 8 height 7
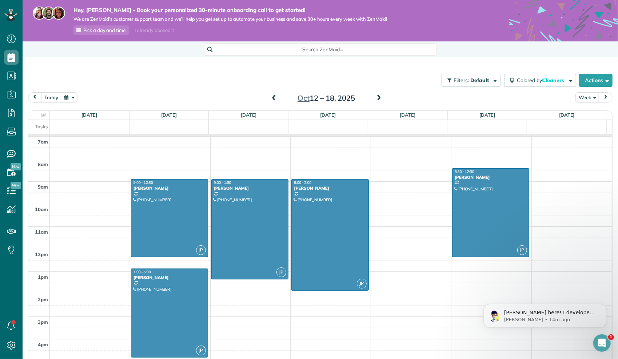
click at [375, 99] on span at bounding box center [379, 98] width 8 height 7
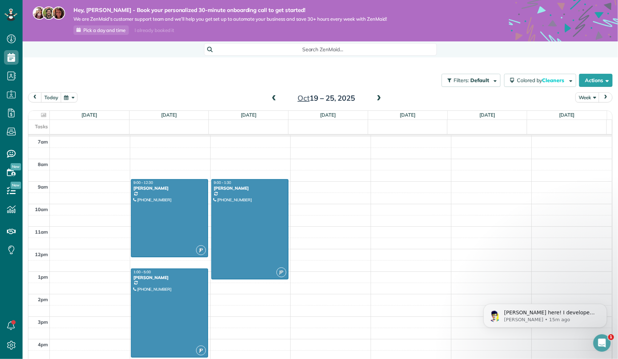
click at [375, 99] on span at bounding box center [379, 98] width 8 height 7
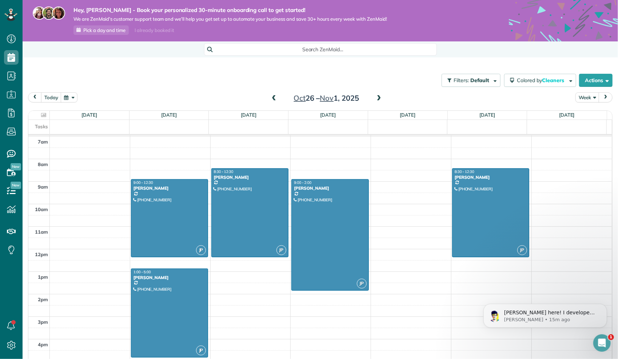
click at [375, 99] on span at bounding box center [379, 98] width 8 height 7
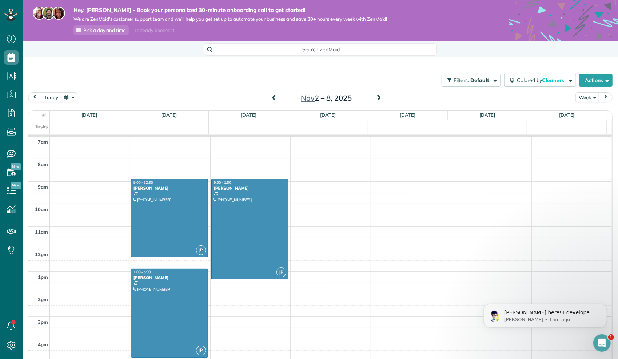
click at [375, 99] on span at bounding box center [379, 98] width 8 height 7
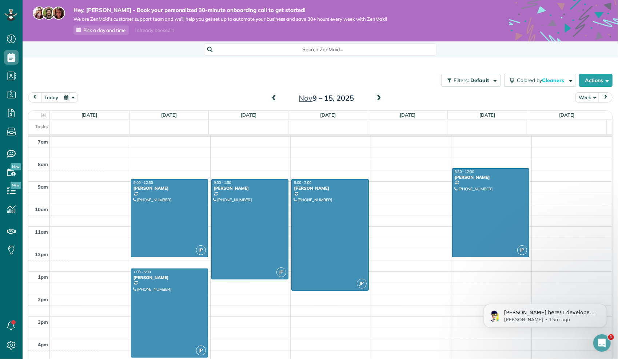
click at [375, 99] on span at bounding box center [379, 98] width 8 height 7
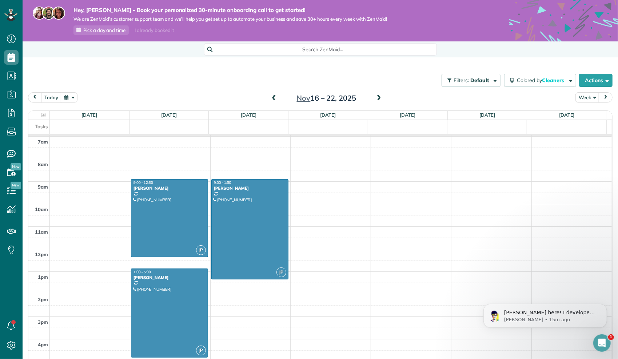
click at [375, 99] on span at bounding box center [379, 98] width 8 height 7
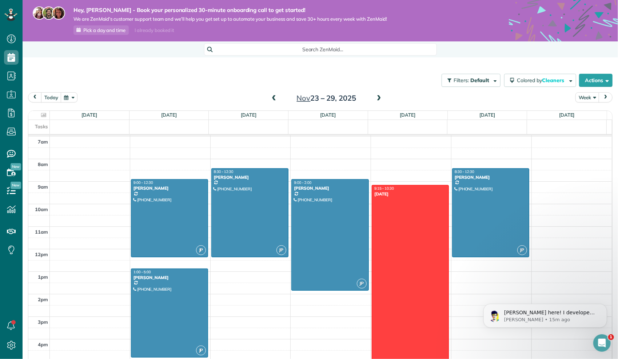
click at [377, 100] on span at bounding box center [379, 98] width 8 height 7
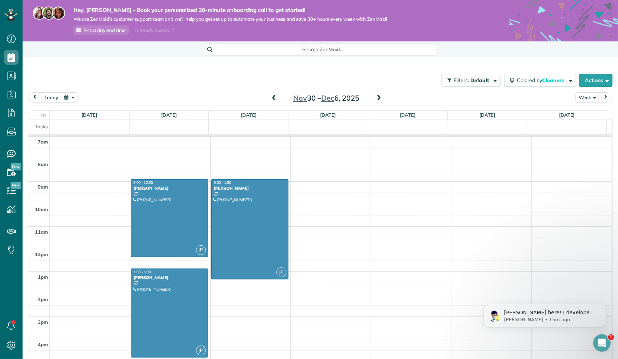
click at [377, 100] on span at bounding box center [379, 98] width 8 height 7
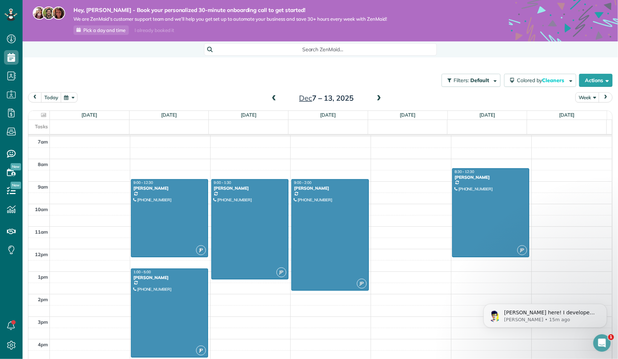
click at [375, 99] on span at bounding box center [379, 98] width 8 height 7
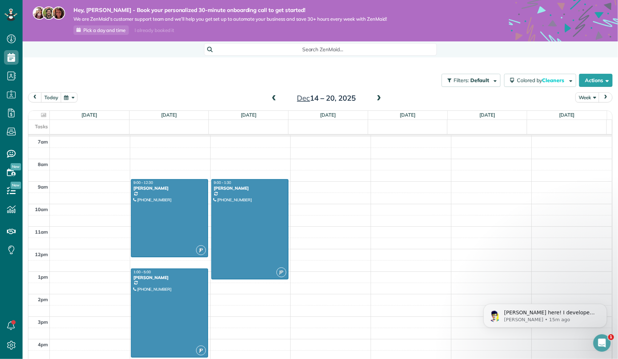
click at [375, 100] on span at bounding box center [379, 98] width 8 height 7
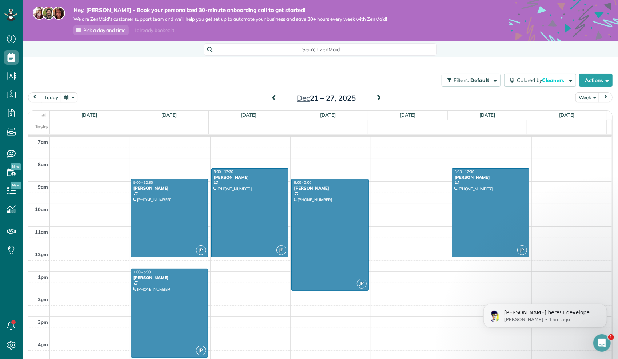
click at [421, 188] on div "12am 1am 2am 3am 4am 5am 6am 7am 8am 9am 10am 11am 12pm 1pm 2pm 3pm 4pm 5pm 6pm…" at bounding box center [320, 249] width 584 height 541
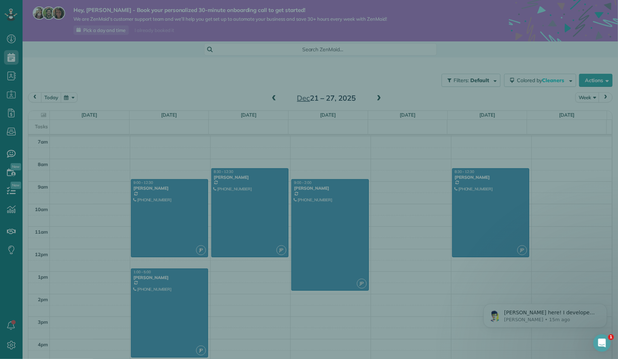
click at [421, 188] on div "Cancel New appointment Select a contact Add new" at bounding box center [309, 179] width 618 height 359
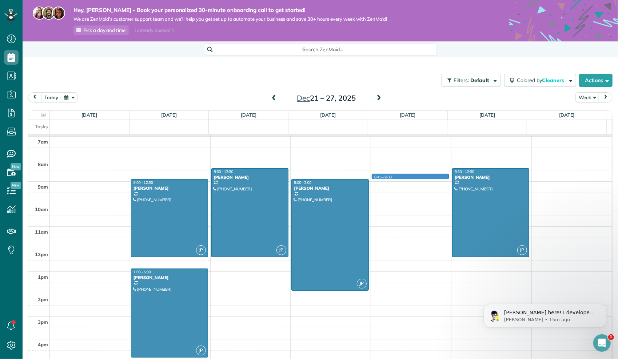
click at [393, 175] on div "12am 1am 2am 3am 4am 5am 6am 7am 8am 9am 10am 11am 12pm 1pm 2pm 3pm 4pm 5pm 6pm…" at bounding box center [320, 249] width 584 height 541
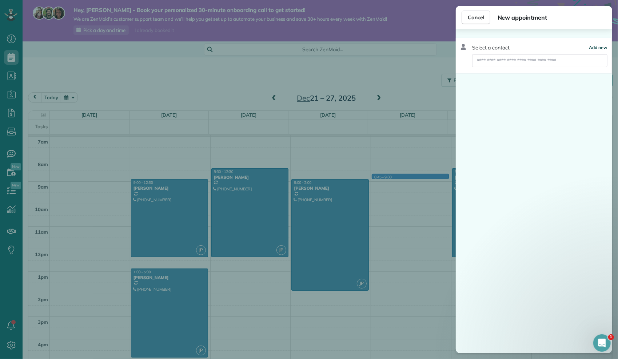
click at [595, 47] on span "Add new" at bounding box center [598, 47] width 19 height 5
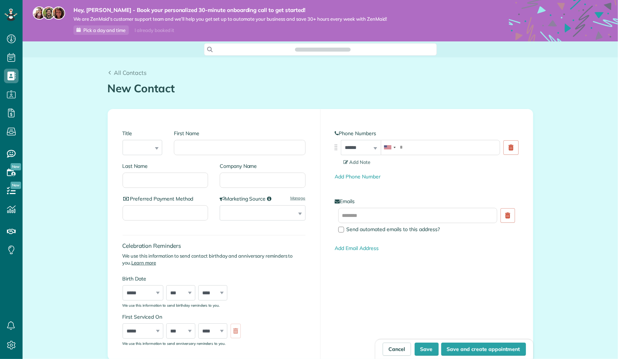
scroll to position [3, 3]
click at [196, 147] on input "First Name" at bounding box center [239, 147] width 131 height 15
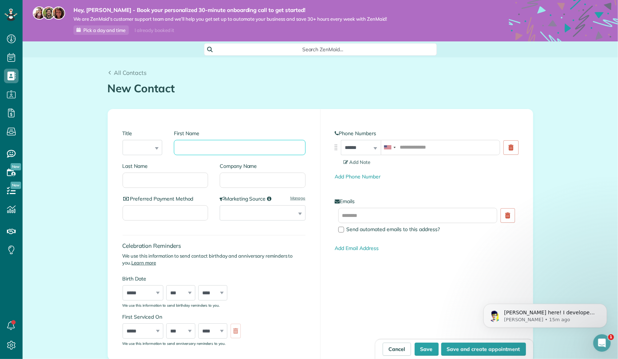
scroll to position [0, 0]
type input "*********"
click at [449, 347] on button "Save and create appointment" at bounding box center [483, 349] width 85 height 13
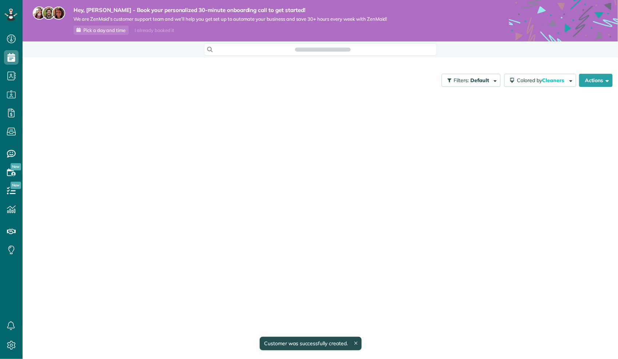
scroll to position [3, 3]
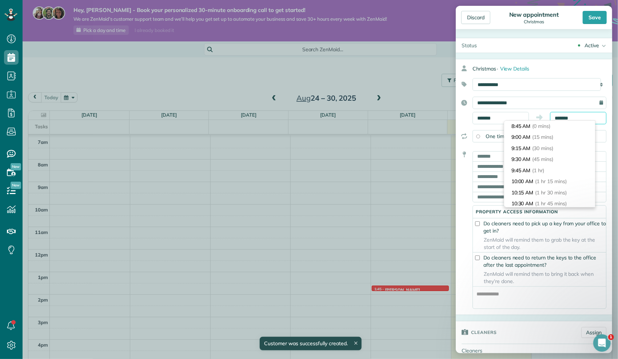
click at [573, 119] on input "*******" at bounding box center [578, 118] width 56 height 12
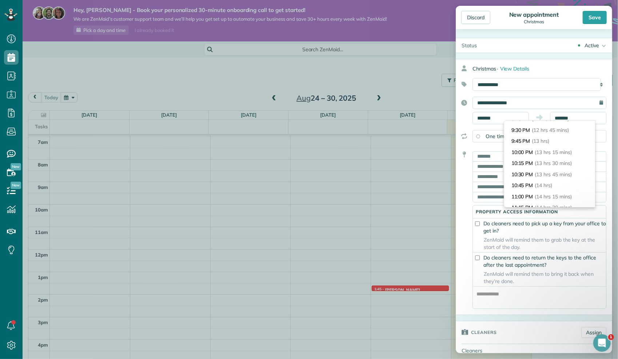
scroll to position [582, 0]
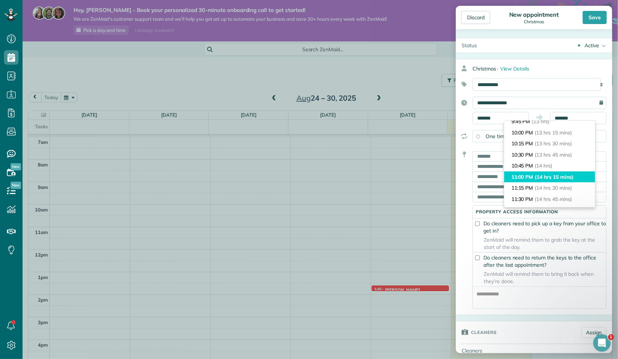
click at [552, 178] on span "(14 hrs 15 mins)" at bounding box center [554, 177] width 39 height 7
click at [576, 63] on div "Christmas · View Details" at bounding box center [543, 68] width 140 height 13
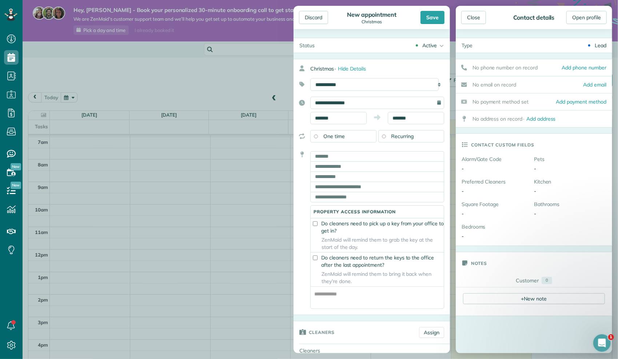
scroll to position [73, 0]
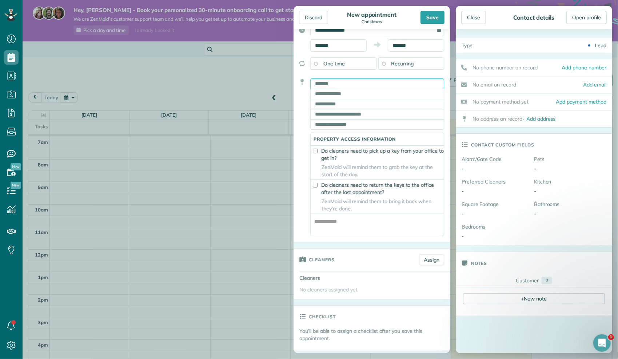
click at [346, 82] on input "text" at bounding box center [377, 84] width 134 height 10
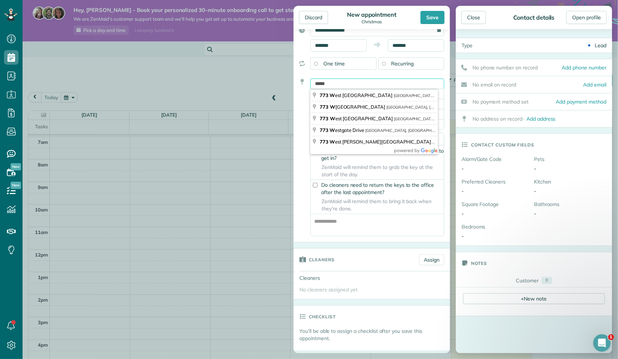
type input "**********"
type input "**"
type input "*****"
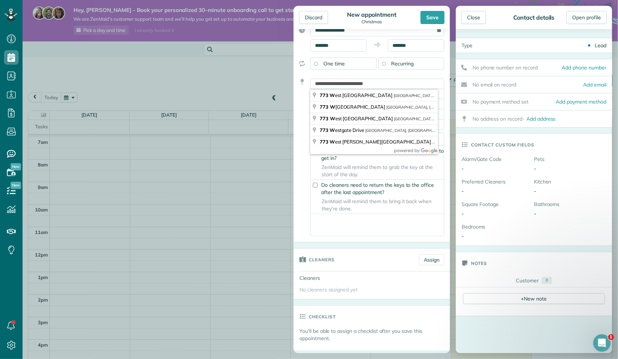
type textarea "**********"
type input "*******"
click at [432, 17] on div "Save" at bounding box center [433, 17] width 24 height 13
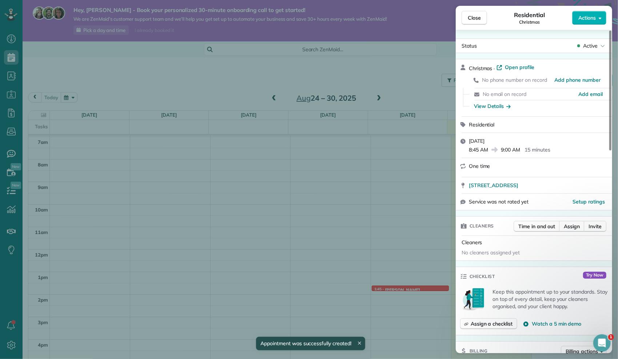
click at [368, 62] on div "Close Residential Christmas Actions Status Active Christmas · Open profile No p…" at bounding box center [309, 179] width 618 height 359
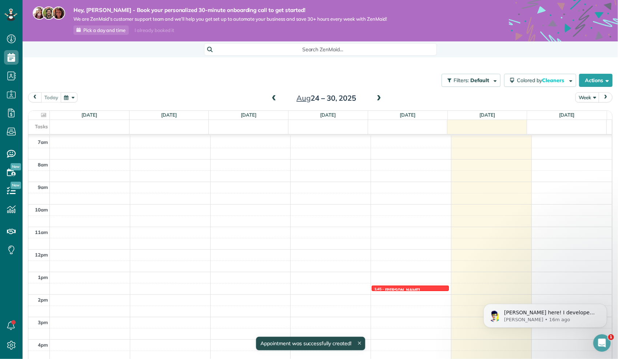
click at [378, 97] on span at bounding box center [379, 98] width 8 height 7
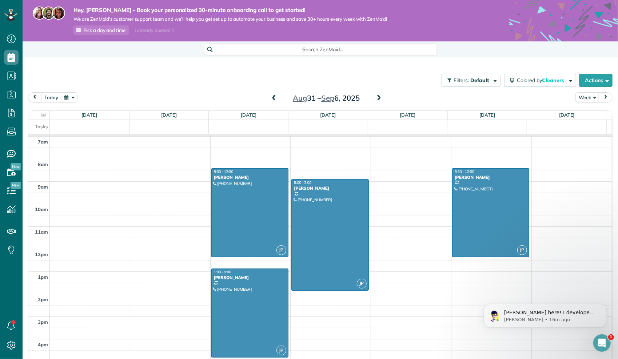
click at [375, 98] on span at bounding box center [379, 98] width 8 height 7
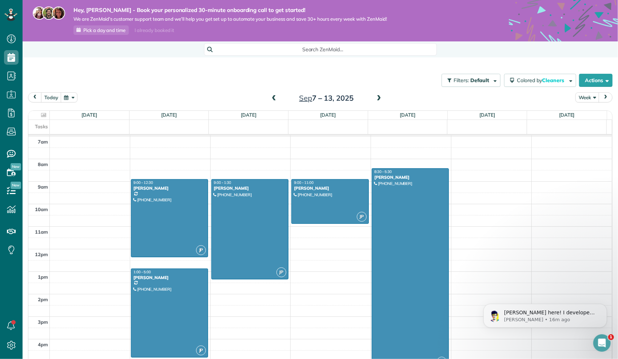
click at [375, 98] on span at bounding box center [379, 98] width 8 height 7
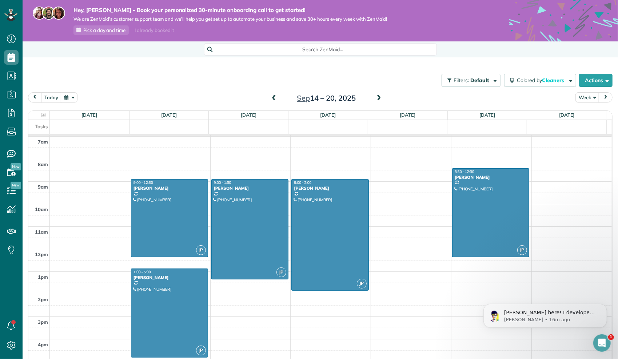
click at [375, 98] on span at bounding box center [379, 98] width 8 height 7
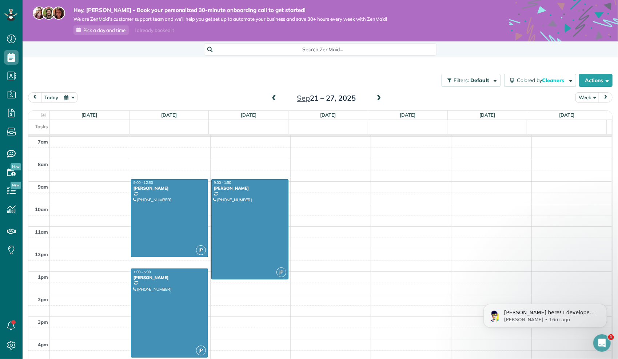
click at [375, 98] on span at bounding box center [379, 98] width 8 height 7
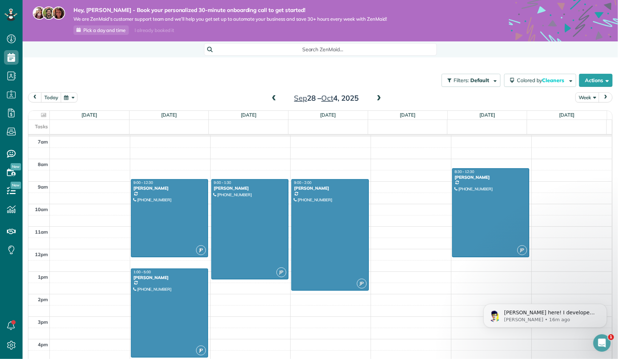
click at [375, 98] on span at bounding box center [379, 98] width 8 height 7
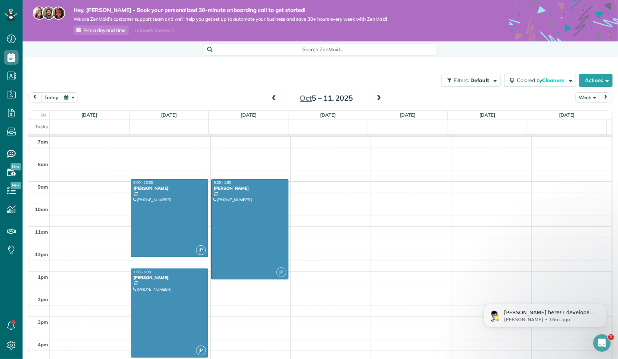
click at [375, 98] on span at bounding box center [379, 98] width 8 height 7
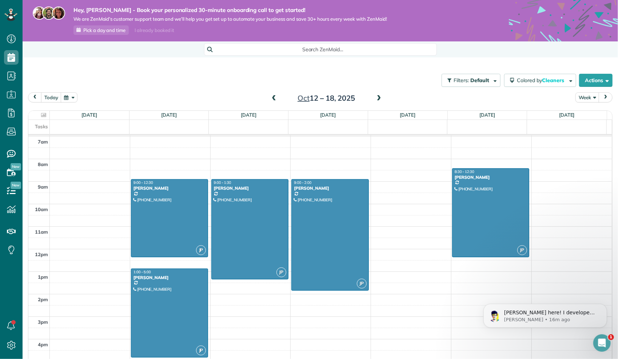
click at [375, 98] on span at bounding box center [379, 98] width 8 height 7
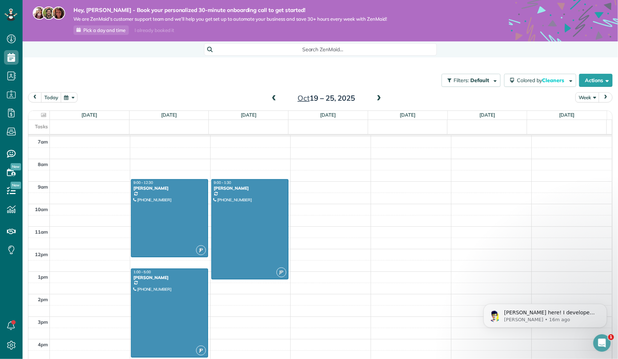
click at [375, 98] on span at bounding box center [379, 98] width 8 height 7
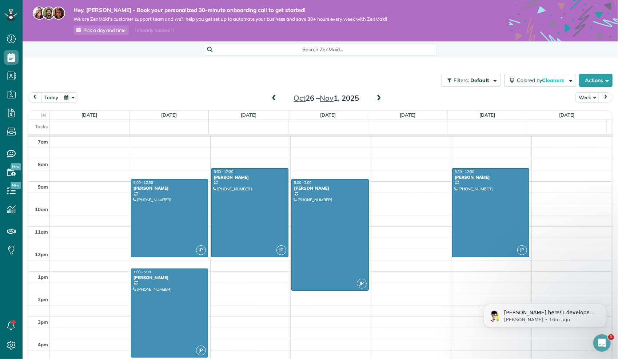
click at [375, 98] on span at bounding box center [379, 98] width 8 height 7
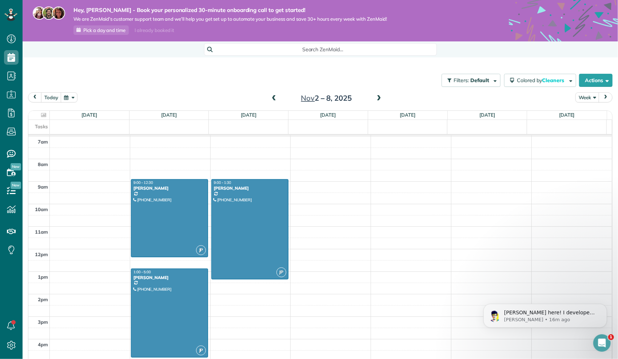
click at [375, 98] on span at bounding box center [379, 98] width 8 height 7
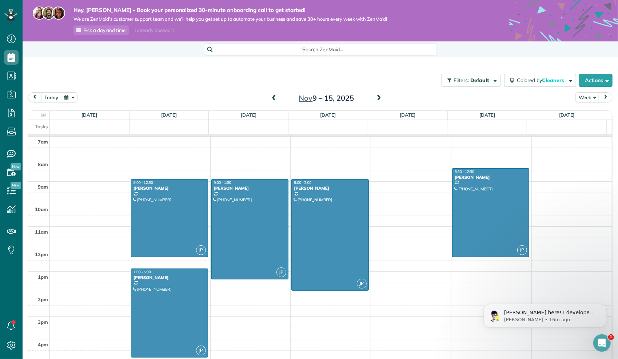
click at [375, 98] on span at bounding box center [379, 98] width 8 height 7
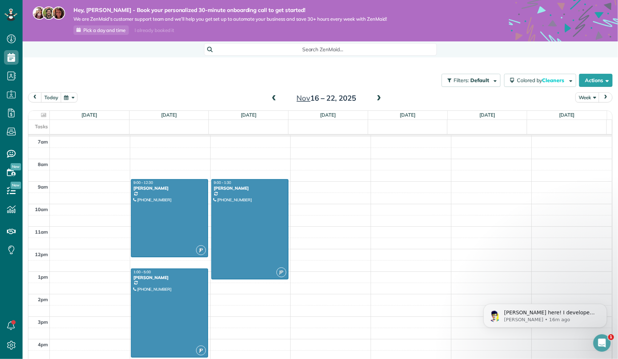
click at [375, 98] on span at bounding box center [379, 98] width 8 height 7
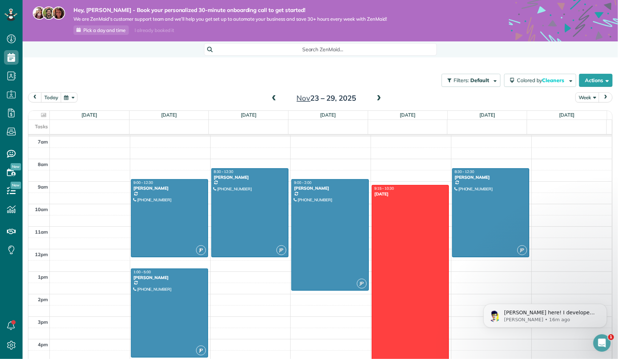
click at [375, 98] on span at bounding box center [379, 98] width 8 height 7
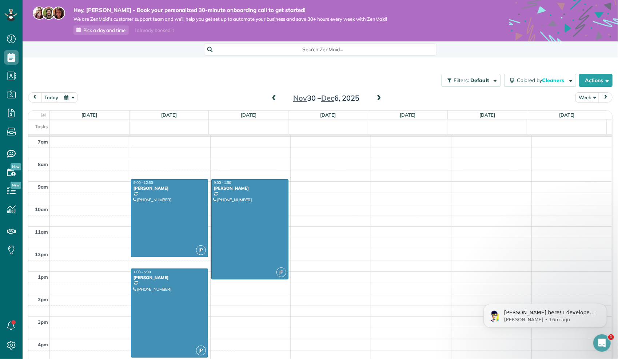
click at [375, 98] on span at bounding box center [379, 98] width 8 height 7
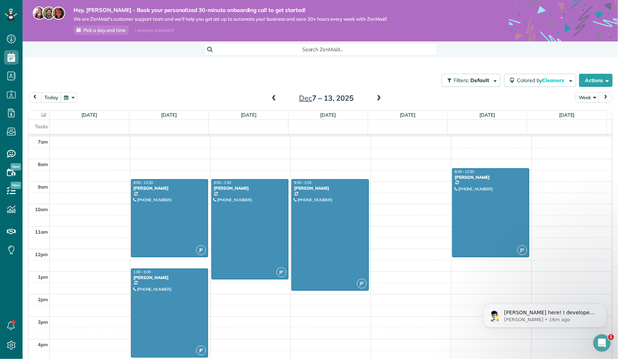
click at [375, 98] on span at bounding box center [379, 98] width 8 height 7
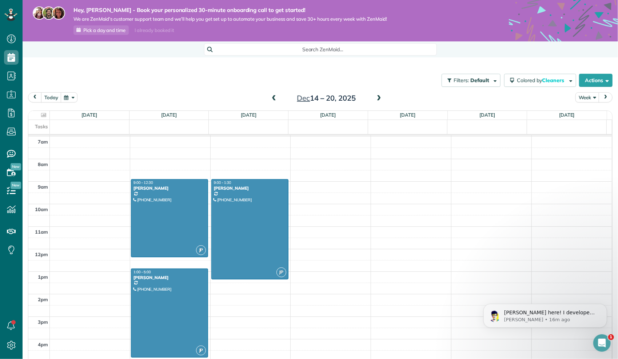
click at [375, 98] on span at bounding box center [379, 98] width 8 height 7
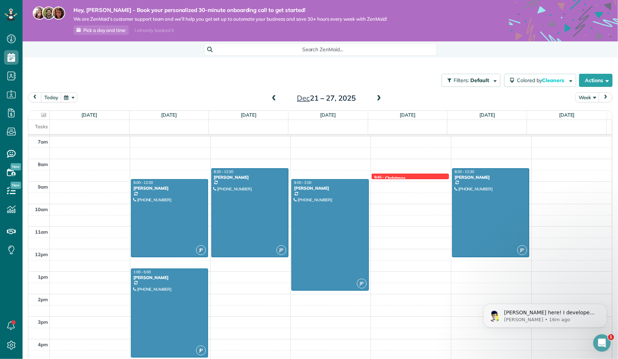
click at [375, 98] on span at bounding box center [379, 98] width 8 height 7
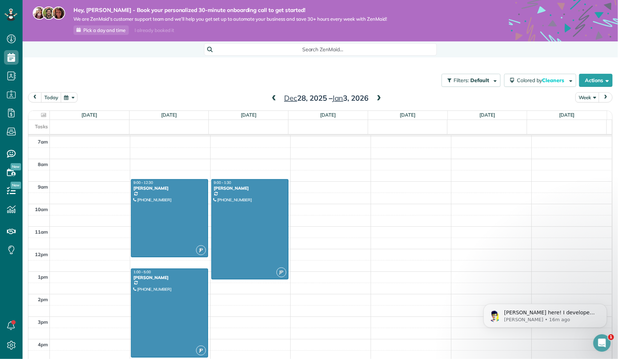
click at [272, 98] on span at bounding box center [274, 98] width 8 height 7
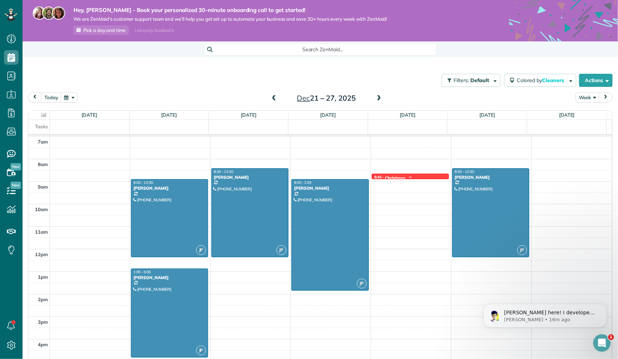
click at [385, 176] on div "Christmas" at bounding box center [395, 178] width 20 height 5
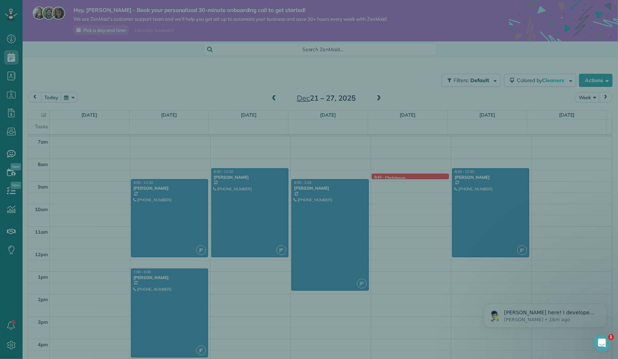
click at [383, 175] on div "Close Residential Christmas Actions Status Active Christmas · Open profile No p…" at bounding box center [309, 179] width 618 height 359
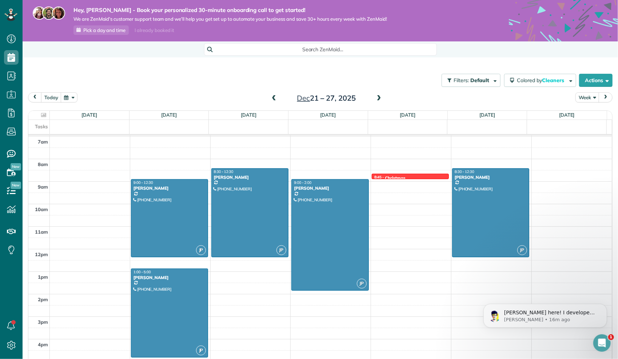
click at [385, 176] on div "Christmas" at bounding box center [395, 178] width 20 height 5
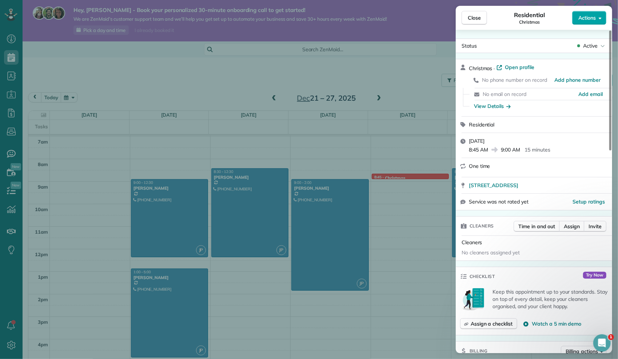
click at [592, 22] on button "Actions" at bounding box center [589, 18] width 34 height 14
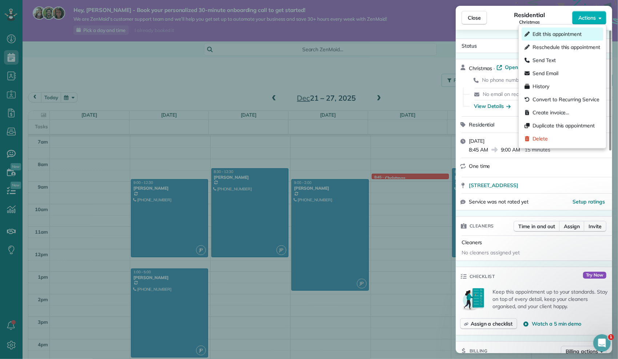
click at [586, 33] on div "Edit this appointment" at bounding box center [563, 34] width 82 height 13
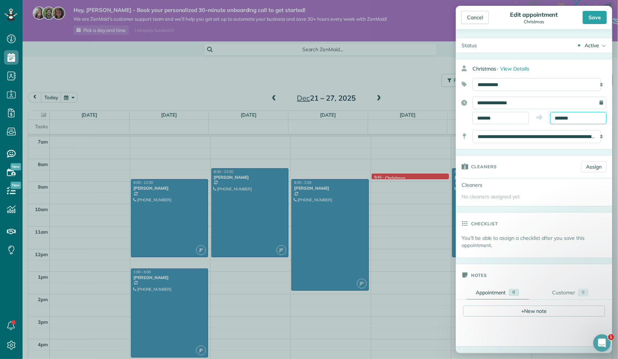
click at [556, 117] on input "*******" at bounding box center [578, 118] width 56 height 12
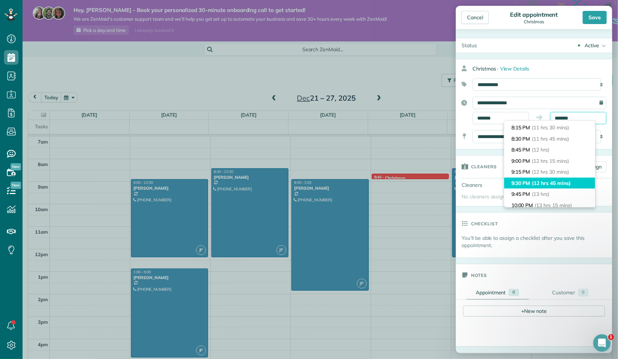
scroll to position [582, 0]
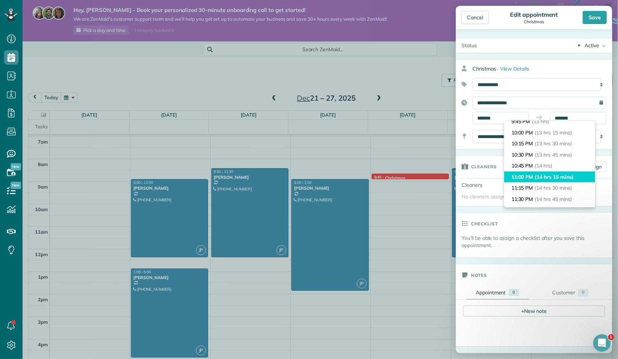
type input "********"
click at [525, 176] on li "11:00 PM (14 hrs 15 mins)" at bounding box center [549, 177] width 91 height 11
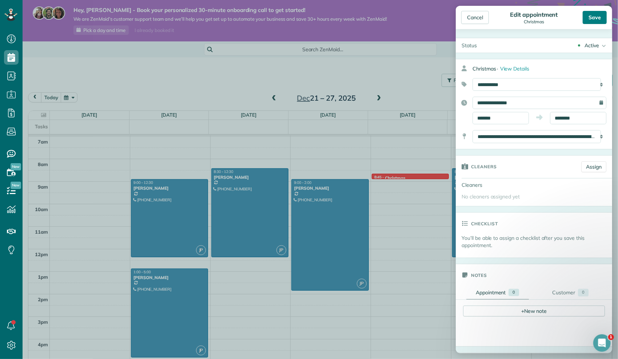
click at [593, 13] on div "Save" at bounding box center [595, 17] width 24 height 13
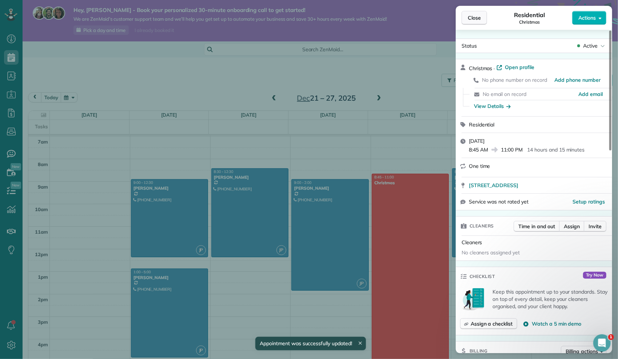
click at [484, 21] on button "Close" at bounding box center [474, 18] width 25 height 14
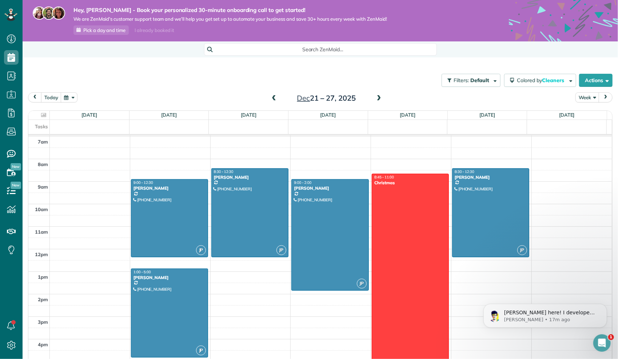
click at [378, 98] on span at bounding box center [379, 98] width 8 height 7
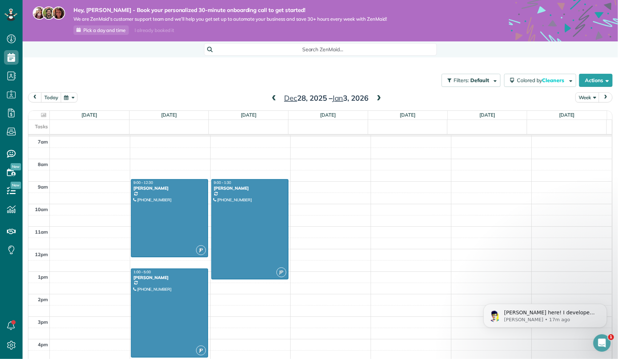
click at [384, 165] on div "12am 1am 2am 3am 4am 5am 6am 7am 8am 9am 10am 11am 12pm 1pm 2pm 3pm 4pm 5pm 6pm…" at bounding box center [320, 249] width 584 height 541
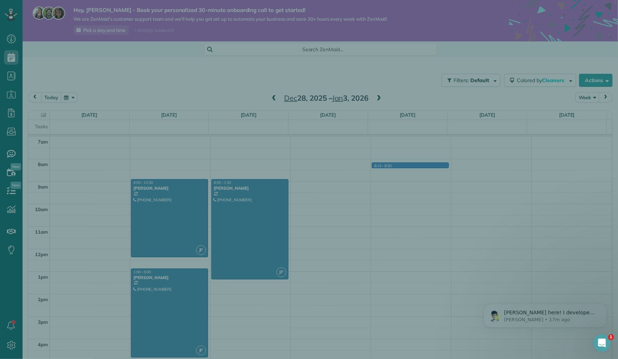
click at [384, 165] on div "Cancel New appointment Select a contact Add new" at bounding box center [309, 179] width 618 height 359
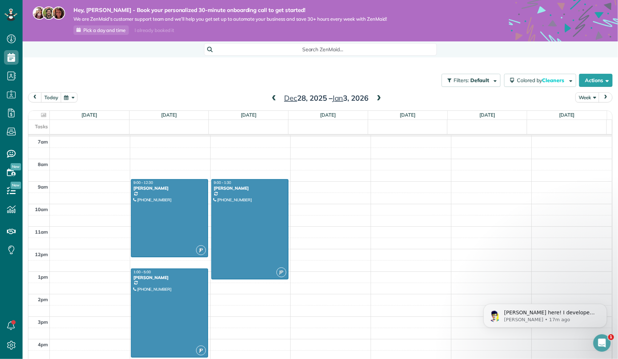
click at [384, 165] on div "12am 1am 2am 3am 4am 5am 6am 7am 8am 9am 10am 11am 12pm 1pm 2pm 3pm 4pm 5pm 6pm…" at bounding box center [320, 249] width 584 height 541
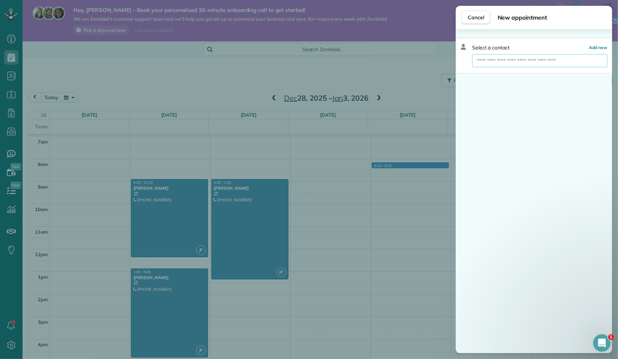
click at [513, 56] on input "text" at bounding box center [539, 60] width 135 height 13
click at [597, 45] on span "Add new" at bounding box center [598, 47] width 19 height 5
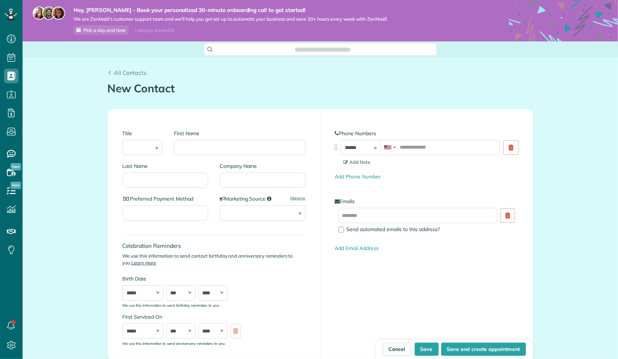
scroll to position [3, 3]
click at [211, 143] on input "First Name" at bounding box center [239, 147] width 131 height 15
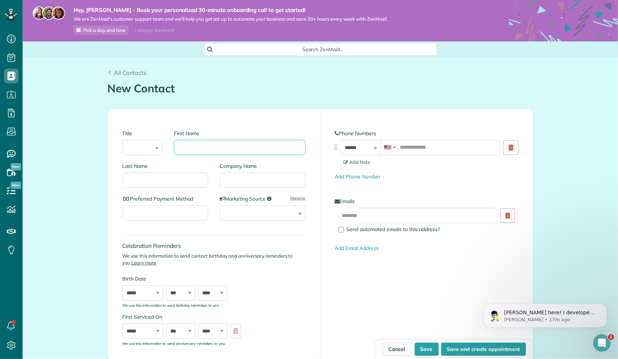
scroll to position [0, 0]
type input "*********"
click at [468, 352] on button "Save and create appointment" at bounding box center [483, 349] width 85 height 13
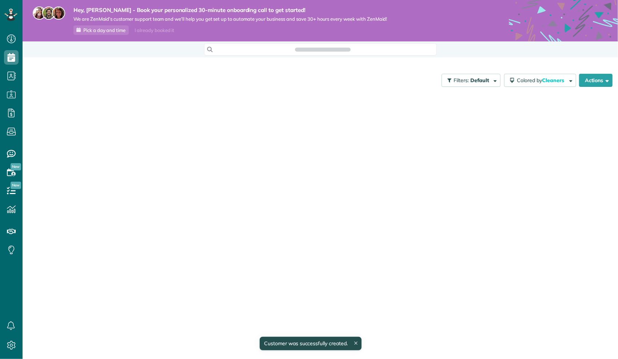
scroll to position [3, 3]
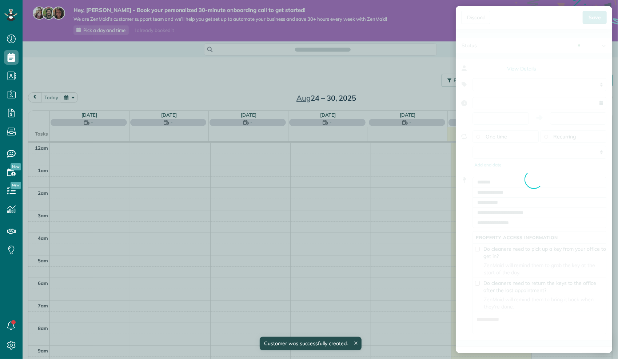
type input "**********"
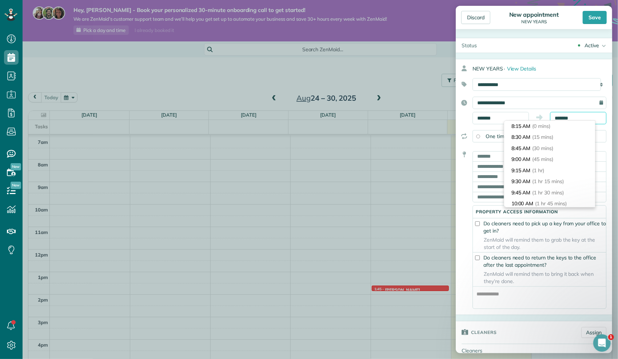
click at [567, 119] on input "*******" at bounding box center [578, 118] width 56 height 12
type input "********"
click at [540, 167] on span "(15 hrs)" at bounding box center [543, 169] width 17 height 7
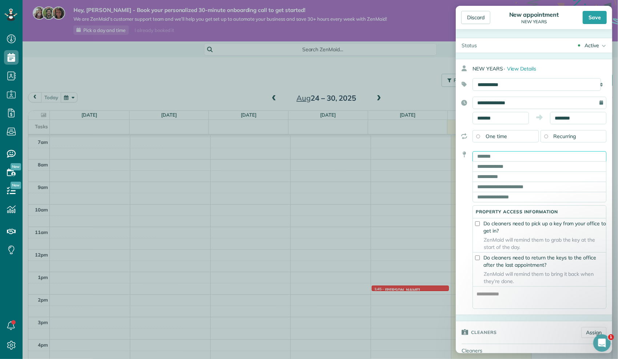
click at [505, 155] on input "text" at bounding box center [540, 156] width 134 height 10
type input "**********"
type input "**"
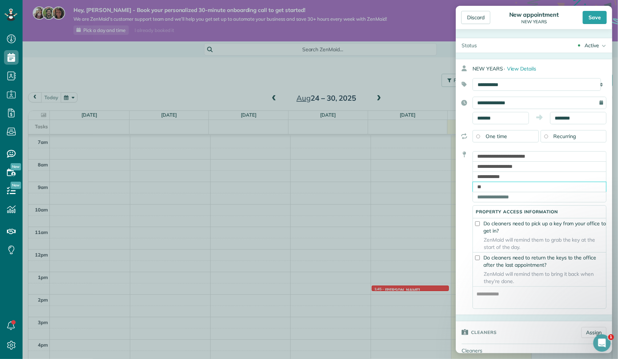
type input "*****"
type textarea "**********"
type input "*******"
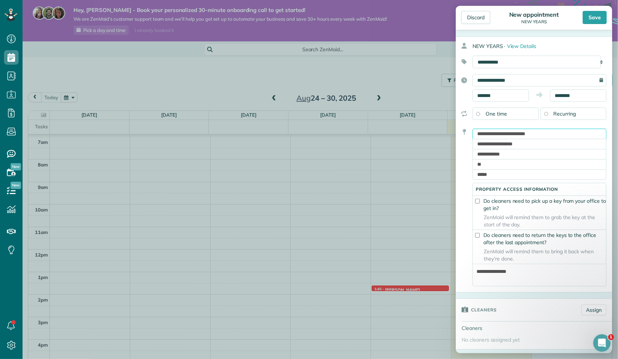
scroll to position [146, 0]
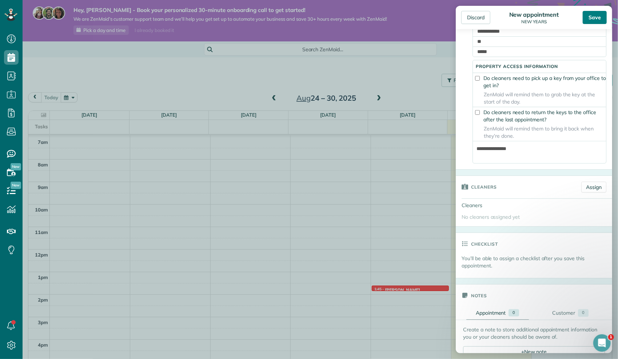
click at [600, 18] on div "Save" at bounding box center [595, 17] width 24 height 13
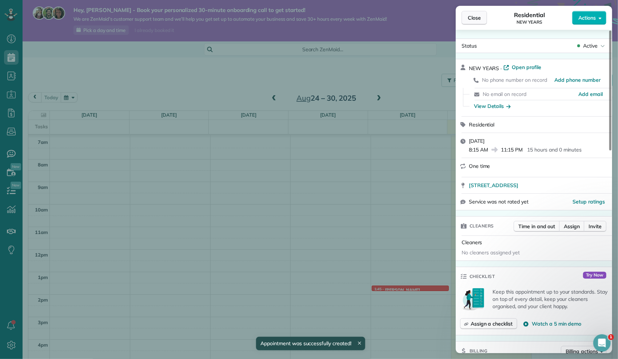
click at [476, 16] on span "Close" at bounding box center [474, 17] width 13 height 7
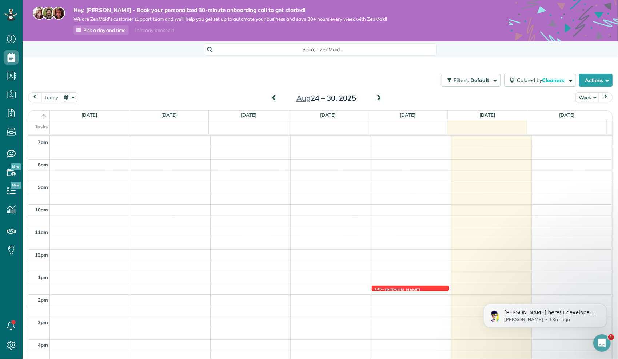
click at [381, 99] on div "Aug 24 – 30, 2025" at bounding box center [326, 98] width 116 height 12
click at [375, 99] on span at bounding box center [379, 98] width 8 height 7
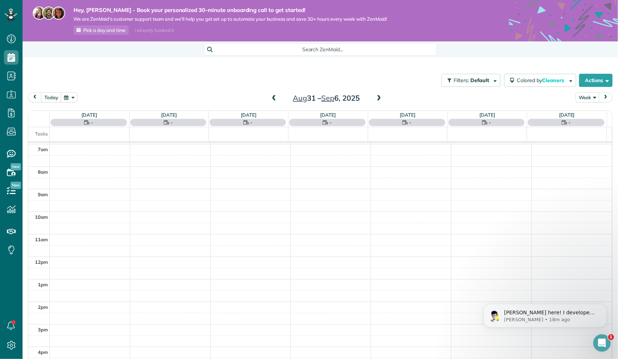
scroll to position [157, 0]
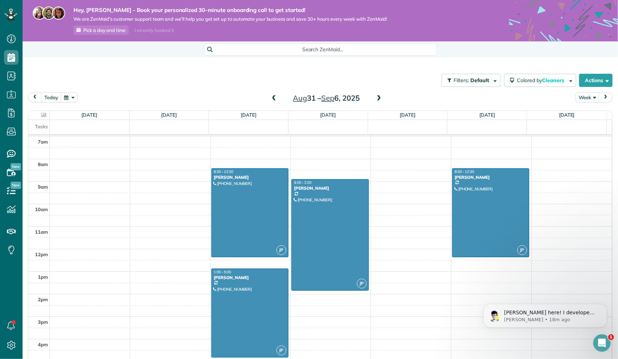
click at [375, 99] on span at bounding box center [379, 98] width 8 height 7
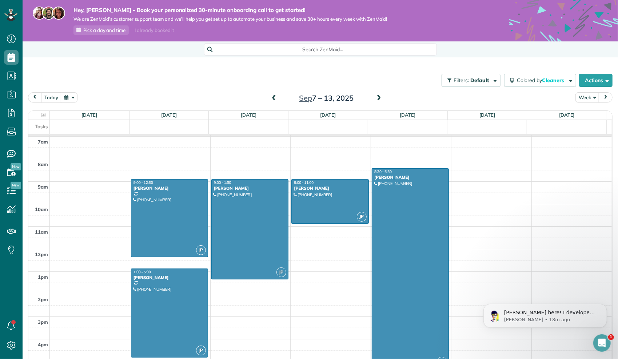
click at [375, 99] on span at bounding box center [379, 98] width 8 height 7
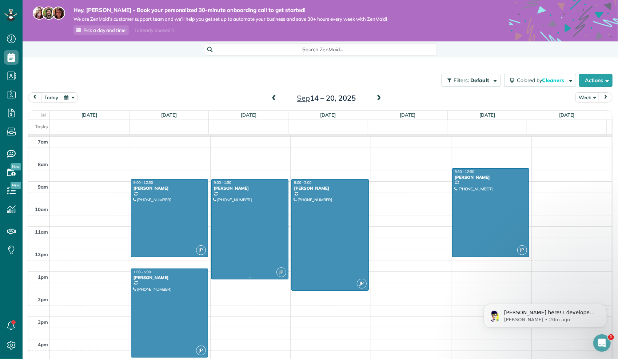
click at [258, 210] on div at bounding box center [250, 230] width 76 height 100
click at [0, 0] on div at bounding box center [0, 0] width 0 height 0
click at [258, 210] on div at bounding box center [250, 230] width 76 height 100
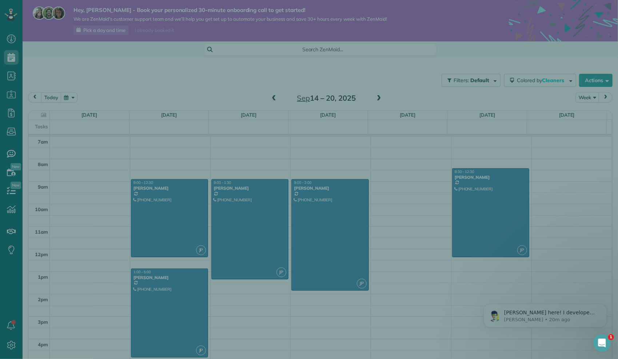
click at [258, 210] on div "Close Cleaners" at bounding box center [309, 179] width 618 height 359
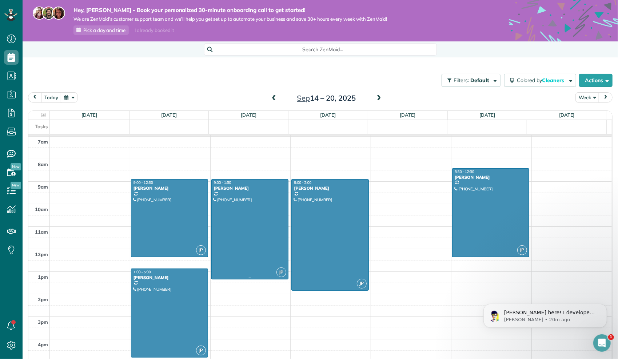
click at [258, 210] on div at bounding box center [250, 230] width 76 height 100
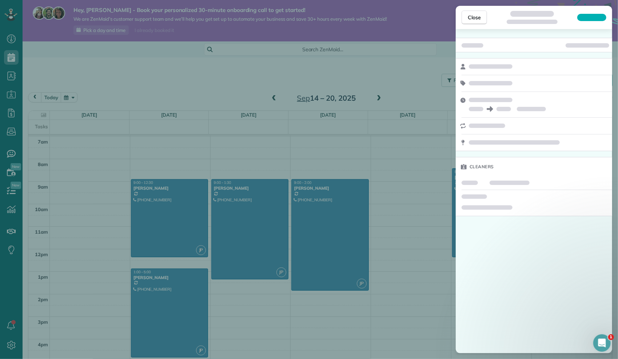
click at [553, 54] on div "Cleaners" at bounding box center [534, 127] width 156 height 179
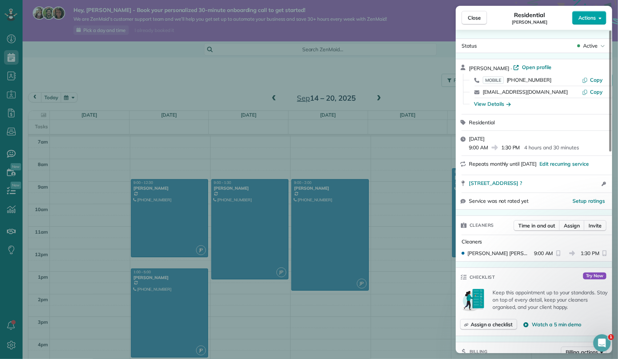
click at [581, 23] on button "Actions" at bounding box center [589, 18] width 34 height 14
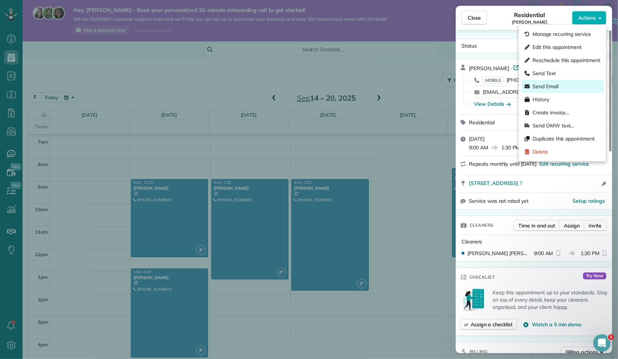
click at [563, 91] on div "Send Email" at bounding box center [563, 86] width 82 height 13
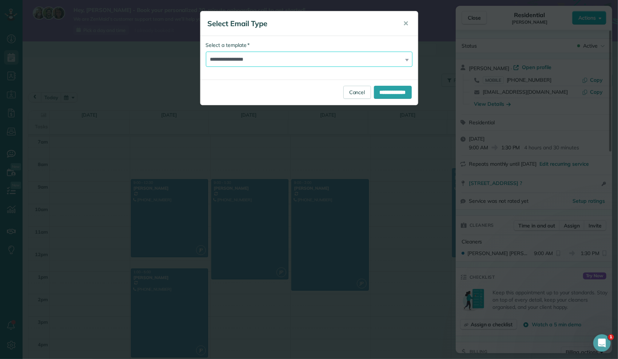
click at [333, 61] on select "**********" at bounding box center [309, 59] width 207 height 15
select select "*******"
click at [206, 52] on select "**********" at bounding box center [309, 59] width 207 height 15
click at [386, 92] on input "**********" at bounding box center [393, 92] width 38 height 13
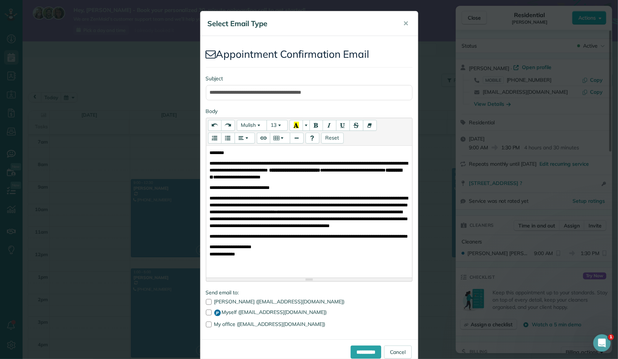
click at [314, 178] on b "**********" at bounding box center [306, 174] width 192 height 12
click at [252, 148] on div "**********" at bounding box center [309, 211] width 206 height 130
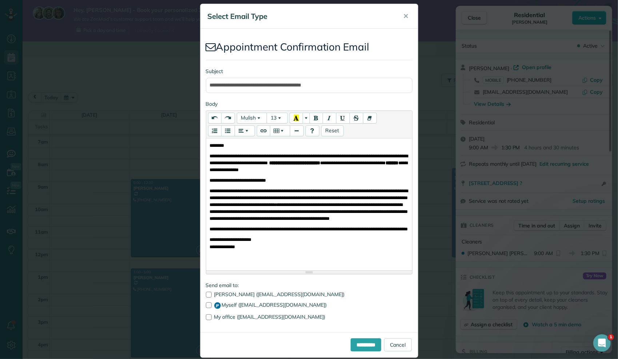
scroll to position [16, 0]
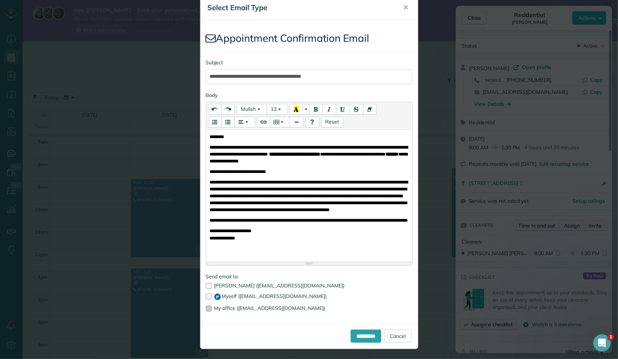
click at [209, 308] on label "My office (info@dreamlightcleaning.com)" at bounding box center [309, 308] width 207 height 5
click at [351, 335] on input "**********" at bounding box center [366, 336] width 31 height 13
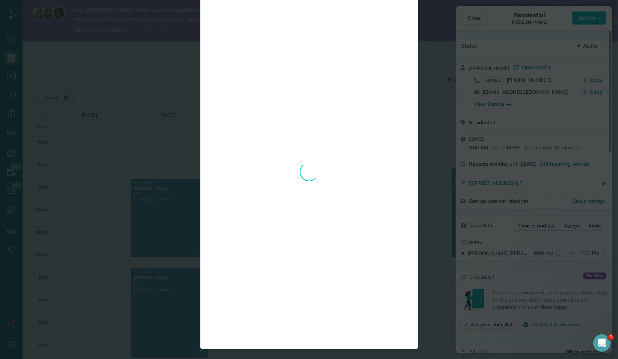
scroll to position [0, 0]
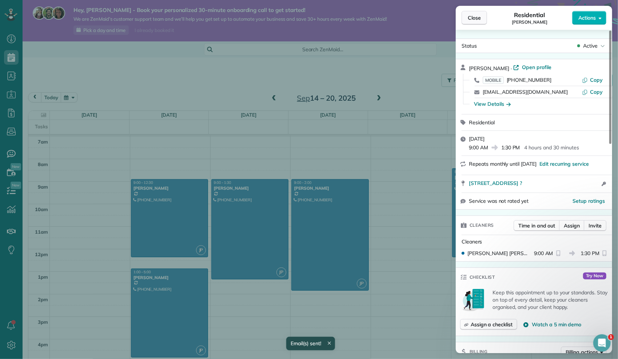
click at [485, 20] on button "Close" at bounding box center [474, 18] width 25 height 14
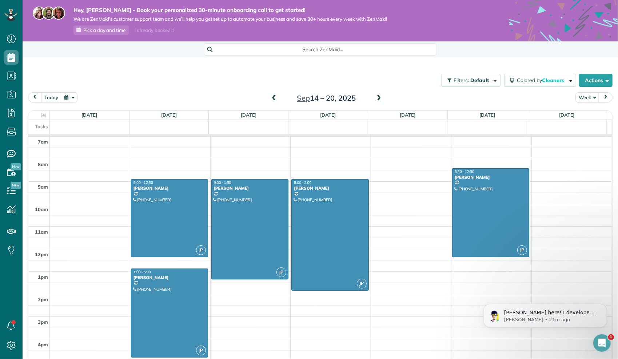
click at [270, 96] on span at bounding box center [274, 98] width 8 height 7
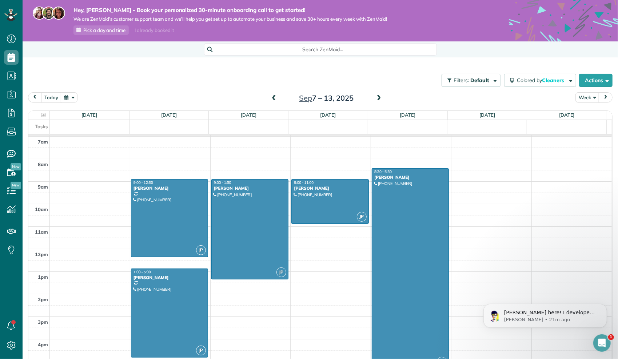
click at [270, 96] on span at bounding box center [274, 98] width 8 height 7
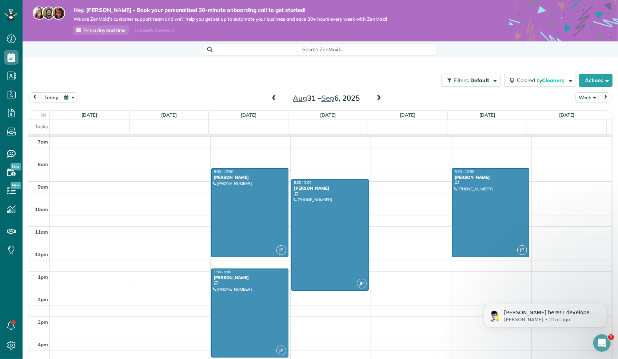
click at [270, 96] on span at bounding box center [274, 98] width 8 height 7
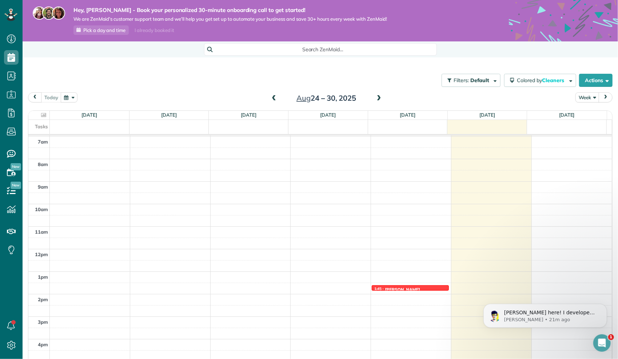
click at [375, 102] on span at bounding box center [379, 98] width 8 height 7
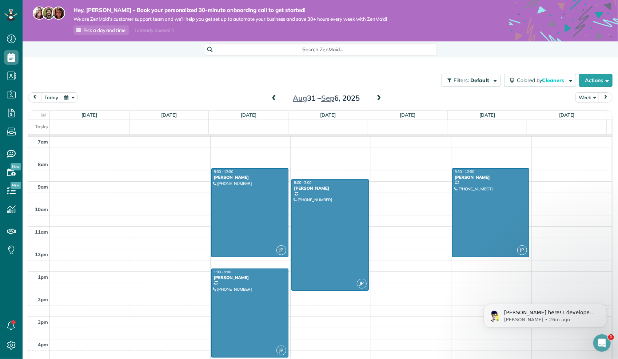
click at [375, 98] on span at bounding box center [379, 98] width 8 height 7
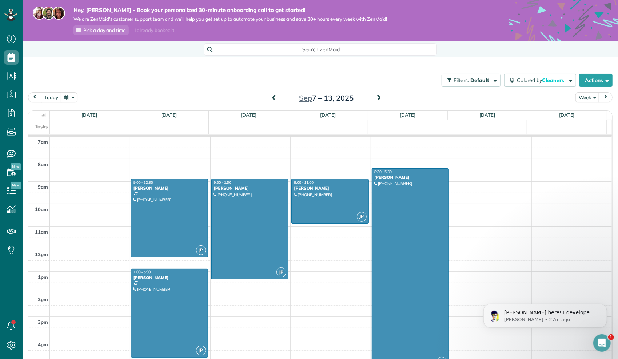
click at [375, 98] on span at bounding box center [379, 98] width 8 height 7
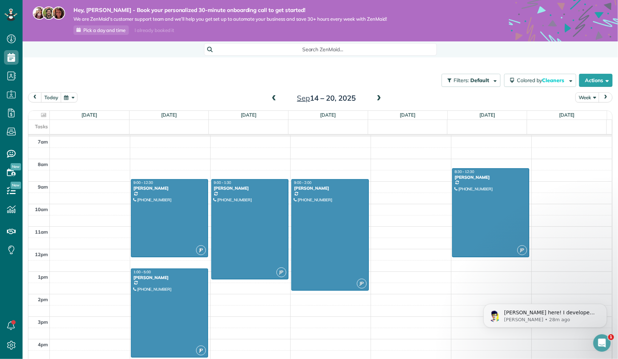
click at [375, 100] on span at bounding box center [379, 98] width 8 height 7
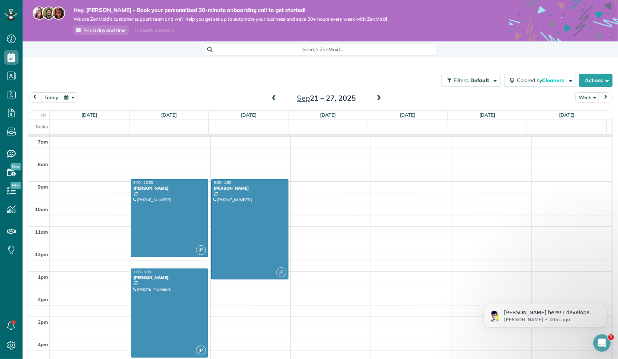
click at [376, 99] on span at bounding box center [379, 98] width 8 height 7
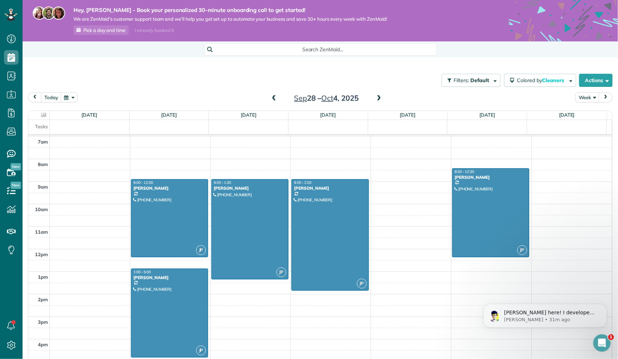
click at [375, 98] on span at bounding box center [379, 98] width 8 height 7
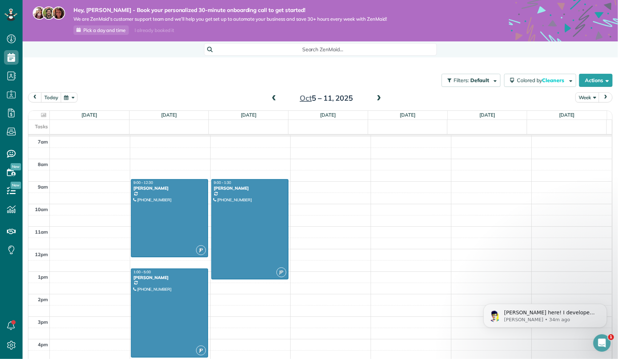
click at [270, 98] on span at bounding box center [274, 98] width 8 height 7
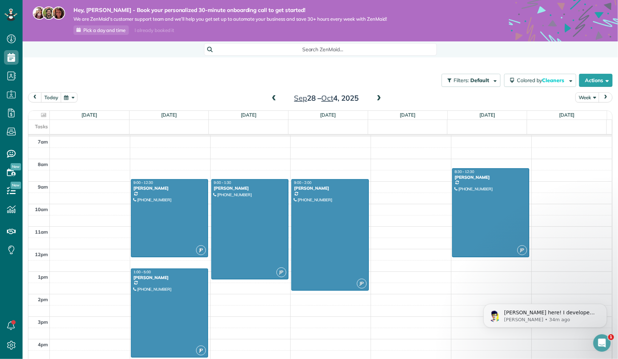
click at [270, 98] on span at bounding box center [274, 98] width 8 height 7
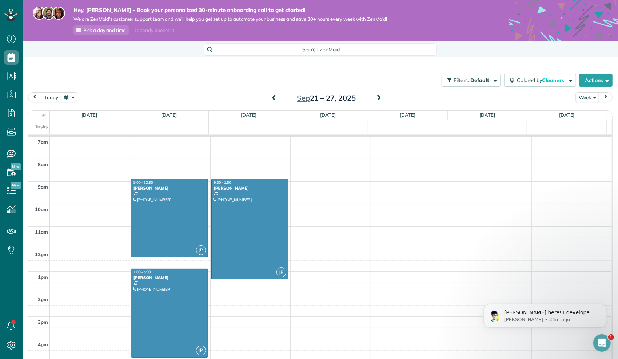
click at [270, 98] on span at bounding box center [274, 98] width 8 height 7
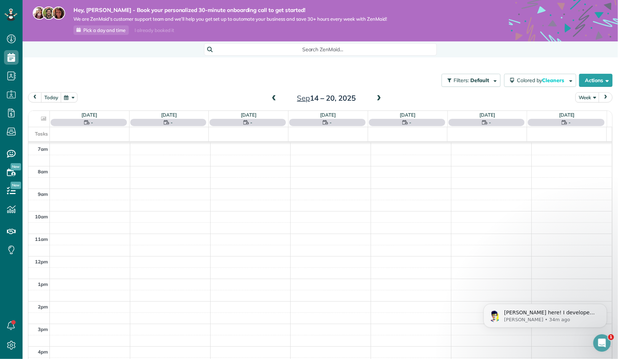
click at [270, 98] on span at bounding box center [274, 98] width 8 height 7
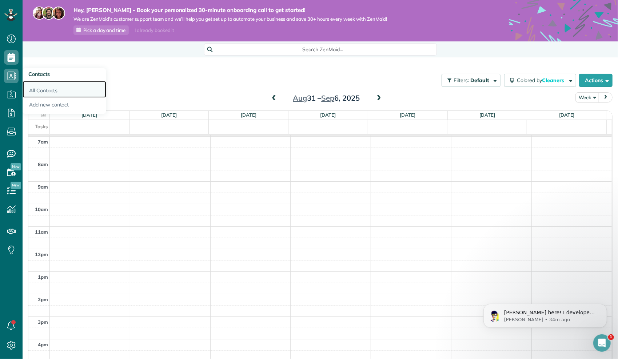
click at [49, 92] on link "All Contacts" at bounding box center [65, 89] width 84 height 17
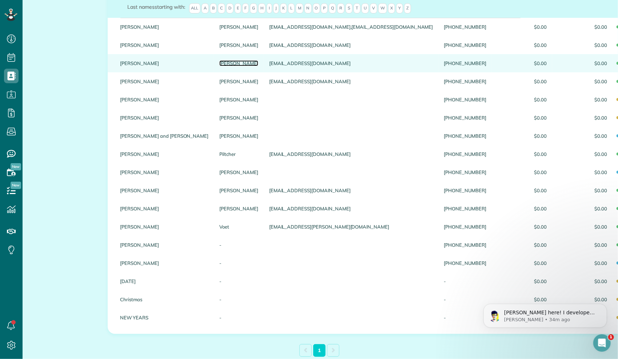
click at [219, 66] on link "[PERSON_NAME]" at bounding box center [238, 63] width 39 height 5
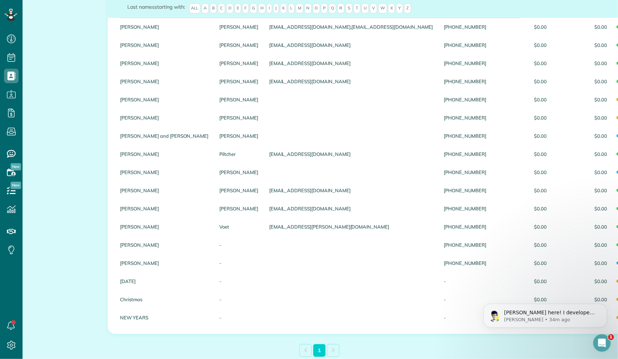
click at [219, 66] on link "[PERSON_NAME]" at bounding box center [238, 63] width 39 height 5
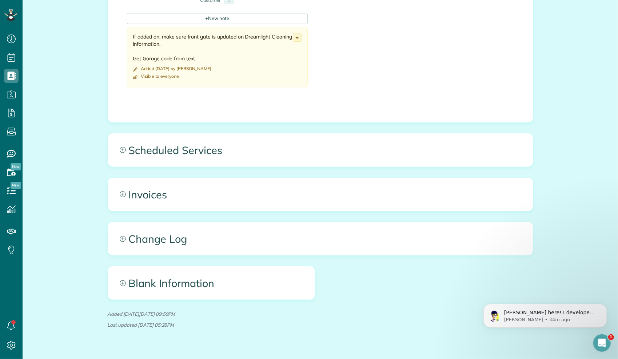
scroll to position [321, 0]
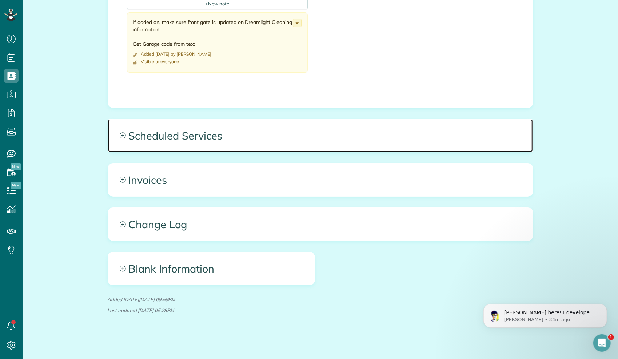
click at [206, 138] on span "Scheduled Services" at bounding box center [320, 135] width 425 height 33
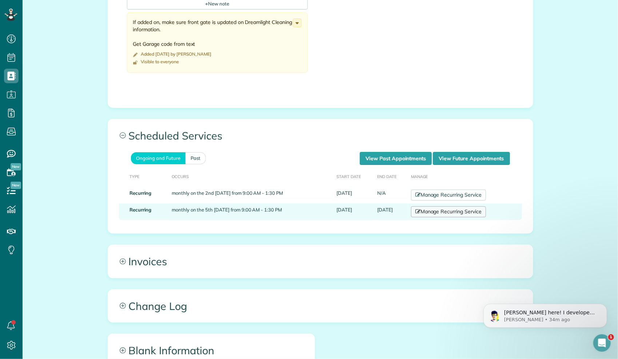
click at [421, 212] on link "Manage Recurring Service" at bounding box center [448, 212] width 75 height 11
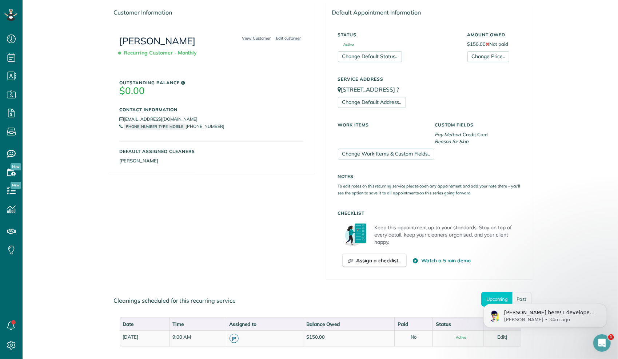
scroll to position [196, 0]
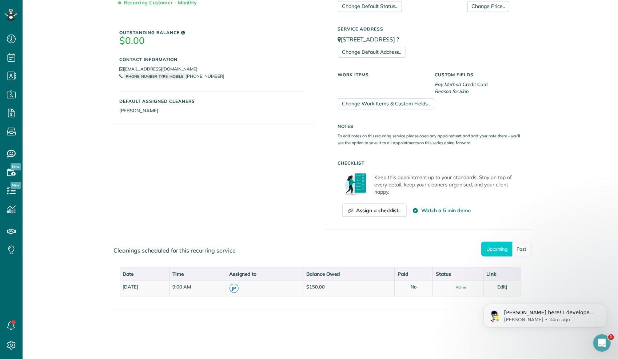
click at [245, 199] on div "Customer Information View Customer Edit customer [PERSON_NAME] Recurring Custom…" at bounding box center [320, 96] width 437 height 289
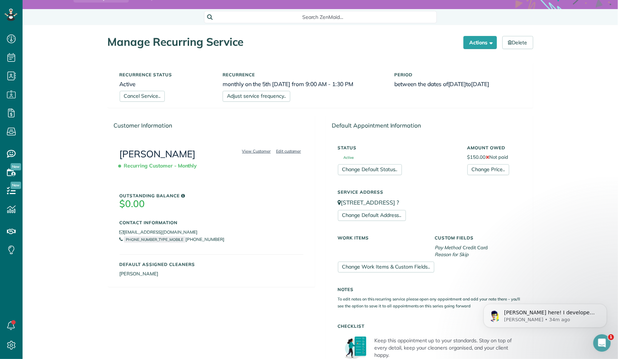
scroll to position [14, 0]
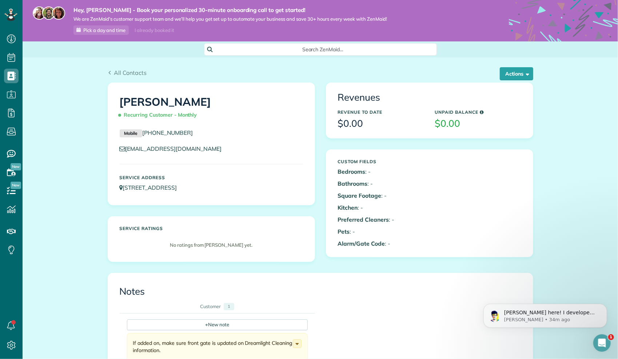
scroll to position [146, 0]
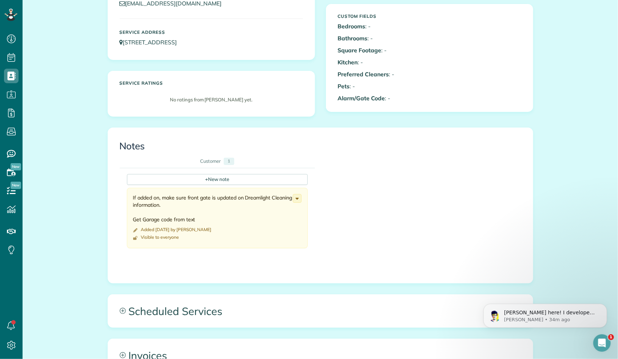
click at [176, 199] on div "If added on, make sure front gate is updated on Dreamlight Cleaning information…" at bounding box center [213, 208] width 160 height 29
click at [293, 198] on icon at bounding box center [297, 199] width 8 height 8
click at [273, 227] on link "Edit note" at bounding box center [269, 226] width 63 height 13
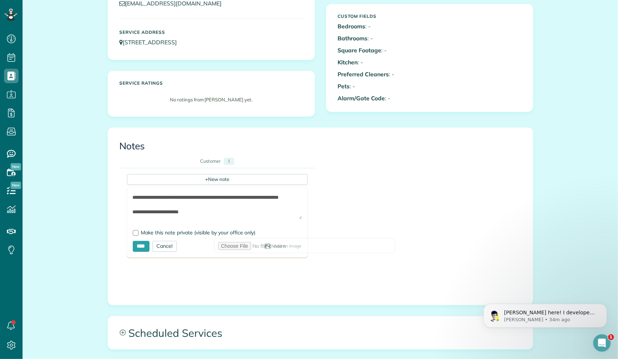
drag, startPoint x: 157, startPoint y: 196, endPoint x: 118, endPoint y: 193, distance: 39.4
click at [120, 193] on div "**********" at bounding box center [315, 224] width 391 height 113
click at [295, 196] on textarea "**********" at bounding box center [217, 206] width 169 height 25
type textarea "**********"
click at [134, 247] on input "****" at bounding box center [141, 246] width 17 height 11
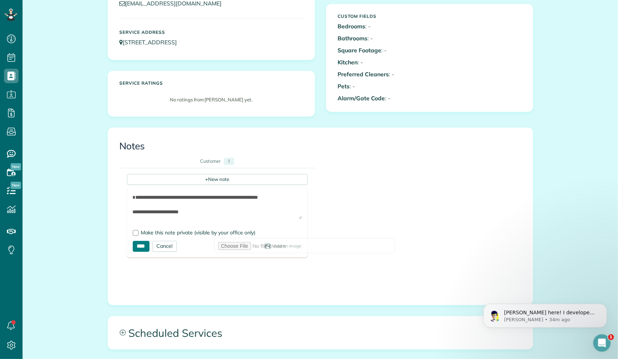
type input "**********"
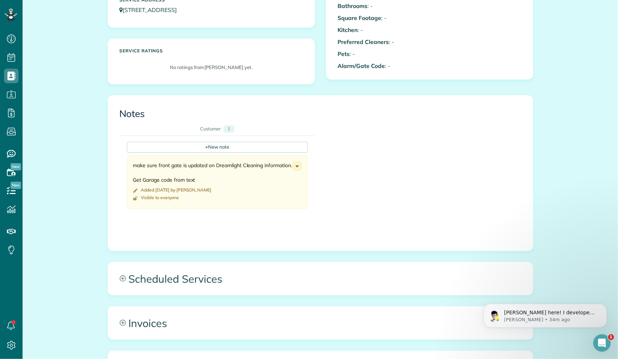
scroll to position [321, 0]
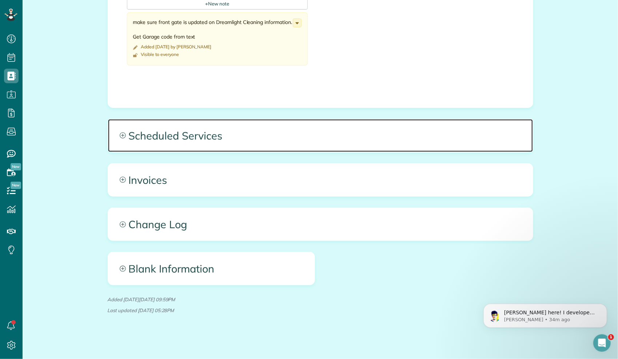
click at [180, 139] on span "Scheduled Services" at bounding box center [320, 135] width 425 height 33
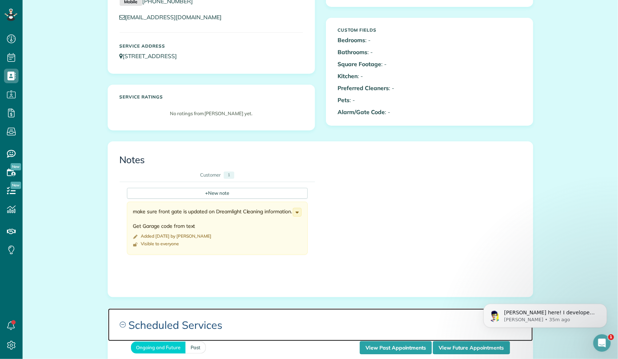
scroll to position [218, 0]
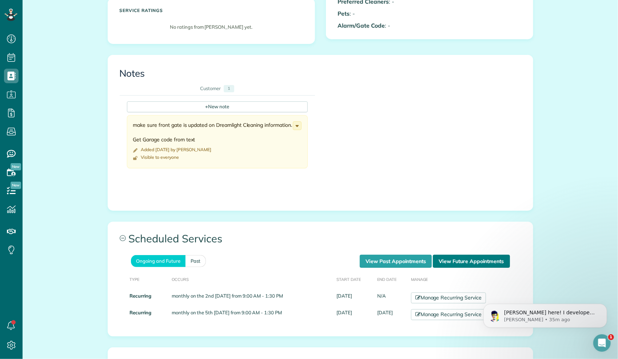
click at [447, 255] on link "View Future Appointments" at bounding box center [471, 261] width 77 height 13
click at [447, 261] on link "View Future Appointments" at bounding box center [471, 261] width 77 height 13
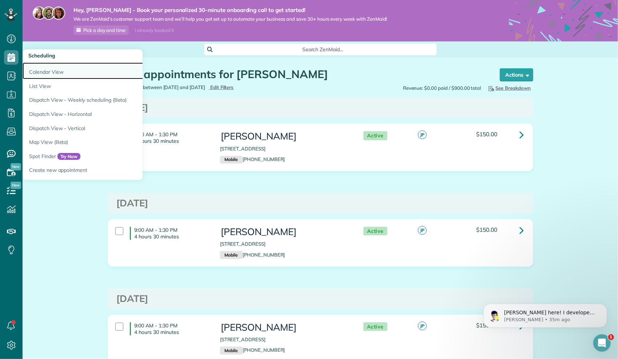
click at [45, 67] on link "Calendar View" at bounding box center [114, 71] width 182 height 17
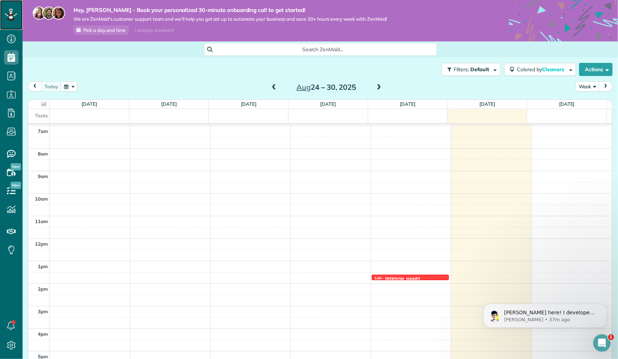
click at [7, 11] on icon at bounding box center [10, 15] width 13 height 12
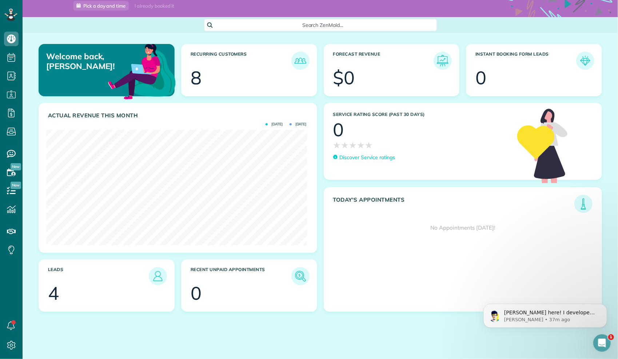
scroll to position [29, 0]
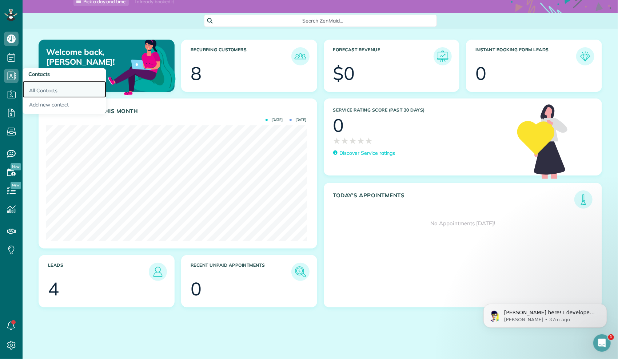
click at [40, 91] on link "All Contacts" at bounding box center [65, 89] width 84 height 17
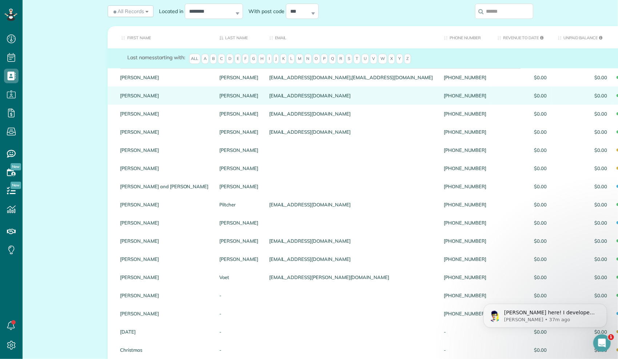
scroll to position [109, 0]
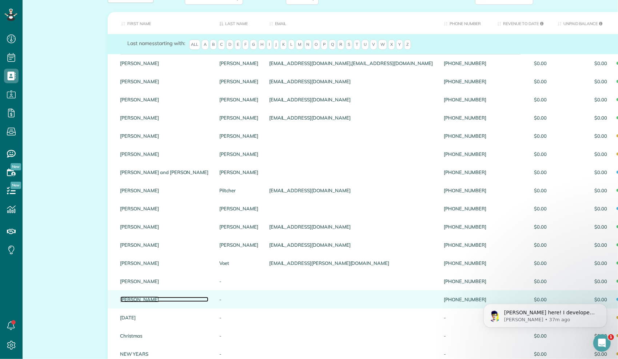
click at [126, 302] on link "[PERSON_NAME]" at bounding box center [164, 299] width 88 height 5
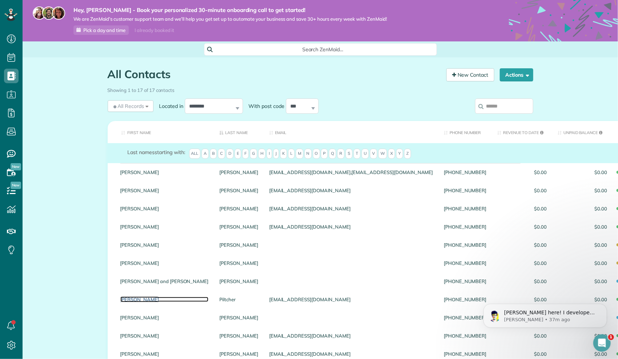
click at [126, 302] on link "Michael" at bounding box center [164, 299] width 88 height 5
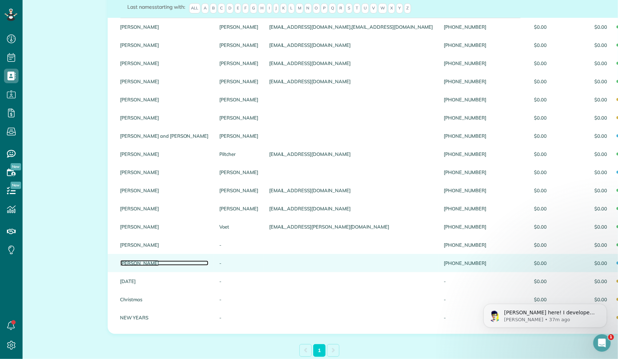
click at [124, 266] on link "[PERSON_NAME]" at bounding box center [164, 263] width 88 height 5
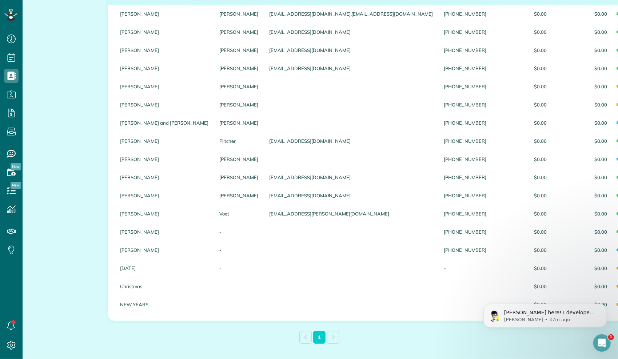
scroll to position [182, 0]
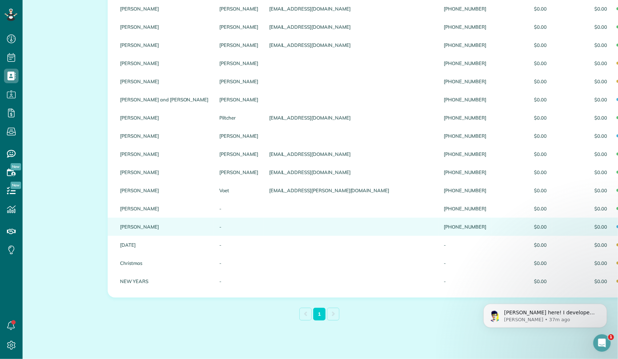
click at [117, 236] on div "[PERSON_NAME]" at bounding box center [164, 227] width 99 height 18
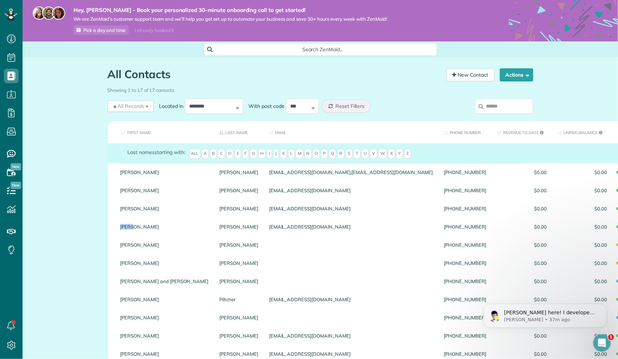
click at [117, 236] on div "Karen" at bounding box center [164, 227] width 99 height 18
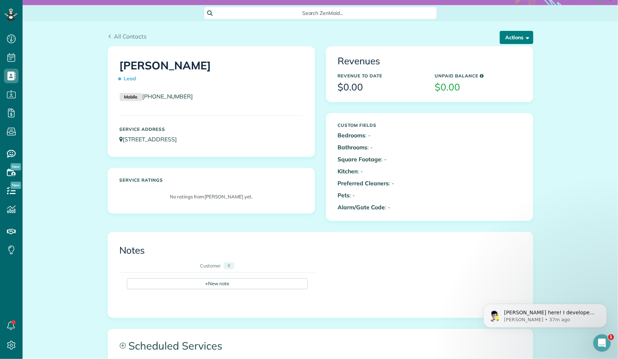
click at [517, 37] on button "Actions" at bounding box center [516, 37] width 33 height 13
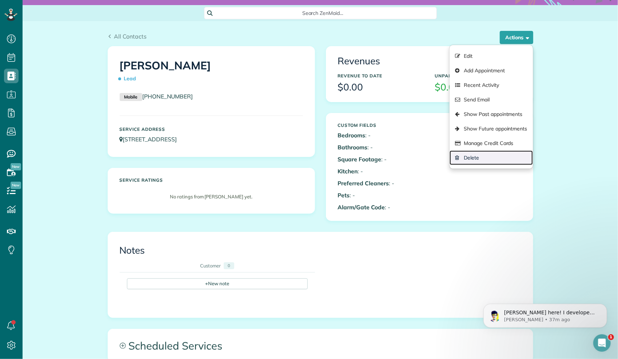
click at [481, 160] on link "Delete" at bounding box center [491, 158] width 83 height 15
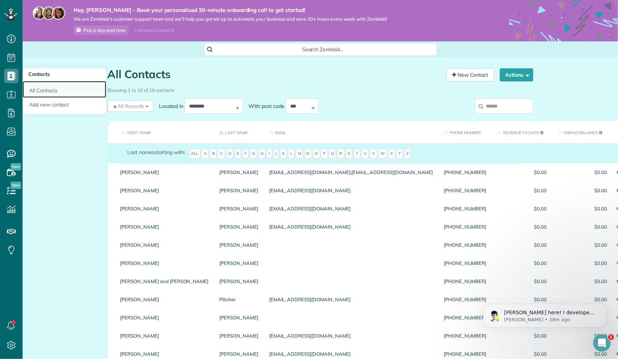
click at [28, 87] on link "All Contacts" at bounding box center [65, 89] width 84 height 17
click at [35, 90] on link "All Contacts" at bounding box center [65, 89] width 84 height 17
click at [47, 103] on link "Add new contact" at bounding box center [65, 106] width 84 height 17
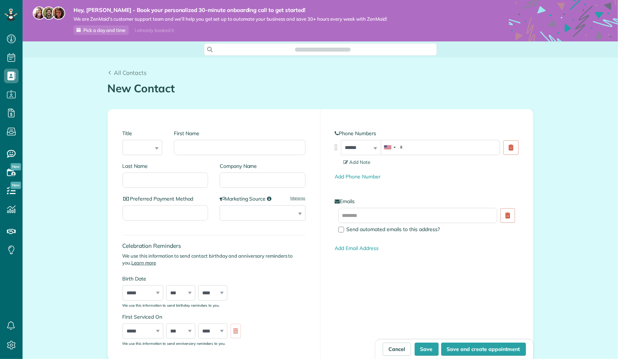
scroll to position [3, 3]
click at [199, 144] on input "First Name" at bounding box center [239, 147] width 131 height 15
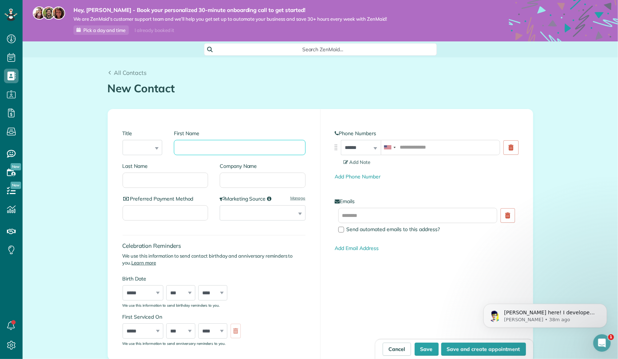
scroll to position [0, 0]
type input "******"
click at [144, 178] on input "Last Name" at bounding box center [166, 180] width 86 height 15
type input "******"
click at [398, 148] on input "tel" at bounding box center [440, 147] width 119 height 15
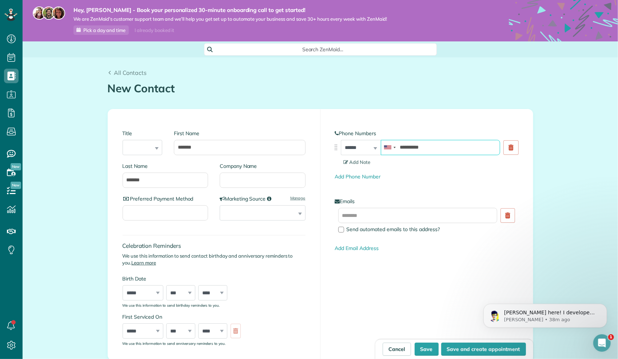
type input "**********"
click at [368, 214] on input "text" at bounding box center [417, 215] width 159 height 15
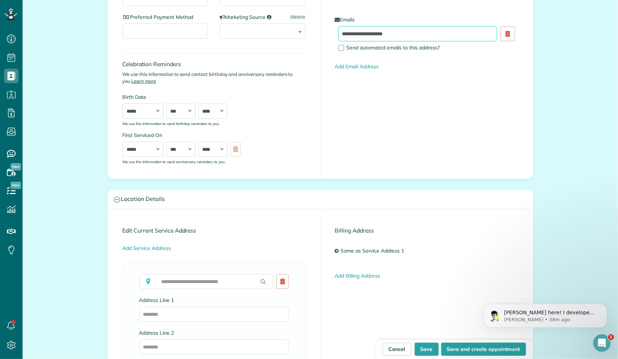
scroll to position [291, 0]
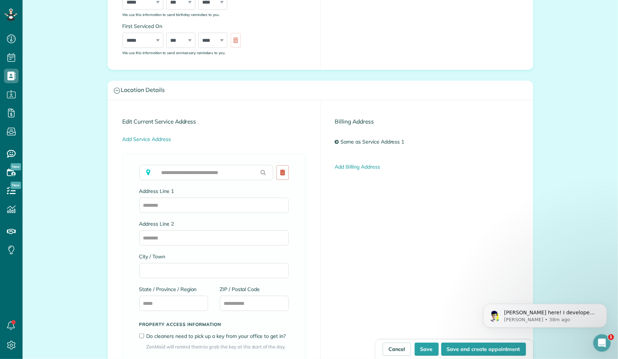
type input "**********"
click at [152, 204] on input "Address Line 1" at bounding box center [214, 205] width 150 height 15
type input "**********"
click at [148, 239] on input "Address Line 2" at bounding box center [214, 238] width 150 height 15
type input "*"
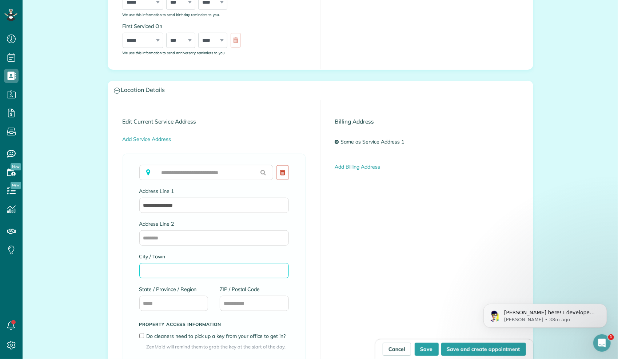
click at [141, 269] on input "City / Town" at bounding box center [214, 270] width 150 height 15
type input "**********"
type input "**"
type input "*****"
click at [89, 217] on div "**********" at bounding box center [321, 196] width 596 height 861
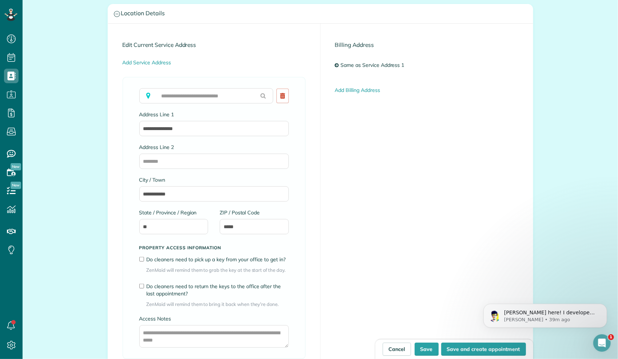
scroll to position [509, 0]
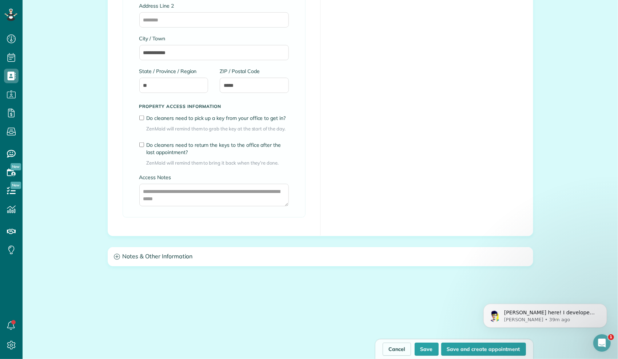
click at [428, 343] on div "Cancel Save Save and create appointment" at bounding box center [455, 349] width 158 height 20
click at [426, 349] on button "Save" at bounding box center [427, 349] width 24 height 13
type input "**********"
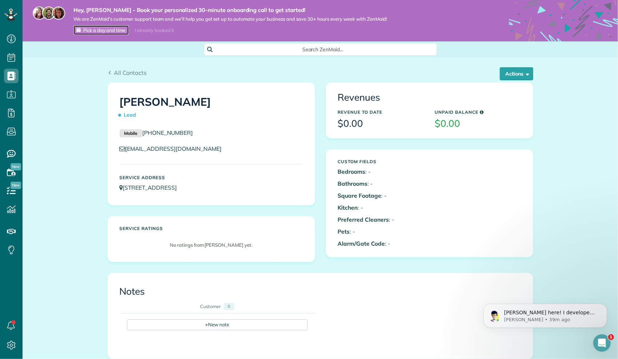
click at [111, 31] on span "Pick a day and time" at bounding box center [104, 30] width 42 height 6
click at [164, 30] on div "I already booked it" at bounding box center [154, 30] width 48 height 9
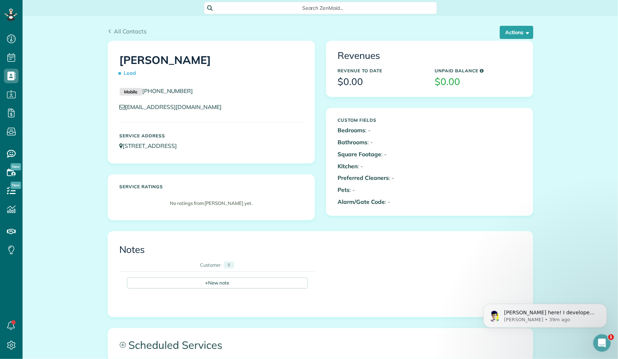
click at [180, 26] on div "All Contacts Actions Edit Add Appointment Recent Activity Send Email Show Past …" at bounding box center [320, 28] width 437 height 25
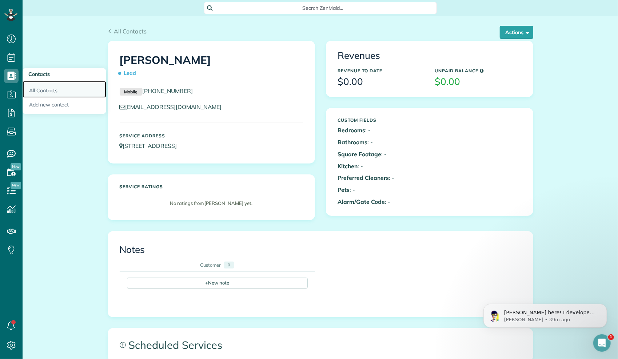
click at [52, 92] on link "All Contacts" at bounding box center [65, 89] width 84 height 17
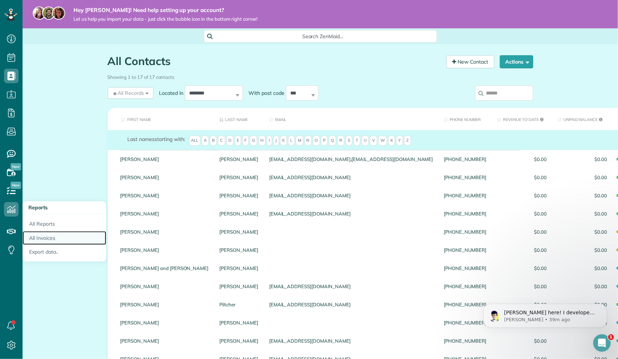
click at [55, 237] on link "All Invoices" at bounding box center [65, 238] width 84 height 14
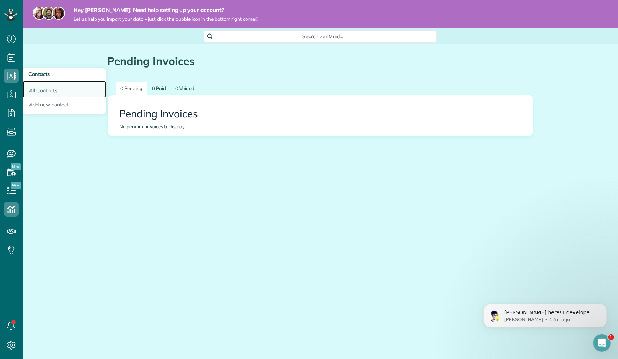
click at [32, 84] on link "All Contacts" at bounding box center [65, 89] width 84 height 17
click at [34, 103] on link "Add new contact" at bounding box center [65, 106] width 84 height 17
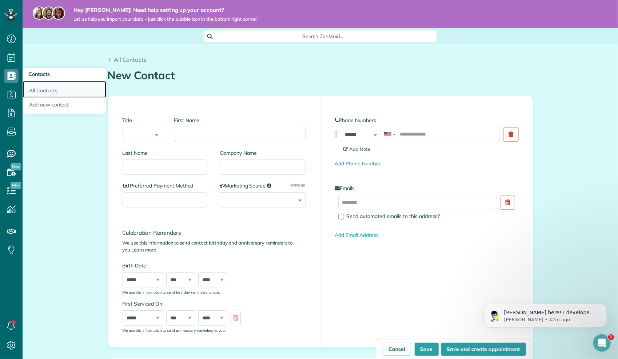
click at [45, 92] on link "All Contacts" at bounding box center [65, 89] width 84 height 17
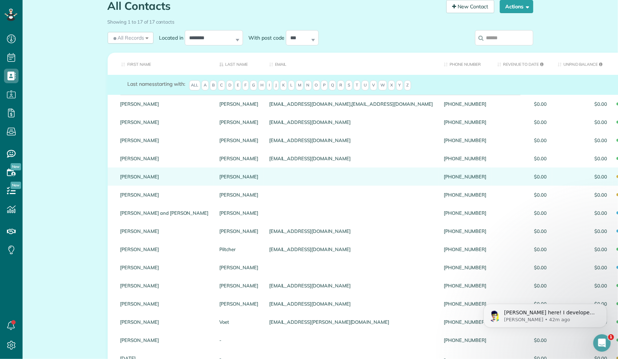
scroll to position [73, 0]
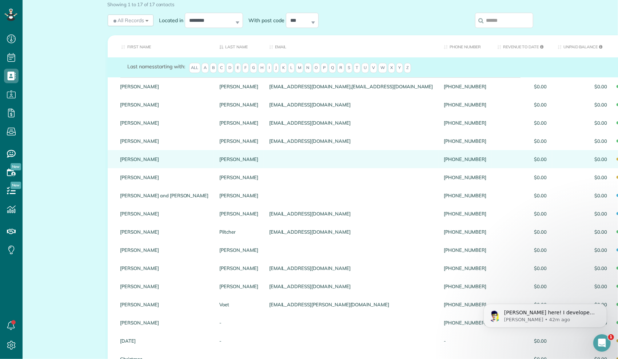
click at [264, 168] on div at bounding box center [351, 159] width 175 height 18
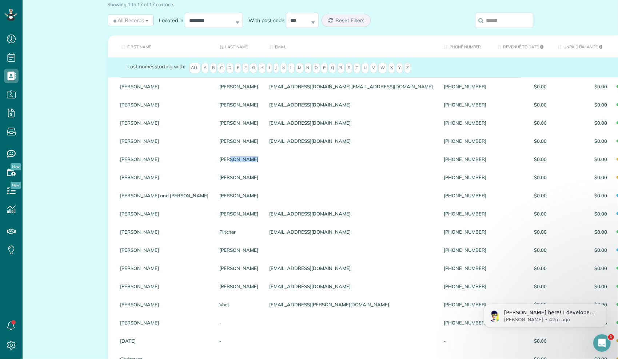
click at [264, 168] on div at bounding box center [351, 159] width 175 height 18
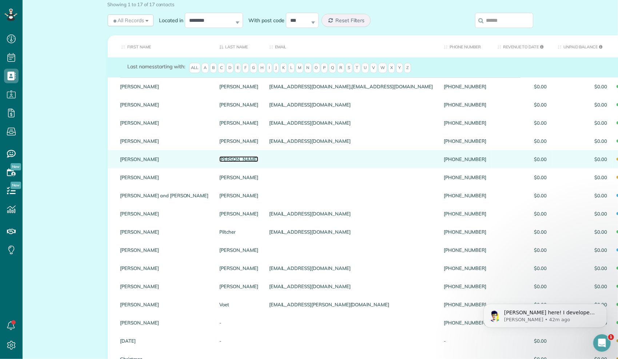
click at [219, 162] on link "Mabe" at bounding box center [238, 159] width 39 height 5
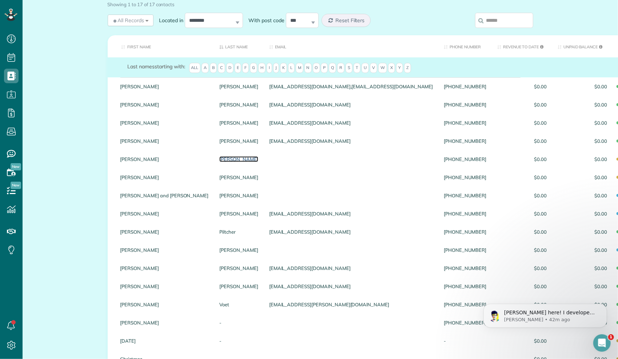
click at [219, 162] on link "Mabe" at bounding box center [238, 159] width 39 height 5
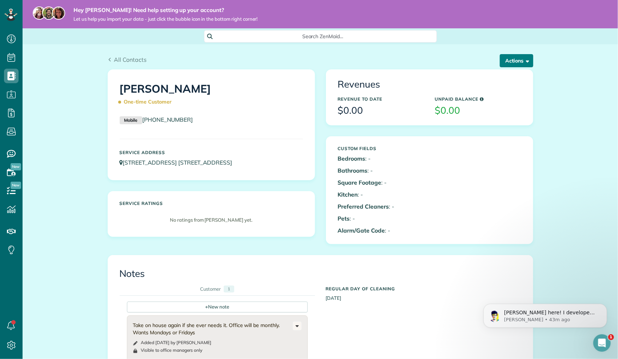
click at [501, 57] on button "Actions" at bounding box center [516, 60] width 33 height 13
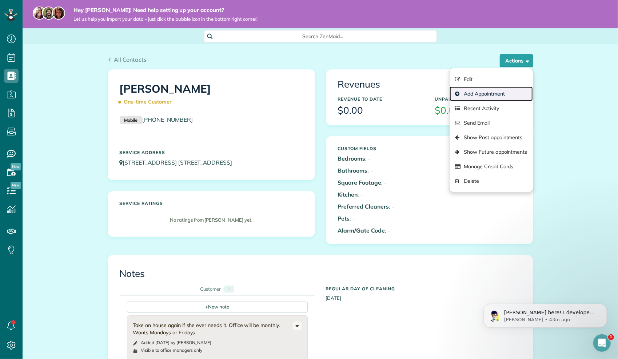
click at [483, 96] on link "Add Appointment" at bounding box center [491, 94] width 83 height 15
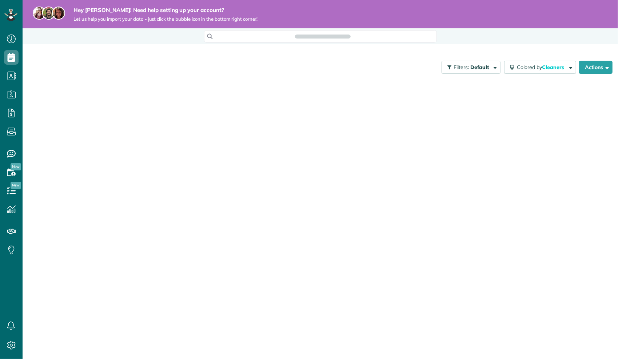
scroll to position [3, 3]
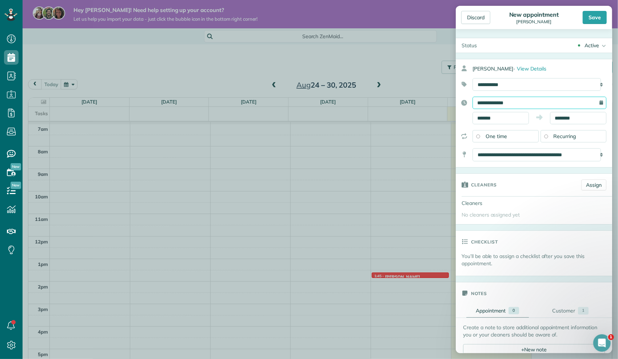
click at [511, 107] on input "**********" at bounding box center [540, 103] width 134 height 12
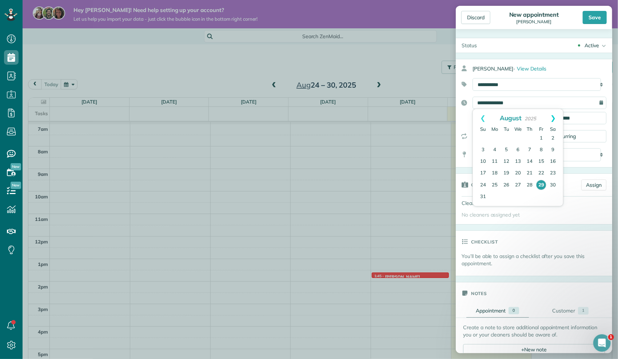
click at [553, 116] on link "Next" at bounding box center [553, 118] width 20 height 18
click at [533, 134] on link "4" at bounding box center [530, 139] width 12 height 12
type input "**********"
click at [576, 139] on div "Recurring" at bounding box center [574, 136] width 66 height 12
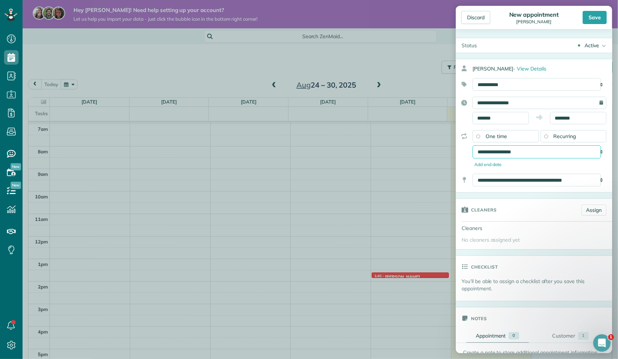
click at [557, 157] on select "**********" at bounding box center [537, 152] width 128 height 13
select select "**********"
click at [473, 146] on select "**********" at bounding box center [537, 152] width 128 height 13
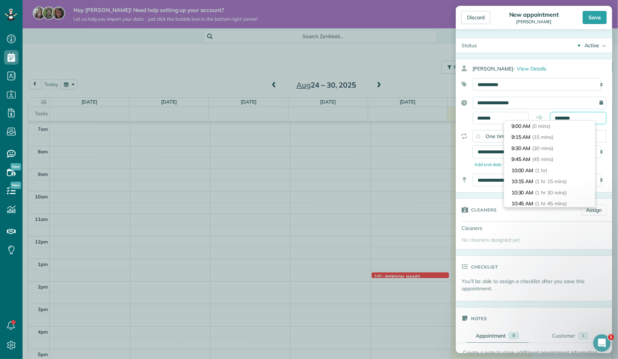
click at [576, 116] on input "********" at bounding box center [578, 118] width 56 height 12
type input "********"
click at [531, 181] on li "12:00 PM (3 hrs)" at bounding box center [549, 181] width 91 height 11
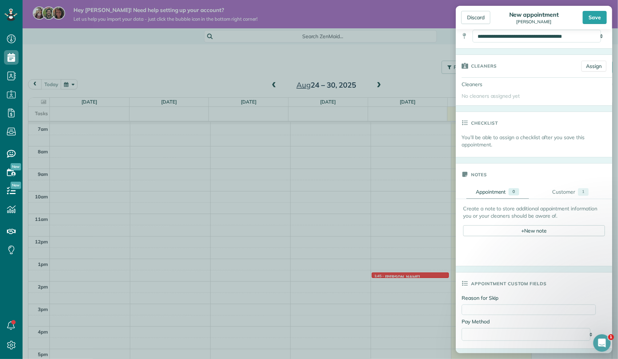
scroll to position [146, 0]
click at [587, 64] on link "Assign" at bounding box center [593, 64] width 25 height 11
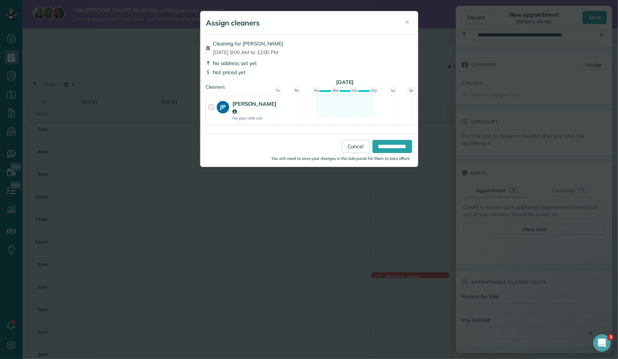
click at [212, 110] on div at bounding box center [212, 110] width 8 height 21
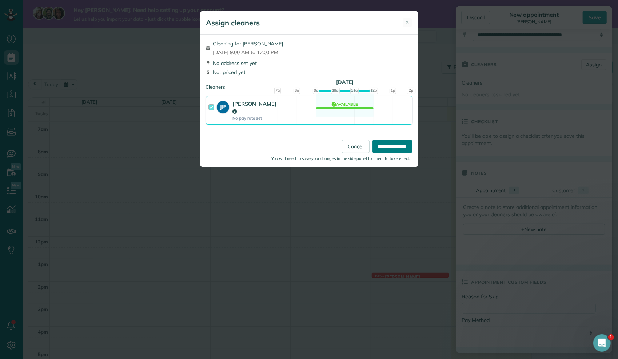
click at [375, 141] on input "**********" at bounding box center [393, 146] width 40 height 13
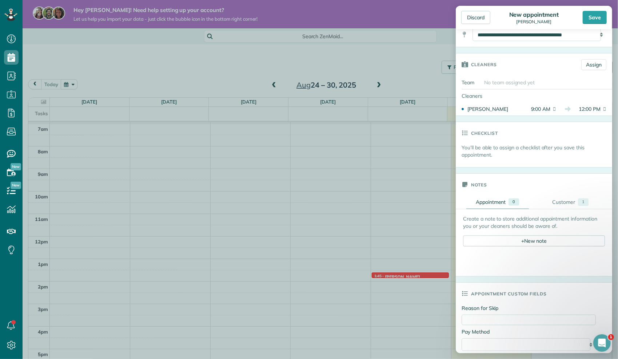
click at [540, 122] on div "Checklist" at bounding box center [534, 133] width 156 height 22
click at [541, 108] on span "9:00 AM" at bounding box center [538, 109] width 25 height 7
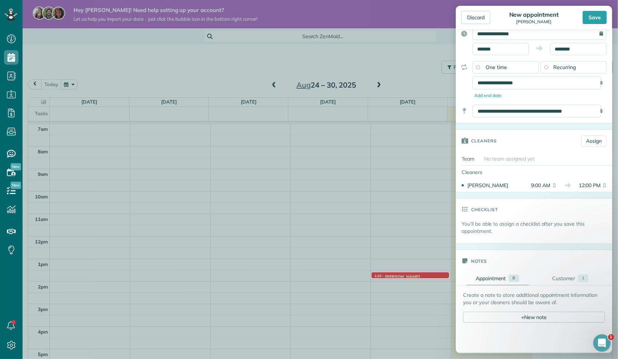
scroll to position [36, 0]
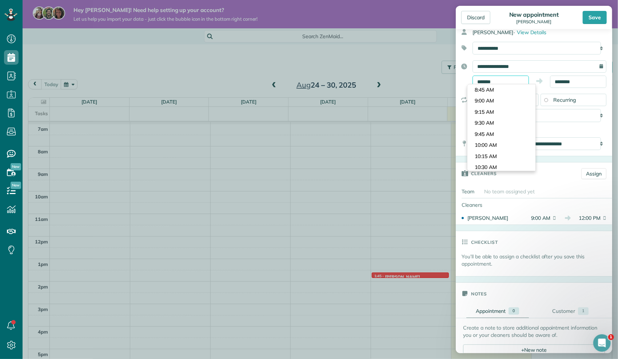
click at [497, 80] on input "*******" at bounding box center [501, 82] width 56 height 12
type input "********"
click at [497, 111] on body "Dashboard Scheduling Calendar View List View Dispatch View - Weekly scheduling …" at bounding box center [309, 179] width 618 height 359
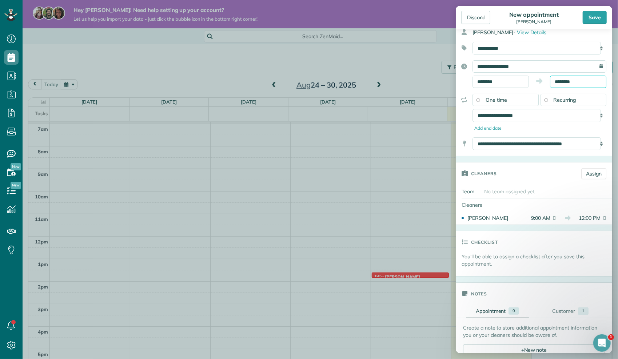
click at [580, 82] on input "********" at bounding box center [578, 82] width 56 height 12
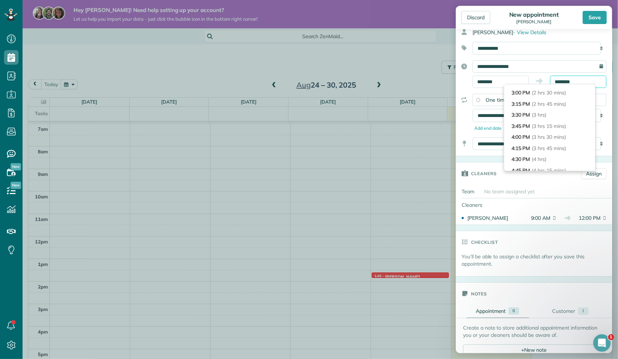
scroll to position [109, 0]
type input "*******"
click at [544, 128] on li "3:45 PM (3 hrs 15 mins)" at bounding box center [549, 125] width 91 height 11
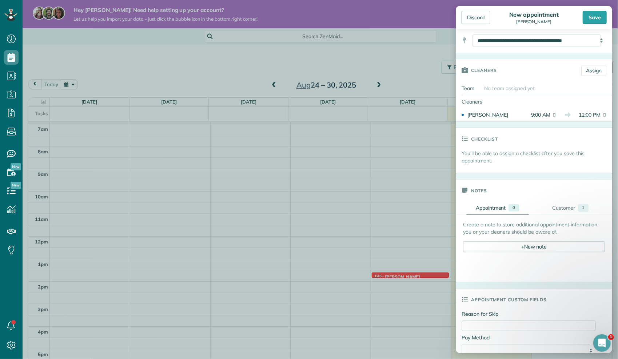
scroll to position [146, 0]
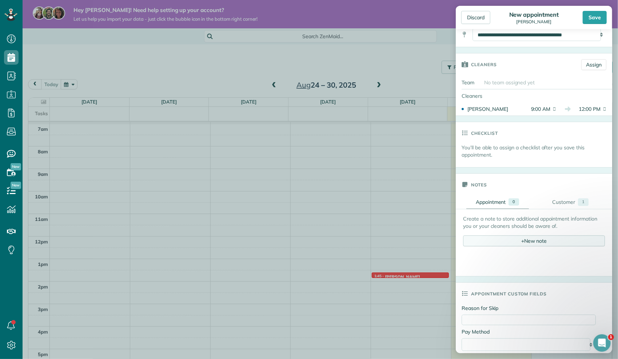
click at [506, 242] on div "+ New note" at bounding box center [534, 241] width 142 height 11
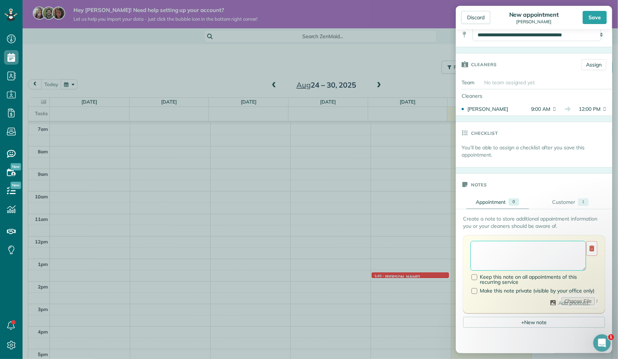
click at [505, 250] on textarea at bounding box center [528, 256] width 116 height 30
click at [500, 262] on textarea "**********" at bounding box center [528, 256] width 116 height 30
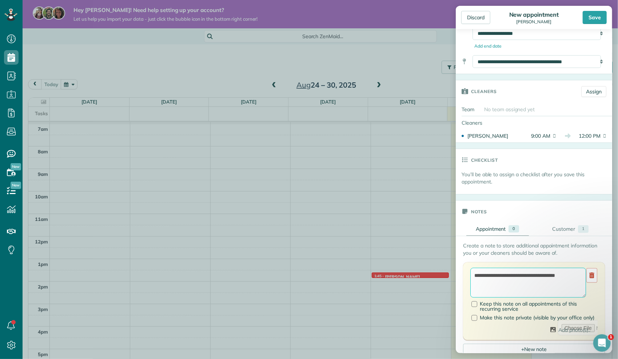
scroll to position [36, 0]
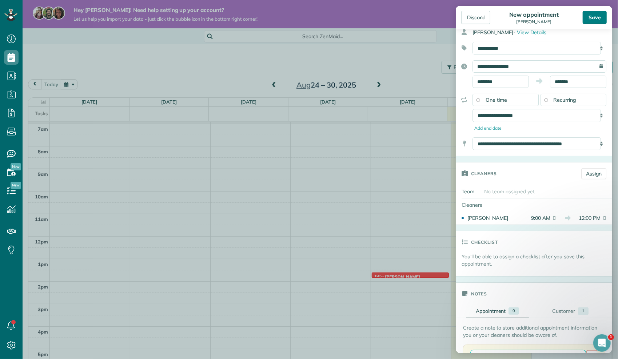
type textarea "**********"
click at [597, 19] on div "Save" at bounding box center [595, 17] width 24 height 13
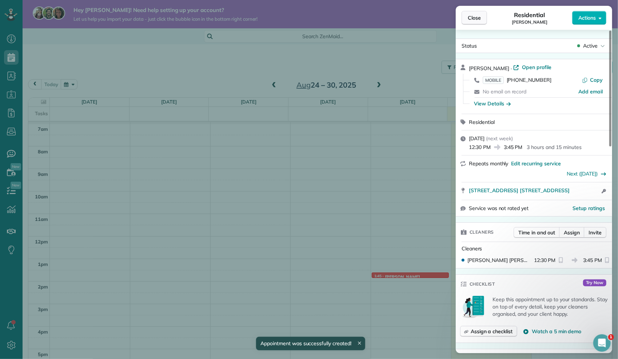
click at [474, 16] on span "Close" at bounding box center [474, 17] width 13 height 7
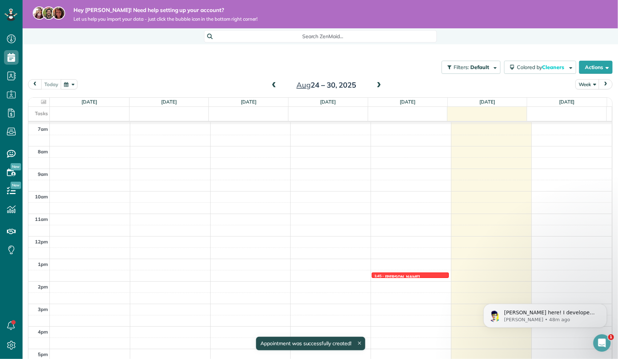
click at [375, 84] on span at bounding box center [379, 85] width 8 height 7
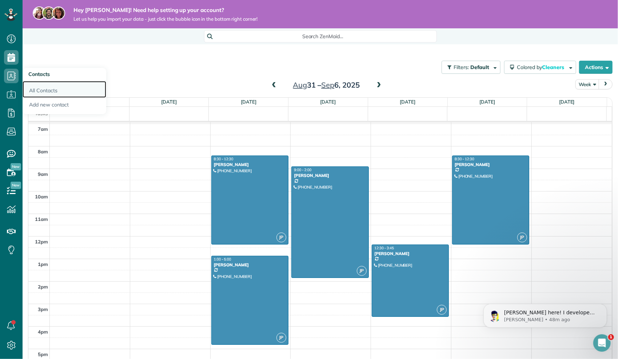
click at [47, 88] on link "All Contacts" at bounding box center [65, 89] width 84 height 17
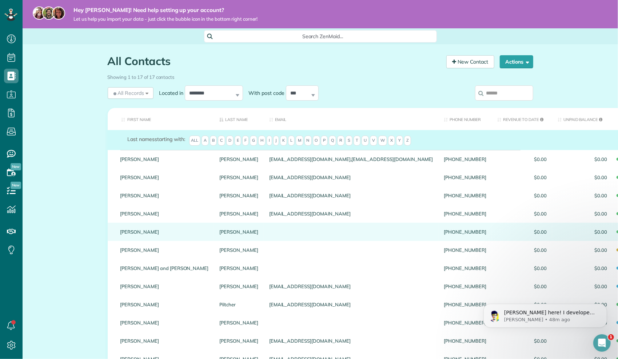
click at [153, 233] on div "[PERSON_NAME]" at bounding box center [164, 232] width 99 height 18
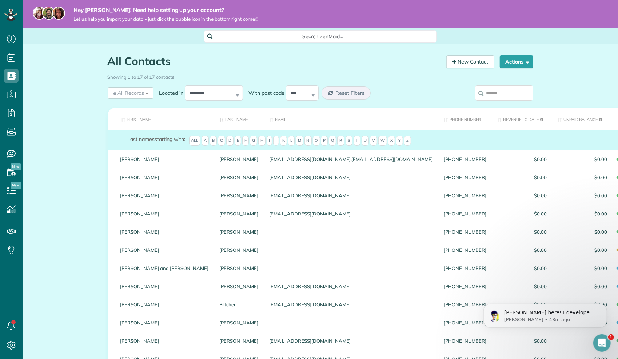
click at [153, 233] on div "Sari" at bounding box center [164, 232] width 99 height 18
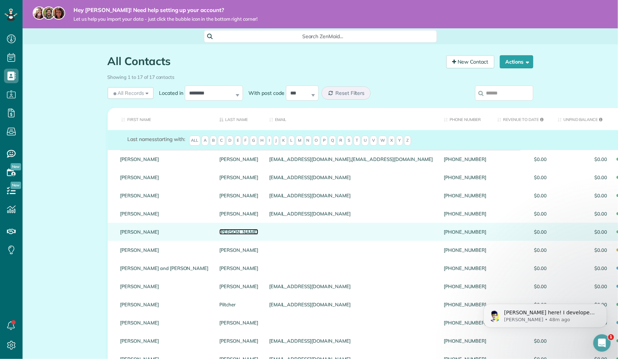
click at [219, 235] on link "Mabe" at bounding box center [238, 232] width 39 height 5
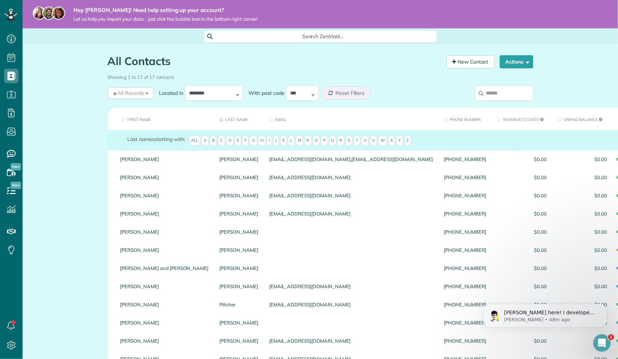
click at [219, 235] on link "Mabe" at bounding box center [238, 232] width 39 height 5
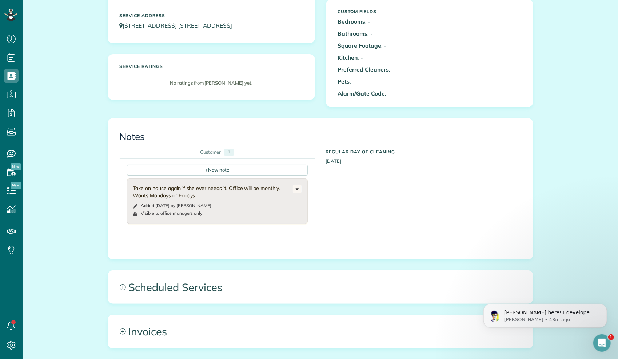
scroll to position [146, 0]
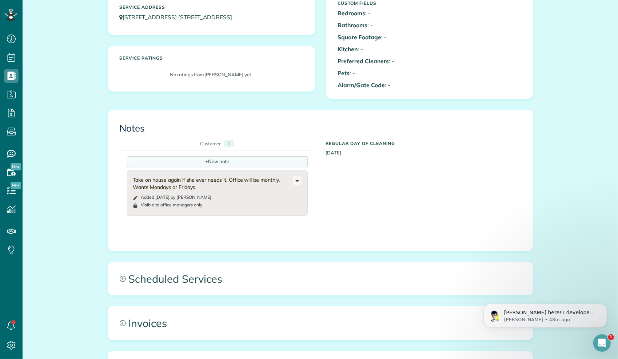
click at [214, 160] on div "+ New note" at bounding box center [217, 161] width 181 height 11
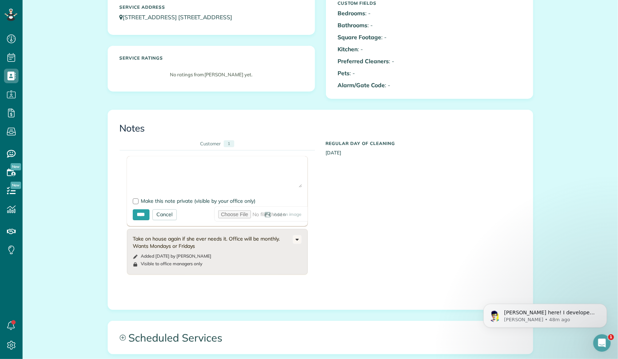
click at [212, 178] on textarea at bounding box center [217, 174] width 169 height 25
type textarea "**********"
click at [142, 216] on input "****" at bounding box center [141, 215] width 17 height 11
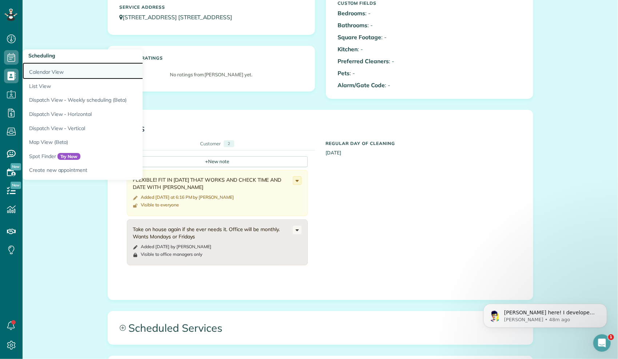
click at [59, 75] on link "Calendar View" at bounding box center [114, 71] width 182 height 17
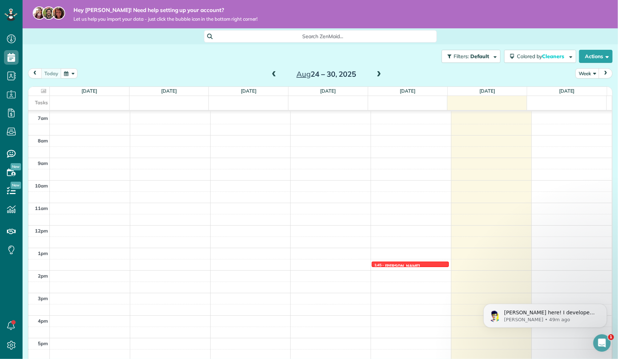
click at [378, 78] on span at bounding box center [379, 74] width 8 height 7
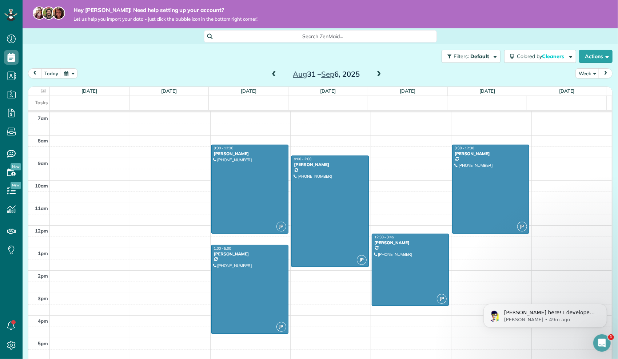
click at [378, 78] on span at bounding box center [379, 74] width 8 height 7
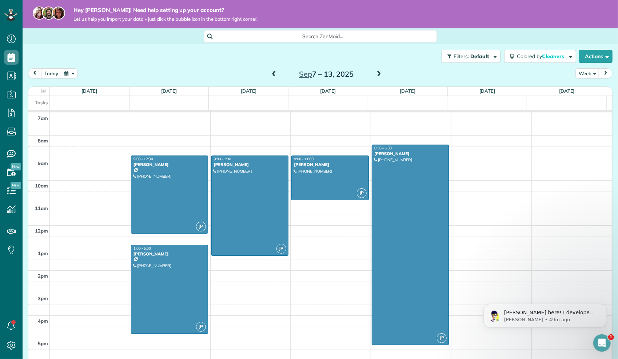
click at [271, 75] on span at bounding box center [274, 74] width 8 height 7
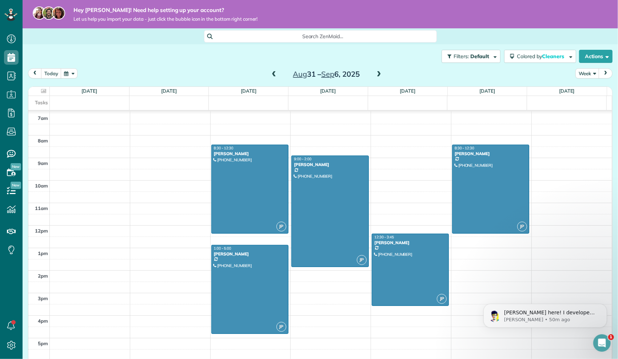
click at [376, 76] on span at bounding box center [379, 74] width 8 height 7
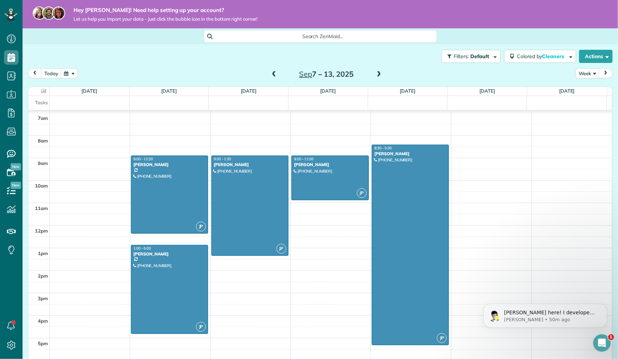
click at [375, 74] on span at bounding box center [379, 74] width 8 height 7
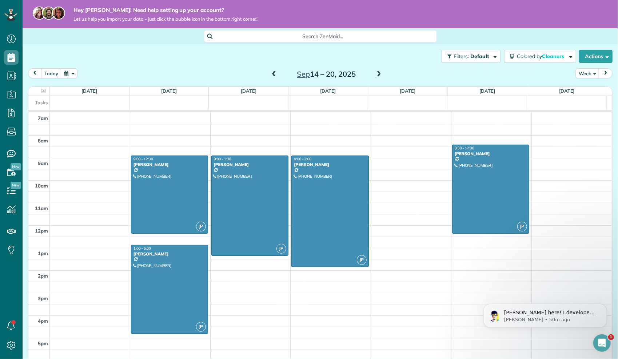
click at [270, 77] on span at bounding box center [274, 74] width 8 height 7
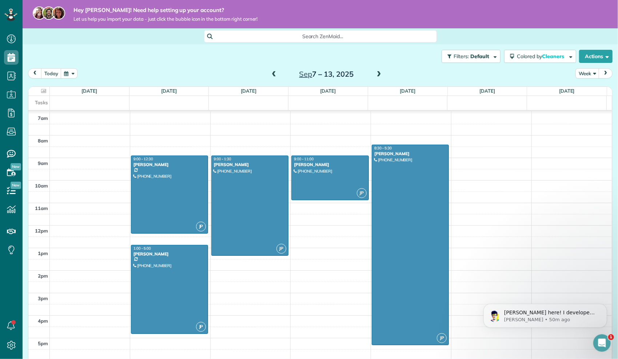
click at [270, 77] on span at bounding box center [274, 74] width 8 height 7
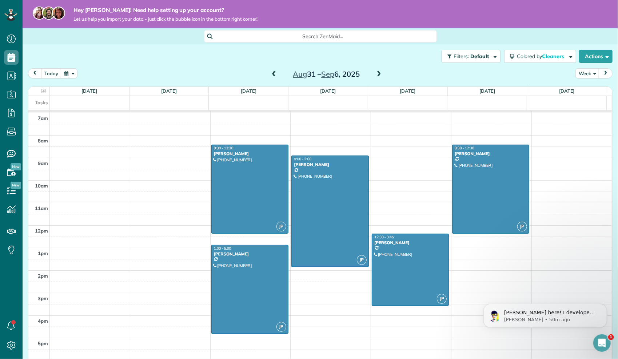
click at [375, 73] on span at bounding box center [379, 74] width 8 height 7
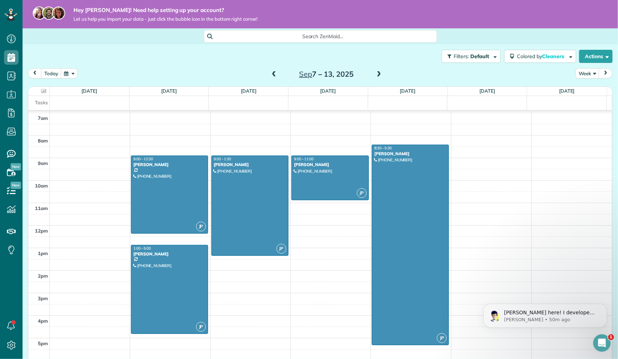
click at [375, 73] on span at bounding box center [379, 74] width 8 height 7
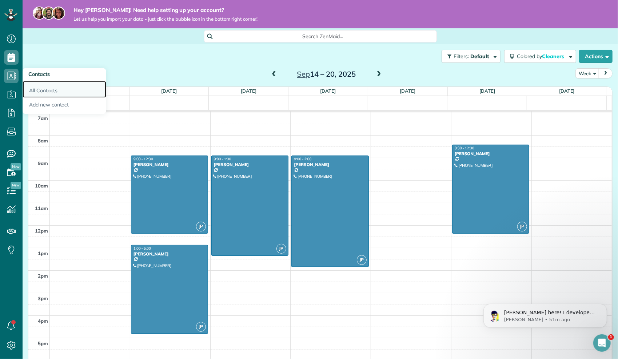
click at [39, 89] on link "All Contacts" at bounding box center [65, 89] width 84 height 17
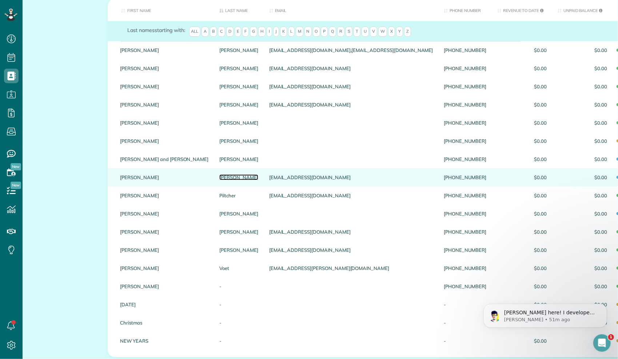
click at [219, 180] on link "[PERSON_NAME]" at bounding box center [238, 177] width 39 height 5
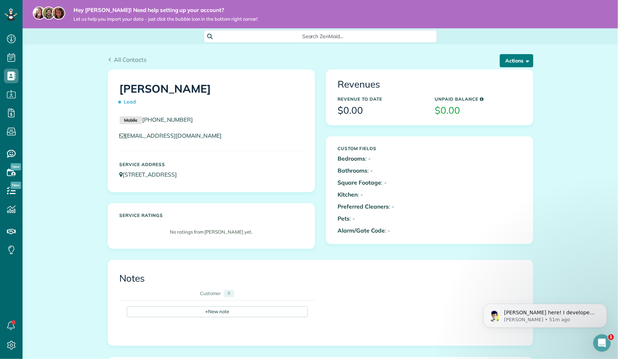
click at [520, 57] on button "Actions" at bounding box center [516, 60] width 33 height 13
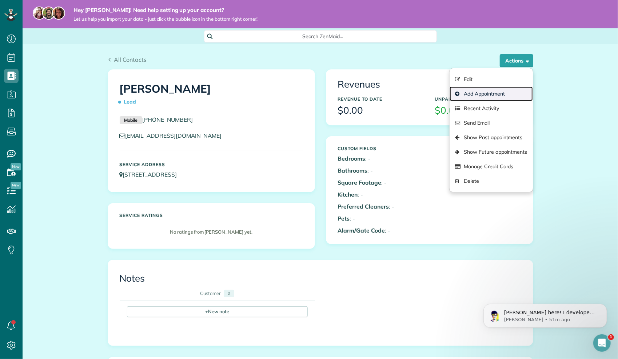
click at [497, 99] on link "Add Appointment" at bounding box center [491, 94] width 83 height 15
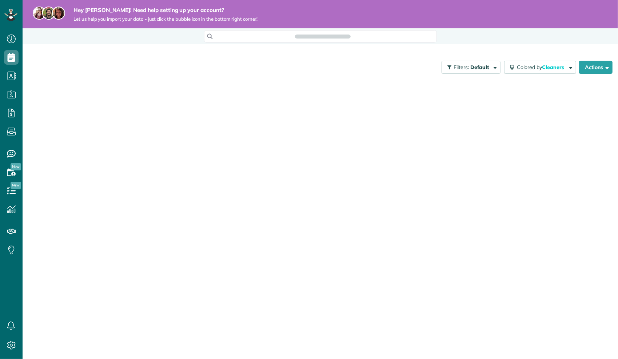
scroll to position [3, 3]
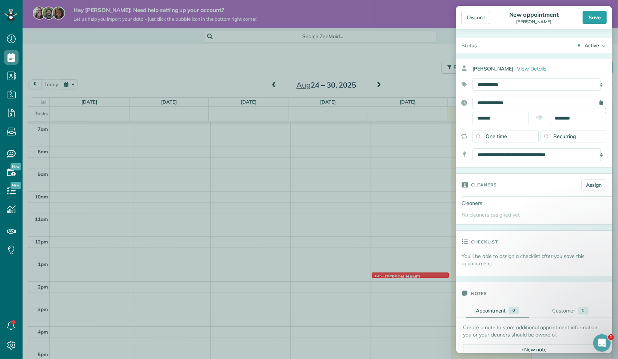
click at [595, 100] on div "**********" at bounding box center [540, 103] width 134 height 12
click at [560, 104] on input "**********" at bounding box center [540, 103] width 134 height 12
click at [556, 117] on link "Next" at bounding box center [553, 118] width 20 height 18
click at [529, 163] on link "18" at bounding box center [530, 162] width 12 height 12
type input "**********"
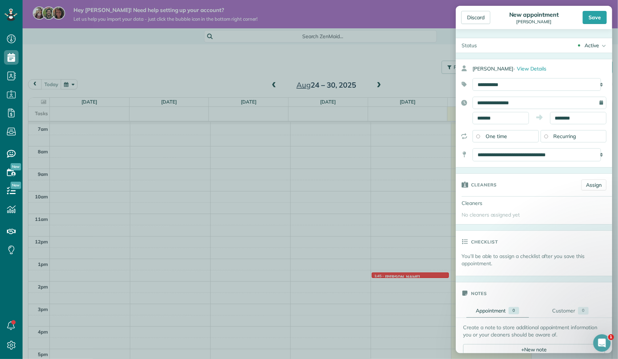
click at [556, 133] on span "Recurring" at bounding box center [565, 136] width 23 height 7
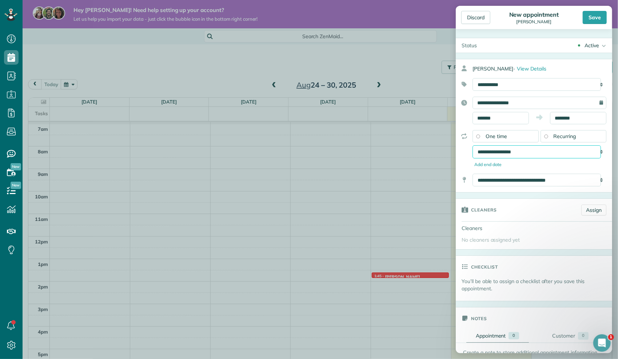
click at [551, 151] on select "**********" at bounding box center [537, 152] width 128 height 13
select select "**********"
click at [473, 146] on select "**********" at bounding box center [537, 152] width 128 height 13
click at [568, 163] on div "Add end date" at bounding box center [540, 165] width 134 height 7
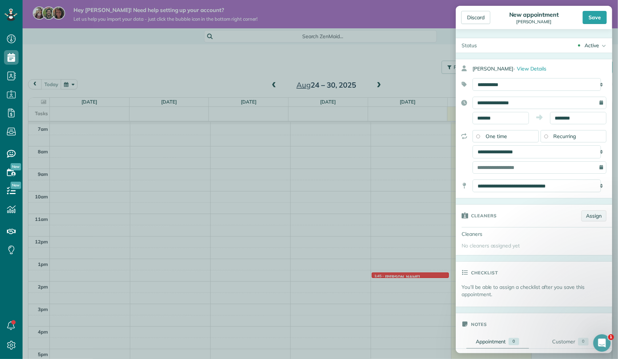
click at [589, 218] on link "Assign" at bounding box center [593, 216] width 25 height 11
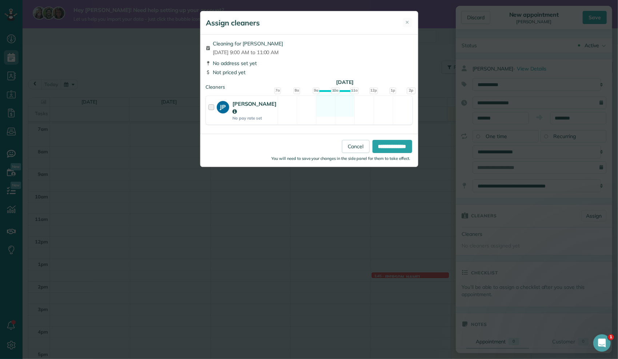
click at [211, 108] on div at bounding box center [212, 110] width 8 height 21
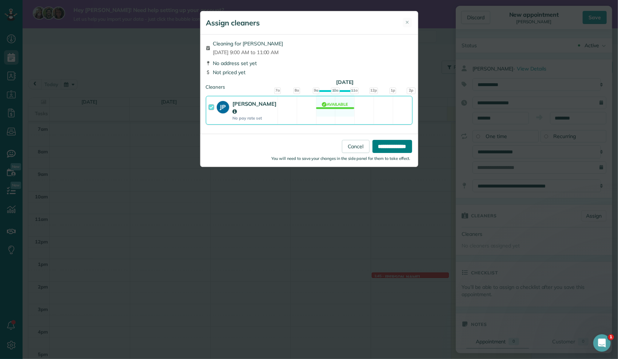
click at [373, 140] on input "**********" at bounding box center [393, 146] width 40 height 13
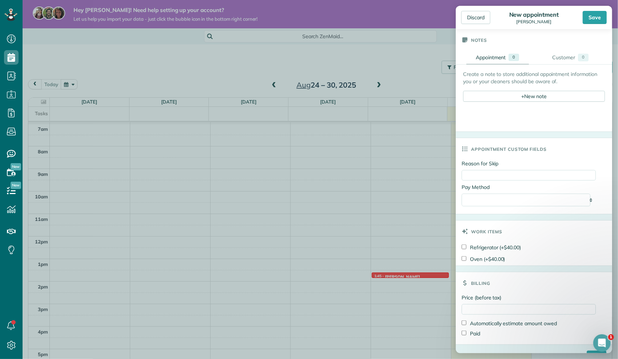
scroll to position [202, 0]
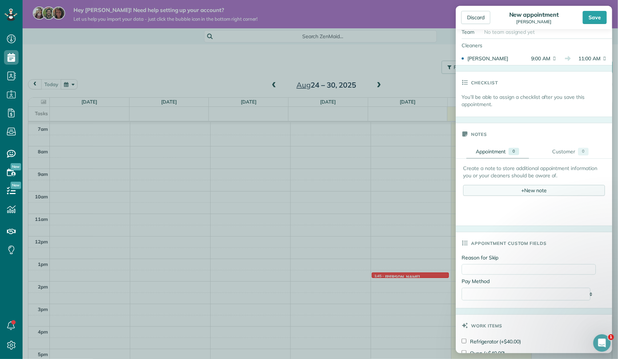
click at [504, 188] on div "+ New note" at bounding box center [534, 190] width 142 height 11
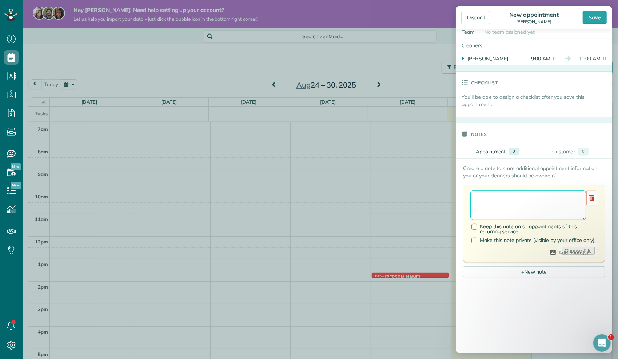
click at [500, 202] on textarea at bounding box center [528, 206] width 116 height 30
click at [504, 211] on textarea "**********" at bounding box center [528, 206] width 116 height 30
click at [521, 215] on textarea "**********" at bounding box center [528, 206] width 116 height 30
type textarea "**********"
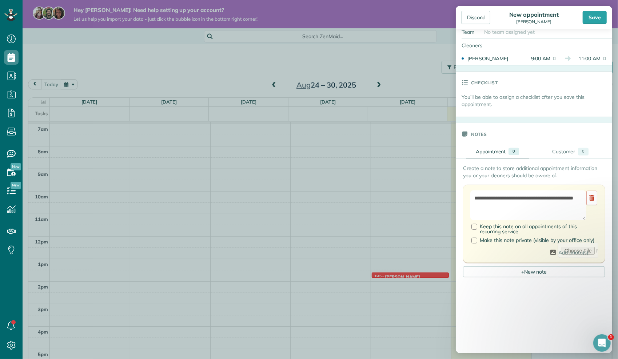
click at [499, 296] on div at bounding box center [534, 338] width 142 height 115
click at [525, 289] on div at bounding box center [534, 338] width 142 height 115
click at [590, 176] on p "Create a note to store additional appointment information you or your cleaners …" at bounding box center [534, 172] width 142 height 15
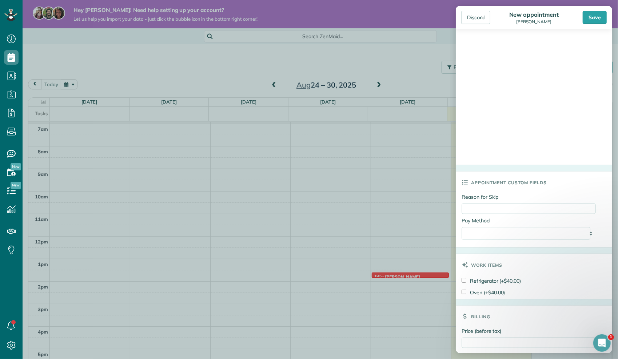
scroll to position [505, 0]
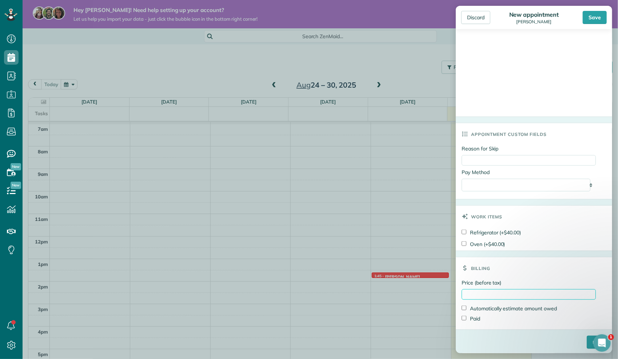
click at [488, 290] on input "Price (before tax)" at bounding box center [529, 295] width 134 height 11
click at [477, 292] on input "Price (before tax)" at bounding box center [529, 295] width 134 height 11
type input "***"
click at [527, 319] on div "Paid" at bounding box center [529, 319] width 134 height 10
click at [587, 343] on input "****" at bounding box center [597, 342] width 20 height 13
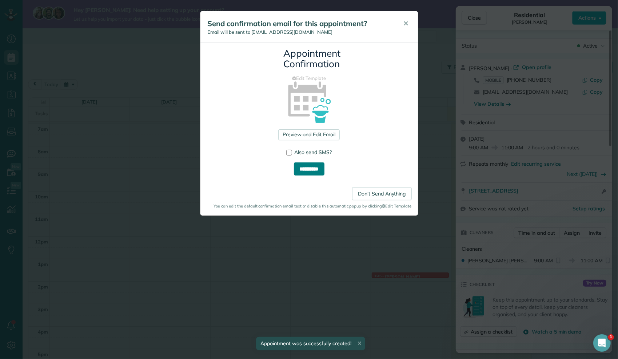
click at [321, 170] on input "**********" at bounding box center [309, 169] width 31 height 13
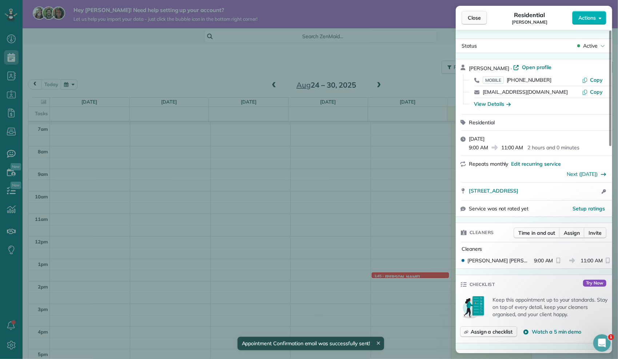
click at [475, 19] on span "Close" at bounding box center [474, 17] width 13 height 7
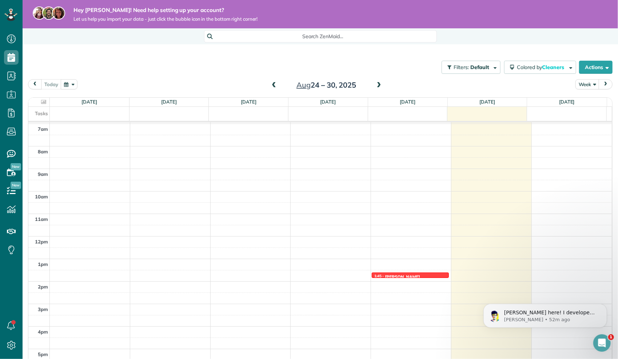
click at [135, 60] on div "Filters: Default Colored by Cleaners Color by Cleaner Color by Team Color by St…" at bounding box center [321, 67] width 596 height 24
click at [375, 87] on span at bounding box center [379, 85] width 8 height 7
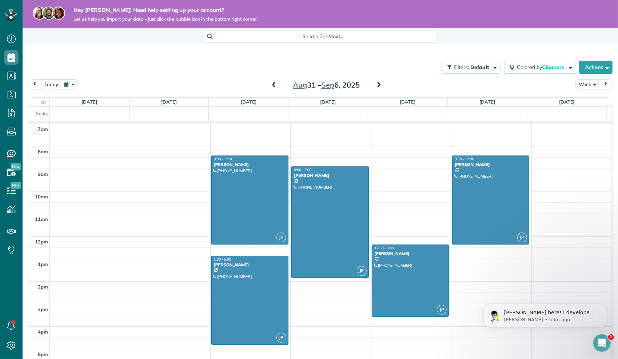
click at [376, 84] on span at bounding box center [379, 85] width 8 height 7
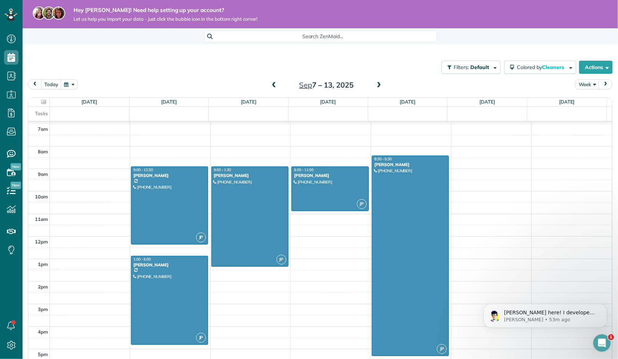
click at [376, 84] on span at bounding box center [379, 85] width 8 height 7
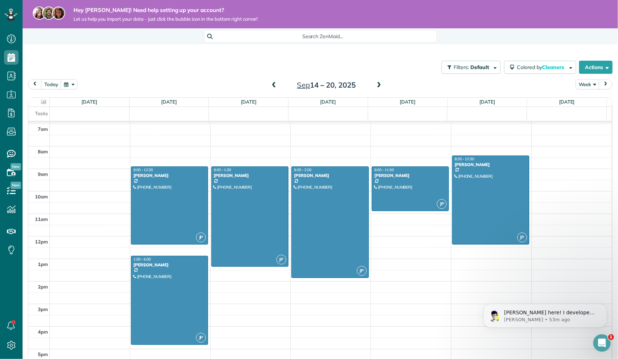
click at [376, 84] on span at bounding box center [379, 85] width 8 height 7
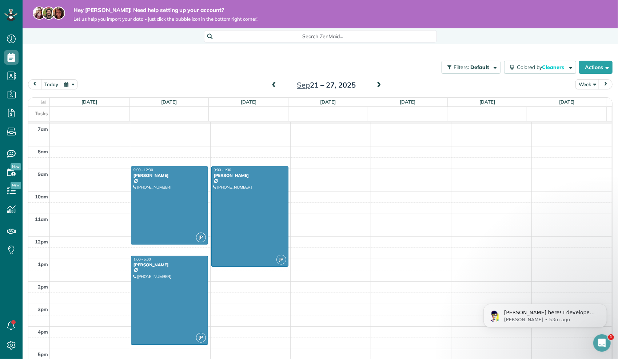
click at [376, 84] on span at bounding box center [379, 85] width 8 height 7
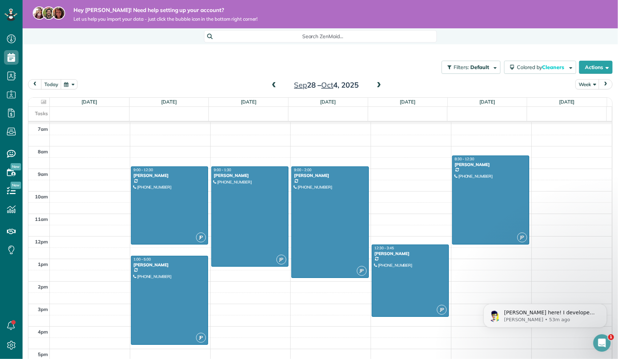
click at [376, 84] on span at bounding box center [379, 85] width 8 height 7
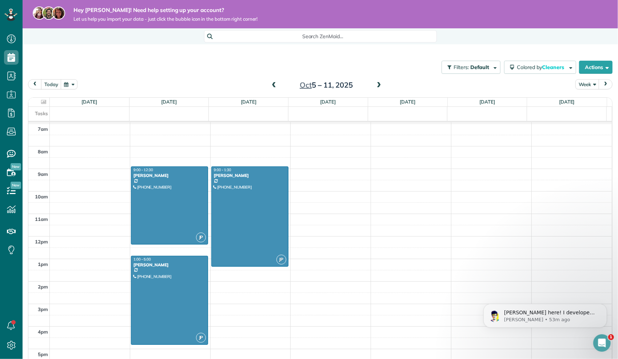
click at [376, 84] on span at bounding box center [379, 85] width 8 height 7
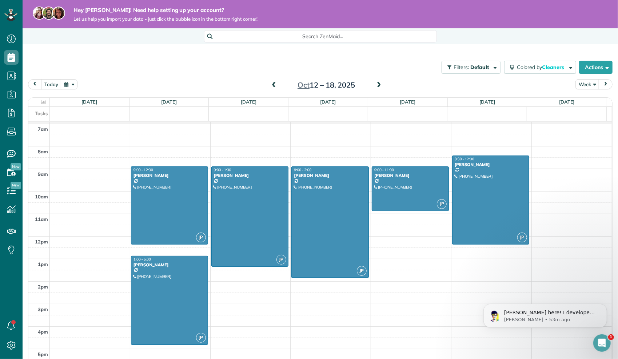
click at [376, 84] on span at bounding box center [379, 85] width 8 height 7
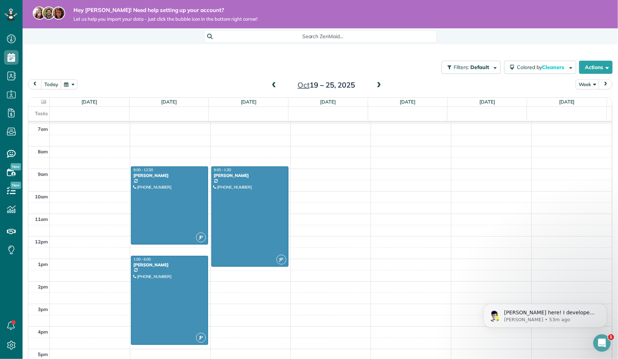
click at [376, 84] on span at bounding box center [379, 85] width 8 height 7
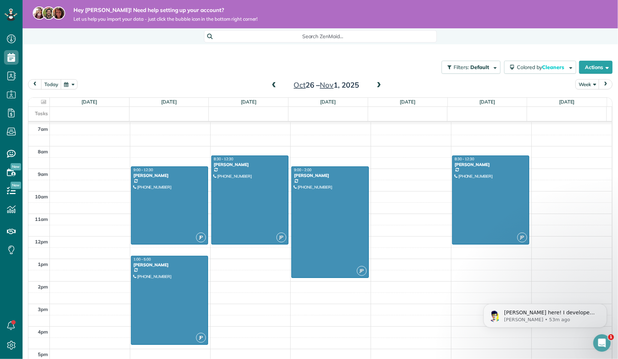
click at [376, 84] on span at bounding box center [379, 85] width 8 height 7
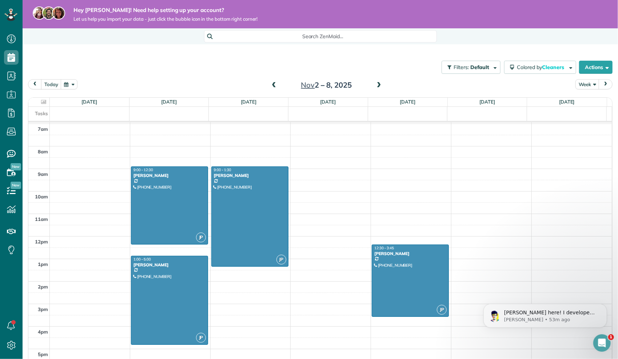
click at [376, 84] on span at bounding box center [379, 85] width 8 height 7
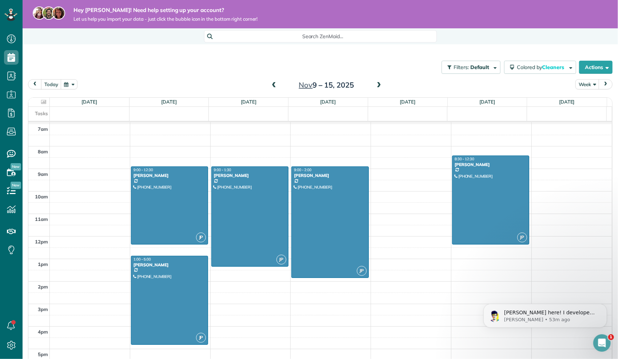
click at [376, 84] on span at bounding box center [379, 85] width 8 height 7
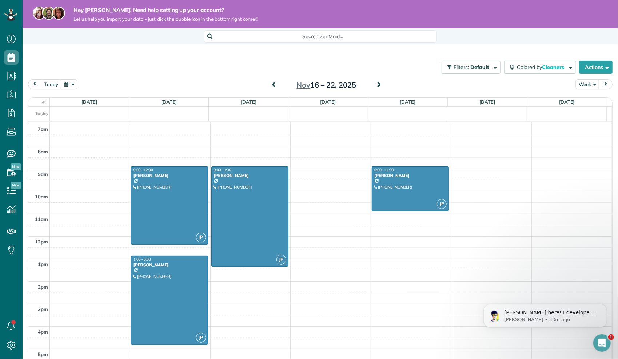
click at [376, 84] on span at bounding box center [379, 85] width 8 height 7
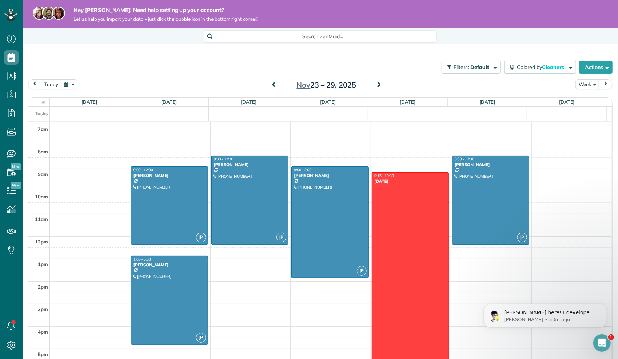
click at [376, 84] on span at bounding box center [379, 85] width 8 height 7
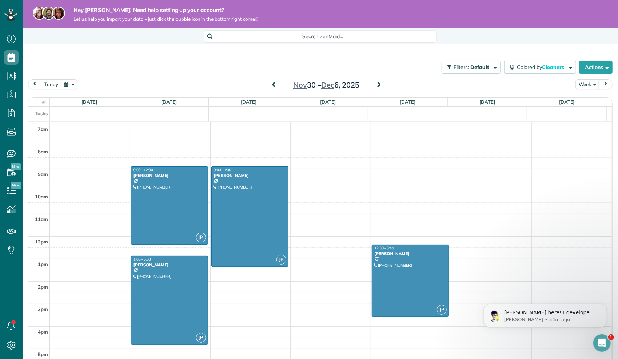
click at [272, 86] on span at bounding box center [274, 85] width 8 height 7
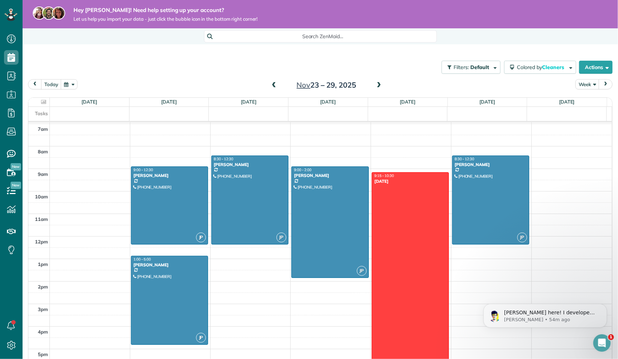
click at [272, 86] on span at bounding box center [274, 85] width 8 height 7
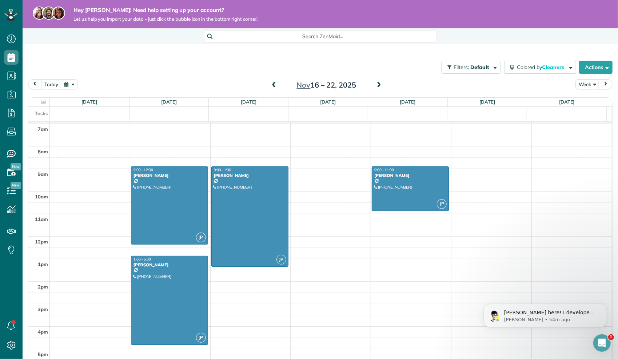
click at [272, 86] on span at bounding box center [274, 85] width 8 height 7
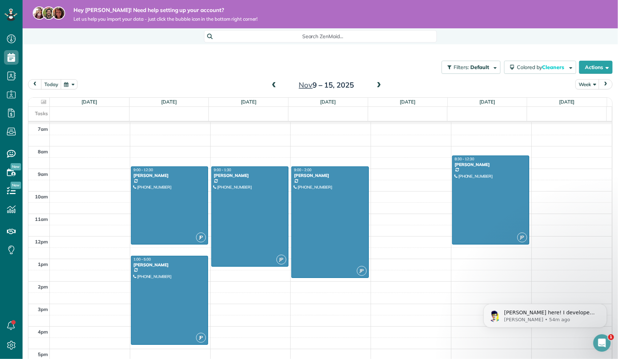
click at [272, 86] on span at bounding box center [274, 85] width 8 height 7
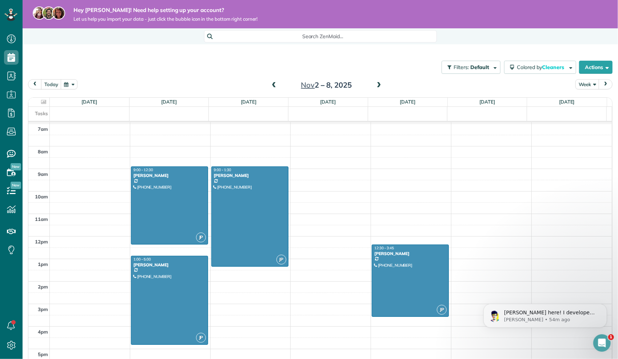
click at [272, 86] on span at bounding box center [274, 85] width 8 height 7
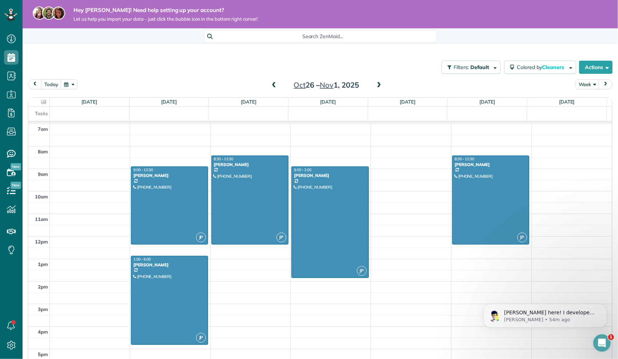
click at [272, 86] on span at bounding box center [274, 85] width 8 height 7
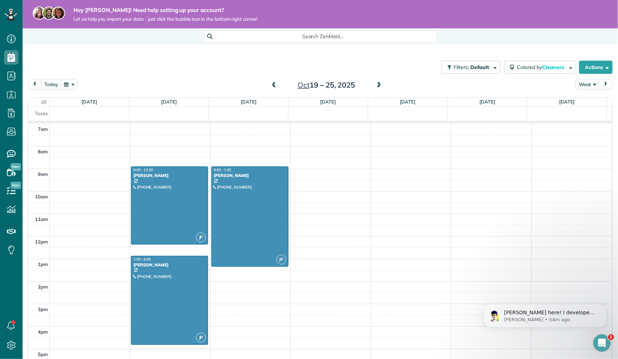
click at [272, 86] on span at bounding box center [274, 85] width 8 height 7
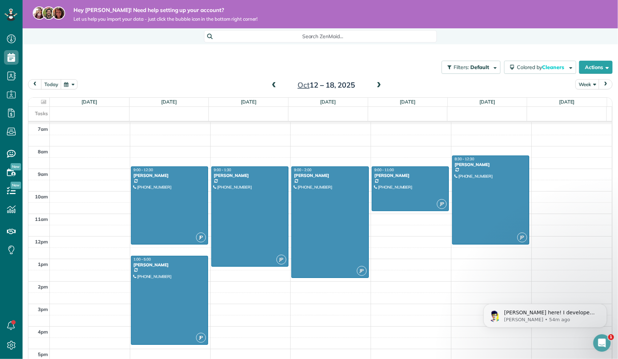
click at [272, 86] on span at bounding box center [274, 85] width 8 height 7
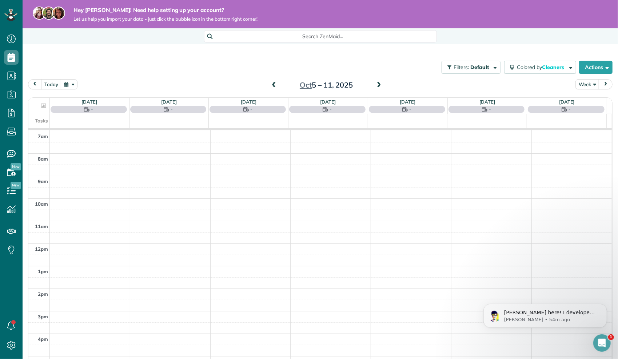
click at [272, 86] on span at bounding box center [274, 85] width 8 height 7
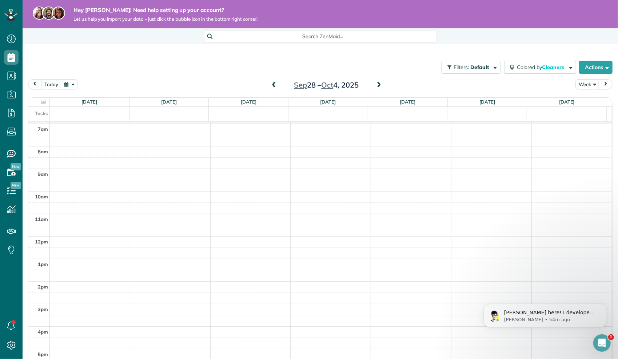
click at [272, 86] on span at bounding box center [274, 85] width 8 height 7
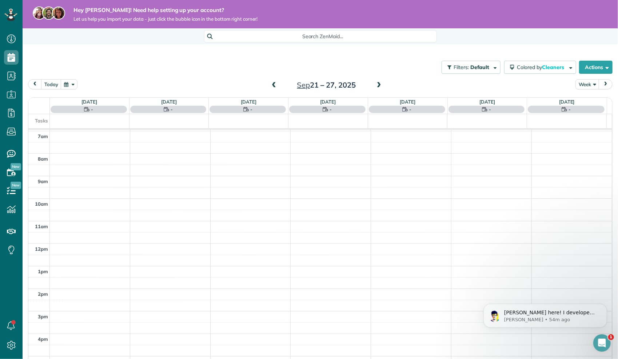
click at [272, 86] on span at bounding box center [274, 85] width 8 height 7
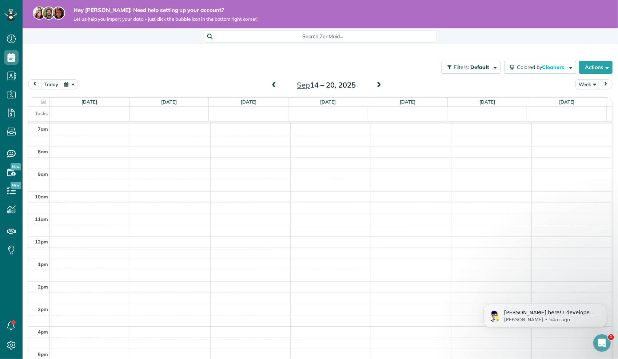
click at [272, 86] on span at bounding box center [274, 85] width 8 height 7
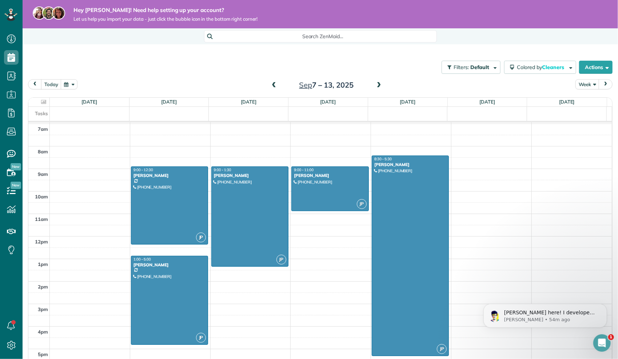
click at [272, 86] on span at bounding box center [274, 85] width 8 height 7
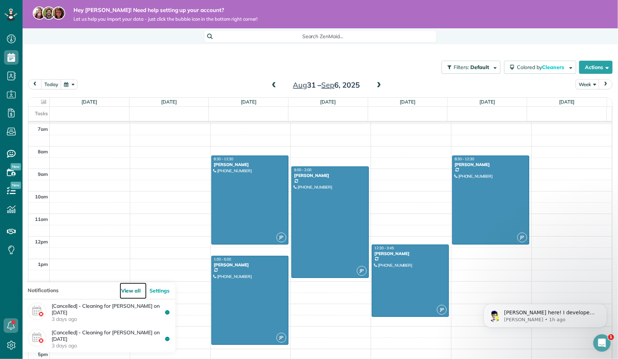
click at [120, 293] on link "View all" at bounding box center [133, 291] width 27 height 16
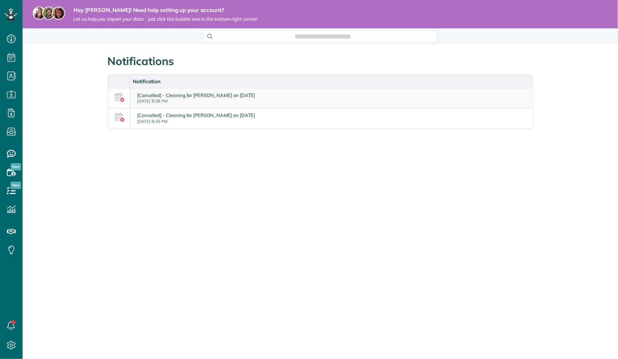
scroll to position [3, 3]
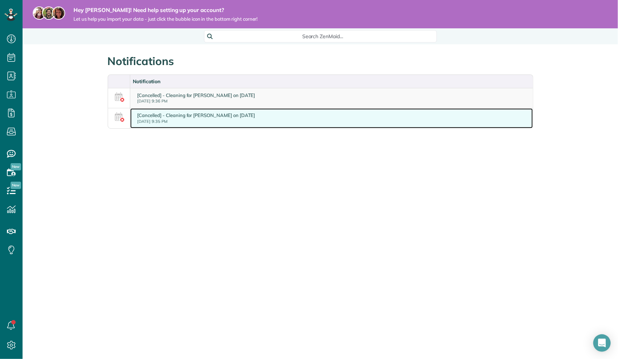
click at [143, 114] on div "[Cancelled] - Cleaning for [PERSON_NAME] on [DATE] [DATE] 9:35 PM" at bounding box center [197, 118] width 118 height 12
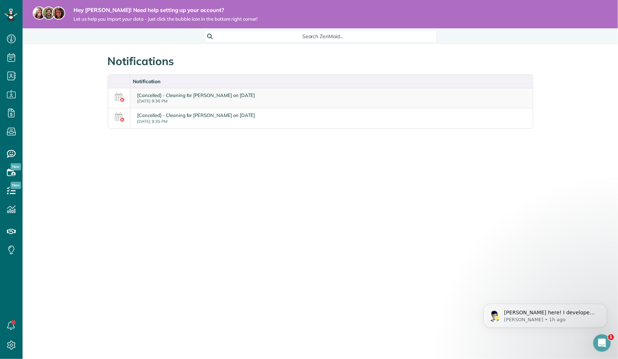
drag, startPoint x: 0, startPoint y: 0, endPoint x: 60, endPoint y: 121, distance: 135.4
click at [103, 157] on div "Notifications Notification [Cancelled] - Cleaning for Norma on 10-06-2025 Tue, …" at bounding box center [320, 111] width 437 height 135
click at [12, 36] on icon at bounding box center [11, 39] width 15 height 15
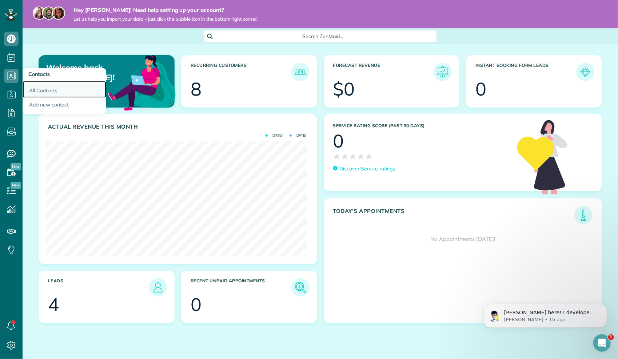
click at [57, 87] on link "All Contacts" at bounding box center [65, 89] width 84 height 17
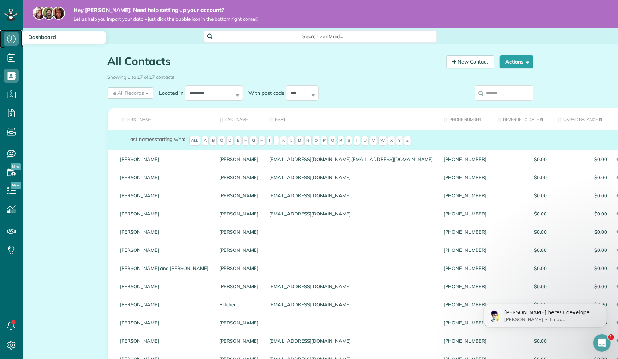
click at [7, 36] on icon at bounding box center [11, 39] width 15 height 15
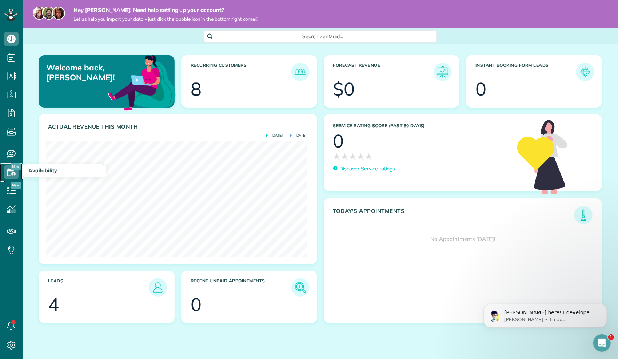
click at [9, 177] on icon at bounding box center [11, 172] width 15 height 15
click at [34, 174] on h3 "Availability" at bounding box center [65, 170] width 84 height 13
click at [302, 73] on img at bounding box center [300, 72] width 17 height 17
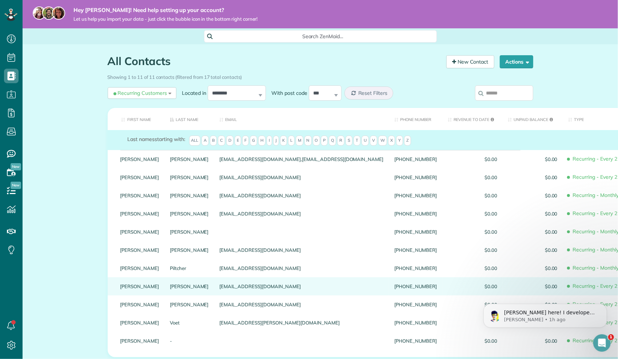
scroll to position [73, 0]
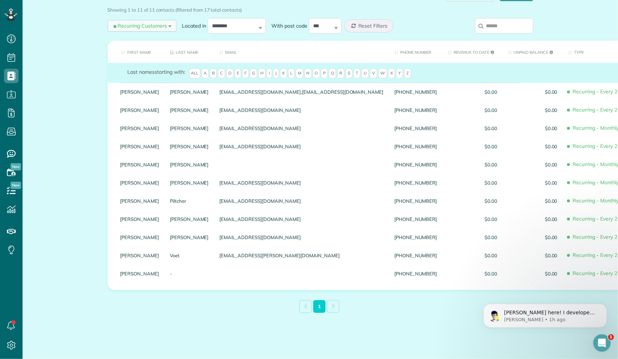
click at [126, 22] on span "Recurring Customers" at bounding box center [139, 25] width 55 height 7
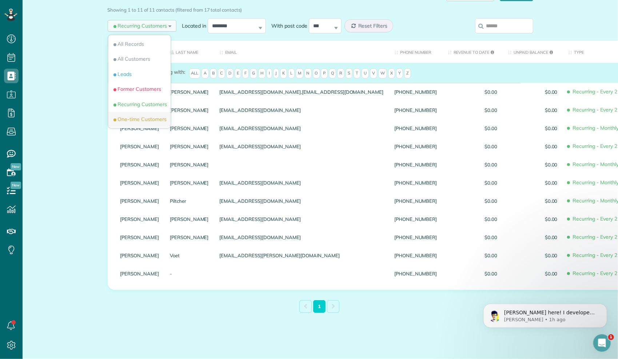
click at [127, 112] on li "One-time Customers" at bounding box center [139, 119] width 62 height 15
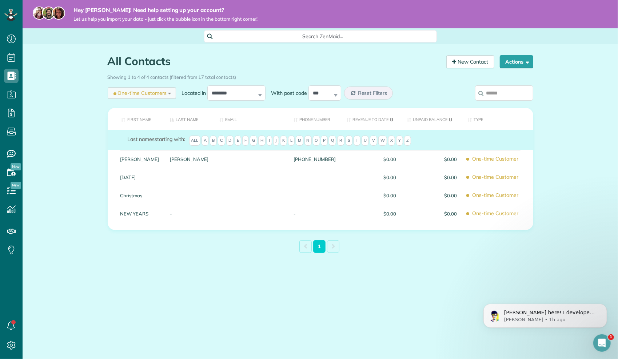
click at [133, 92] on span "One-time Customers" at bounding box center [139, 93] width 55 height 7
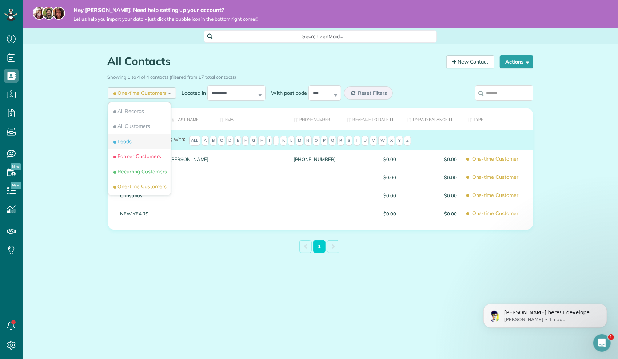
click at [128, 141] on span "Leads" at bounding box center [122, 141] width 20 height 7
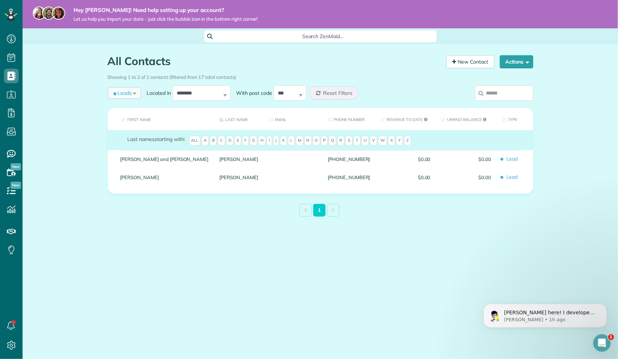
click at [131, 92] on span "Leads" at bounding box center [122, 93] width 20 height 7
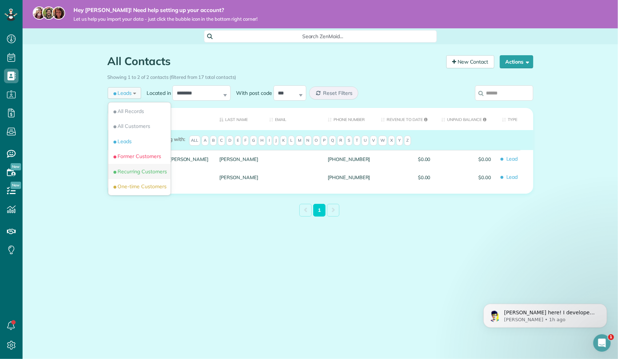
click at [135, 172] on span "Recurring Customers" at bounding box center [139, 171] width 55 height 7
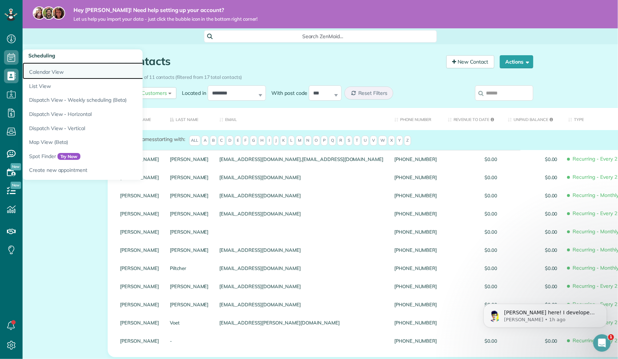
click at [53, 68] on link "Calendar View" at bounding box center [114, 71] width 182 height 17
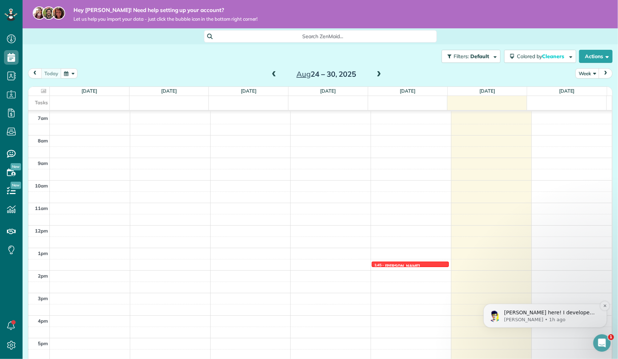
click at [522, 315] on p "[PERSON_NAME] here! I developed the software you're currently trialing (though …" at bounding box center [551, 312] width 94 height 7
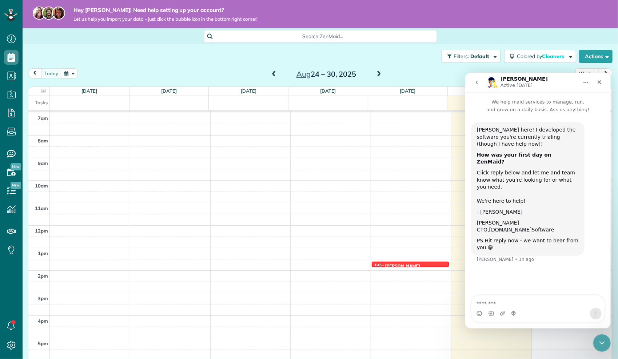
click at [375, 73] on span at bounding box center [379, 74] width 8 height 7
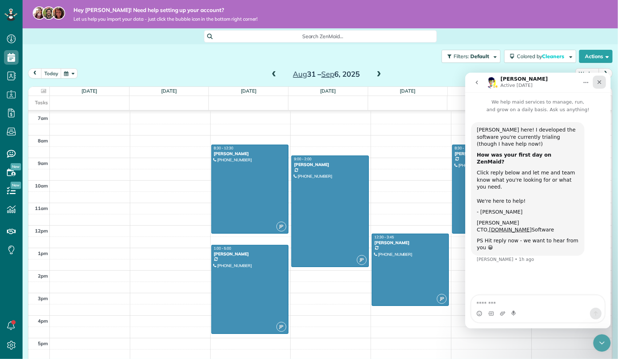
click at [599, 80] on icon "Close" at bounding box center [599, 82] width 6 height 6
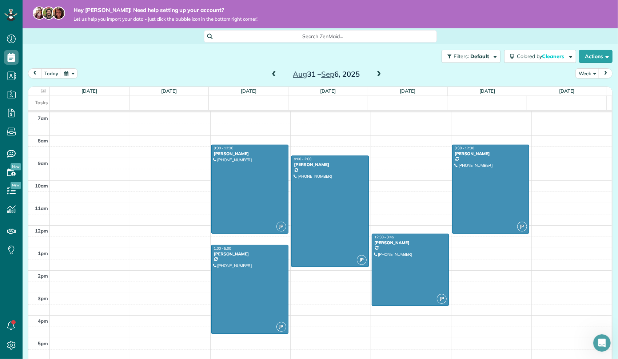
click at [180, 15] on div "Hey Jamey! Need help setting up your account? Let us help you import your data …" at bounding box center [160, 14] width 196 height 15
click at [272, 9] on div "Hey Jamey! Need help setting up your account? Let us help you import your data …" at bounding box center [321, 14] width 596 height 28
click at [120, 23] on div "Hey Jamey! Need help setting up your account? Let us help you import your data …" at bounding box center [321, 14] width 596 height 28
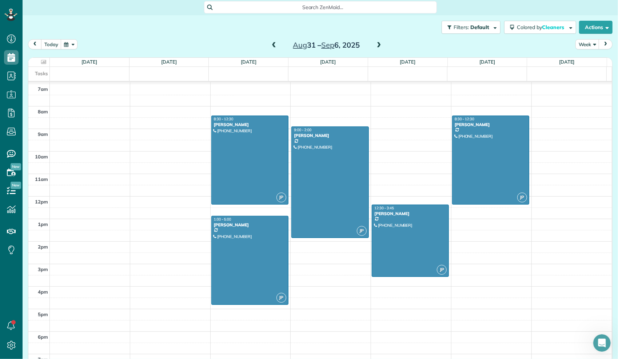
scroll to position [38, 0]
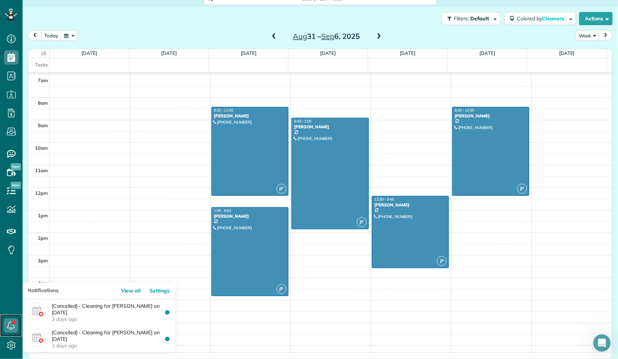
click at [7, 327] on icon at bounding box center [11, 326] width 15 height 15
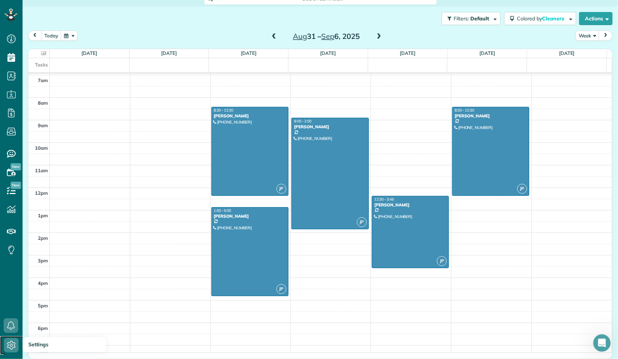
click at [12, 341] on use at bounding box center [11, 345] width 8 height 9
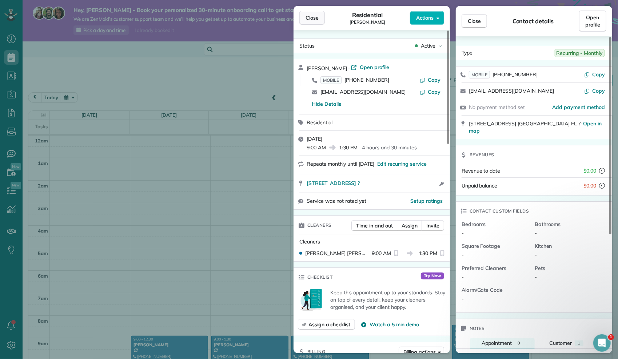
scroll to position [157, 0]
